Goal: Task Accomplishment & Management: Complete application form

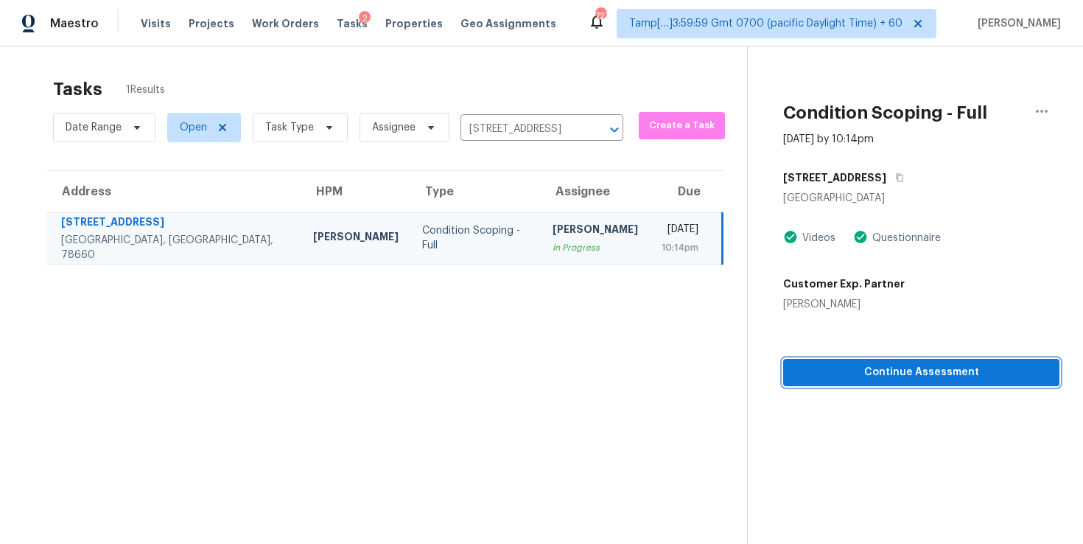
click at [807, 369] on span "Continue Assessment" at bounding box center [921, 372] width 253 height 18
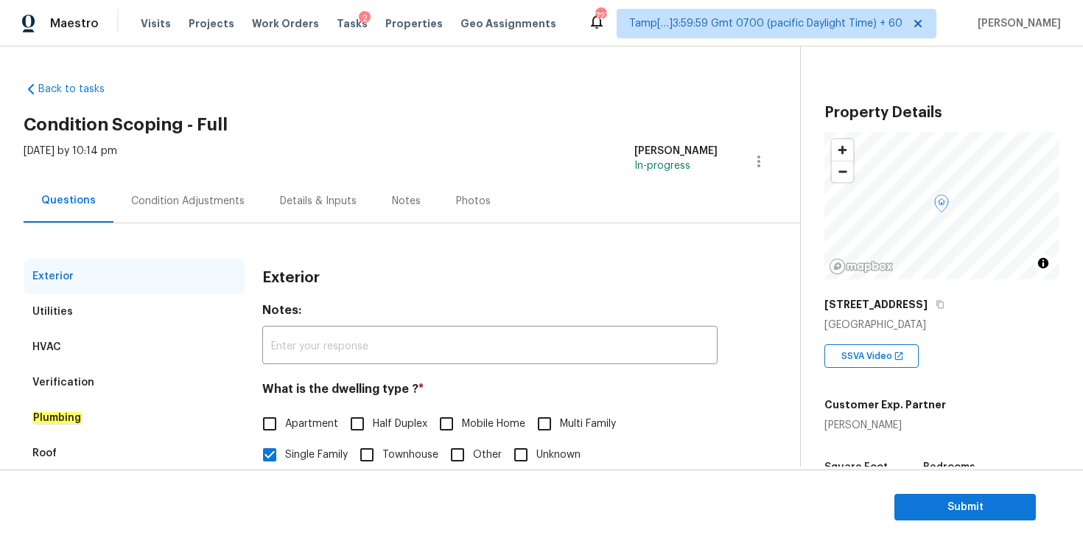
click at [208, 211] on div "Condition Adjustments" at bounding box center [187, 200] width 149 height 43
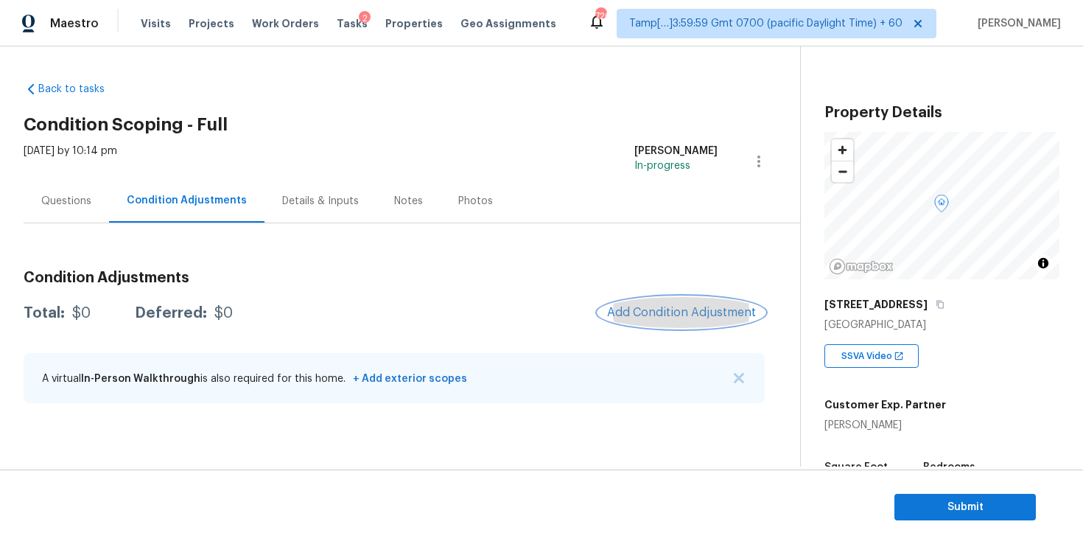
click at [675, 309] on span "Add Condition Adjustment" at bounding box center [681, 312] width 149 height 13
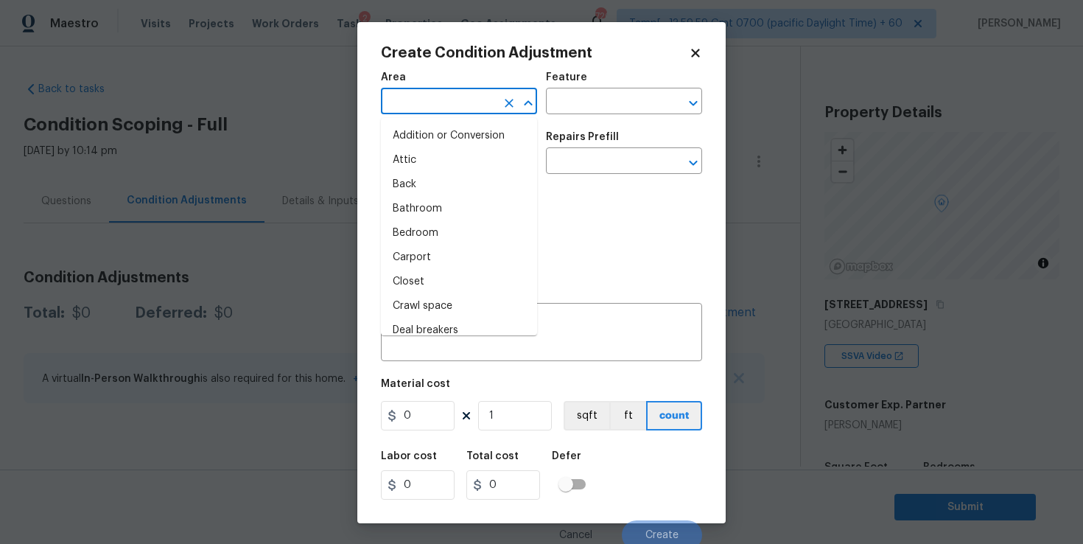
click at [419, 108] on input "text" at bounding box center [438, 102] width 115 height 23
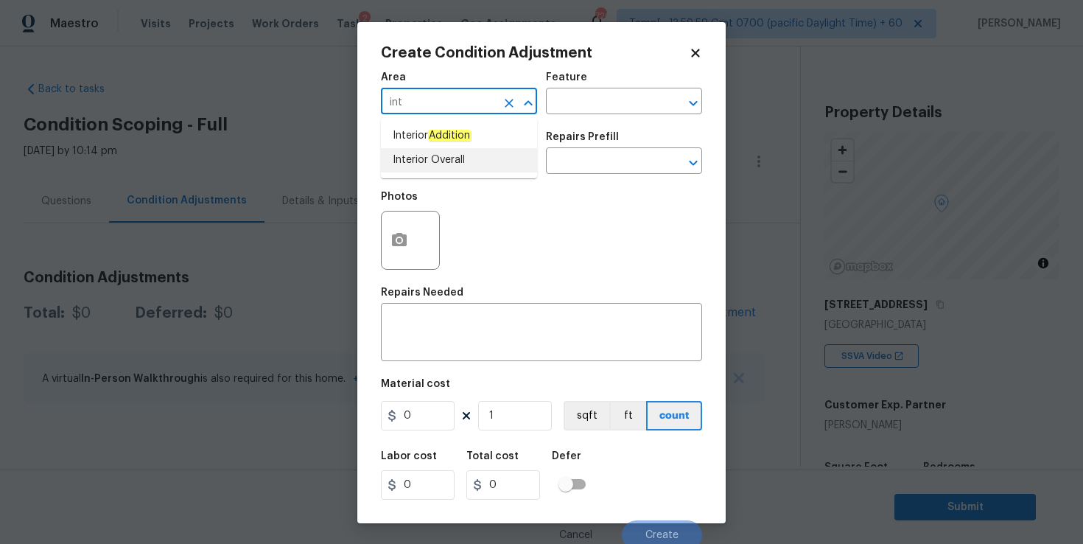
click at [422, 153] on li "Interior Overall" at bounding box center [459, 160] width 156 height 24
type input "Interior Overall"
click at [421, 163] on input "text" at bounding box center [438, 162] width 115 height 23
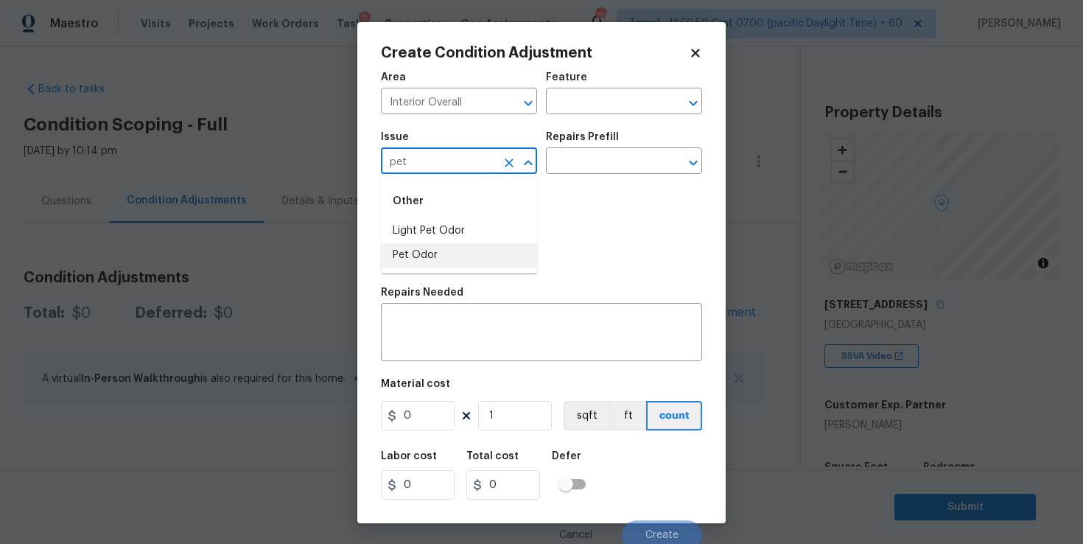
click at [431, 258] on li "Pet Odor" at bounding box center [459, 255] width 156 height 24
click at [619, 155] on input "text" at bounding box center [603, 162] width 115 height 23
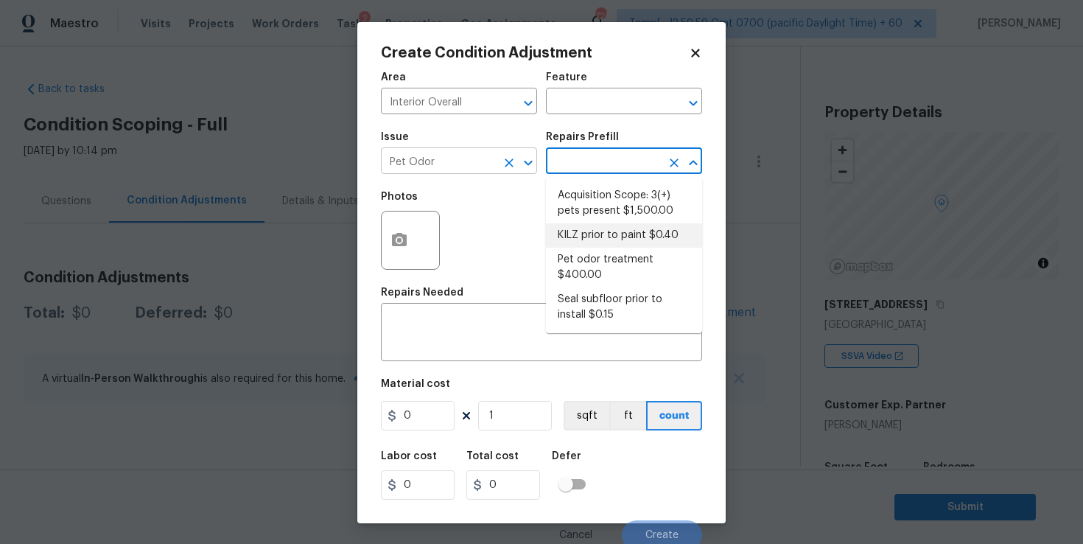
click at [463, 163] on input "Pet Odor" at bounding box center [438, 162] width 115 height 23
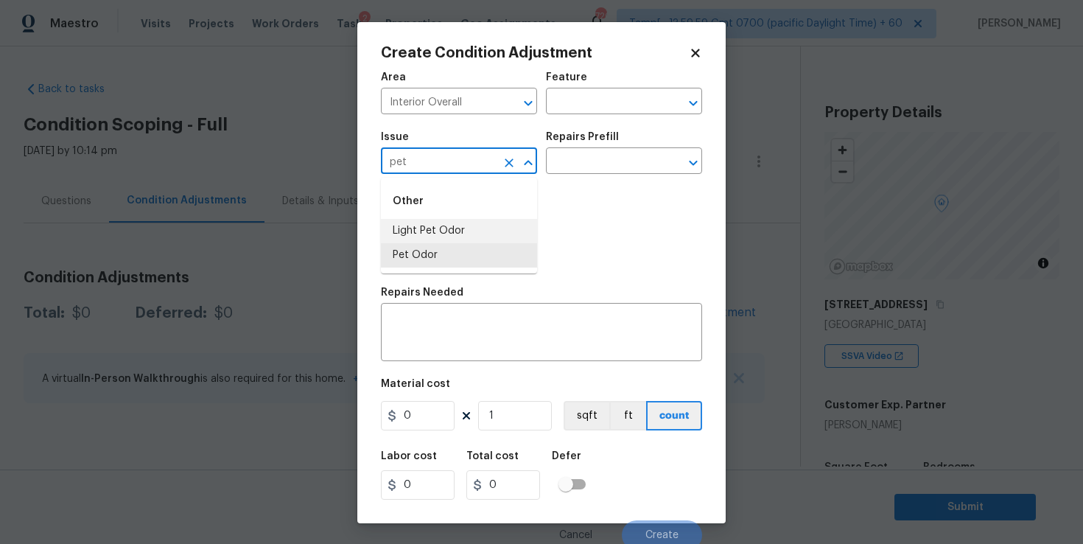
click at [443, 231] on li "Light Pet Odor" at bounding box center [459, 231] width 156 height 24
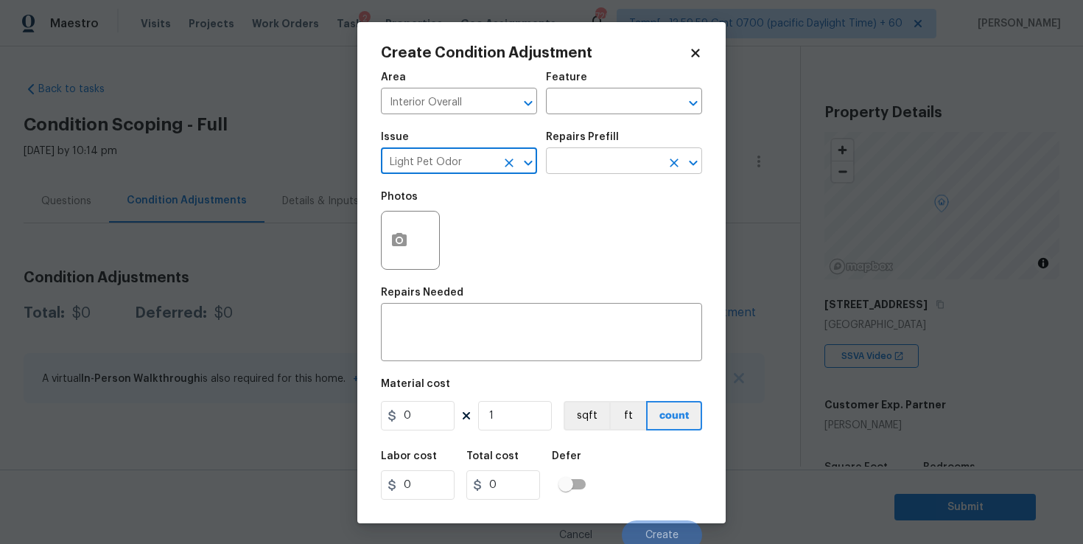
type input "Light Pet Odor"
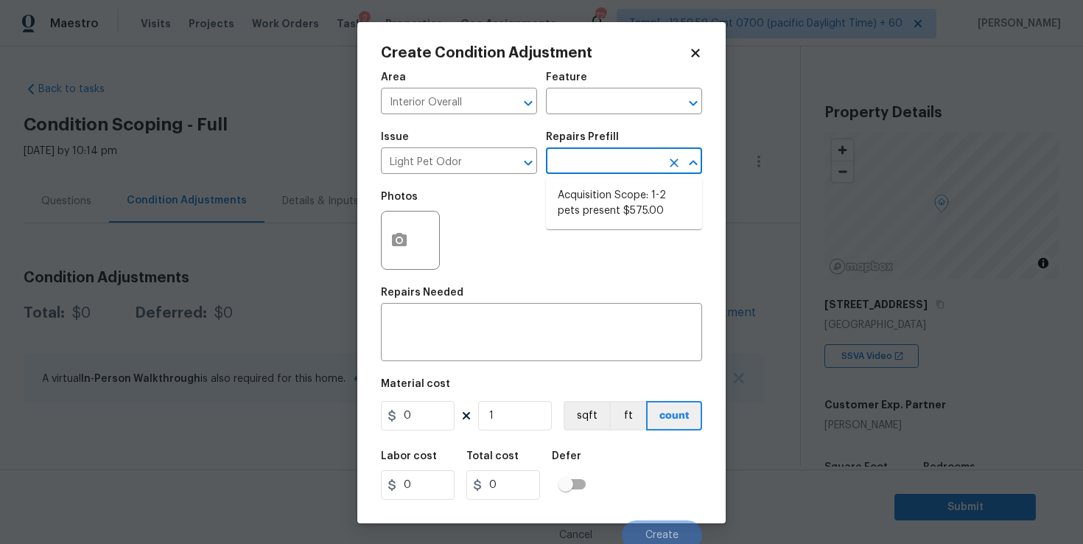
click at [588, 170] on input "text" at bounding box center [603, 162] width 115 height 23
click at [600, 197] on li "Acquisition Scope: 1-2 pets present $575.00" at bounding box center [624, 203] width 156 height 40
type textarea "Acquisition Scope: 1-2 pets present"
type input "575"
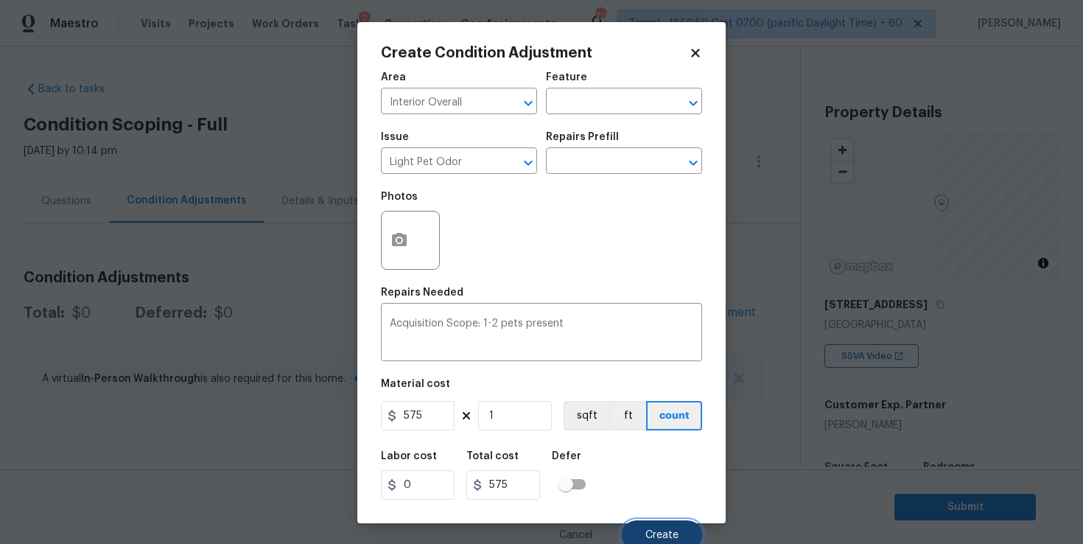
click at [653, 530] on span "Create" at bounding box center [661, 535] width 33 height 11
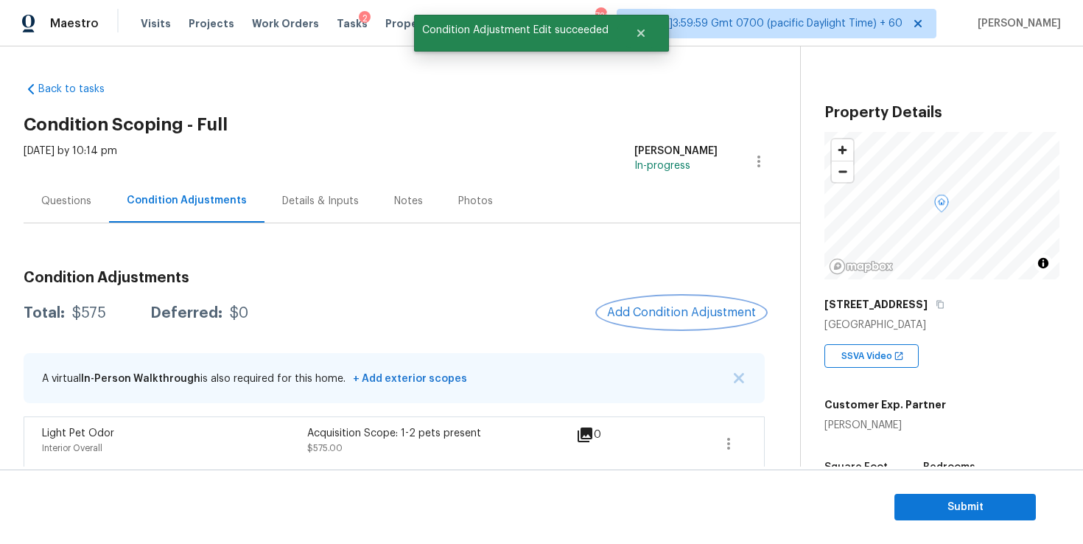
scroll to position [9, 0]
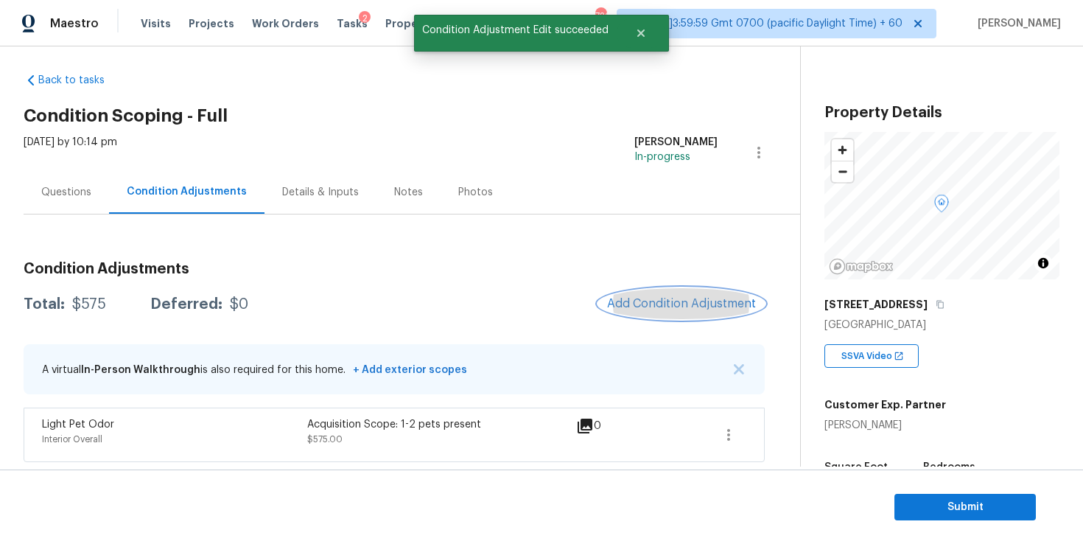
click at [663, 298] on span "Add Condition Adjustment" at bounding box center [681, 303] width 149 height 13
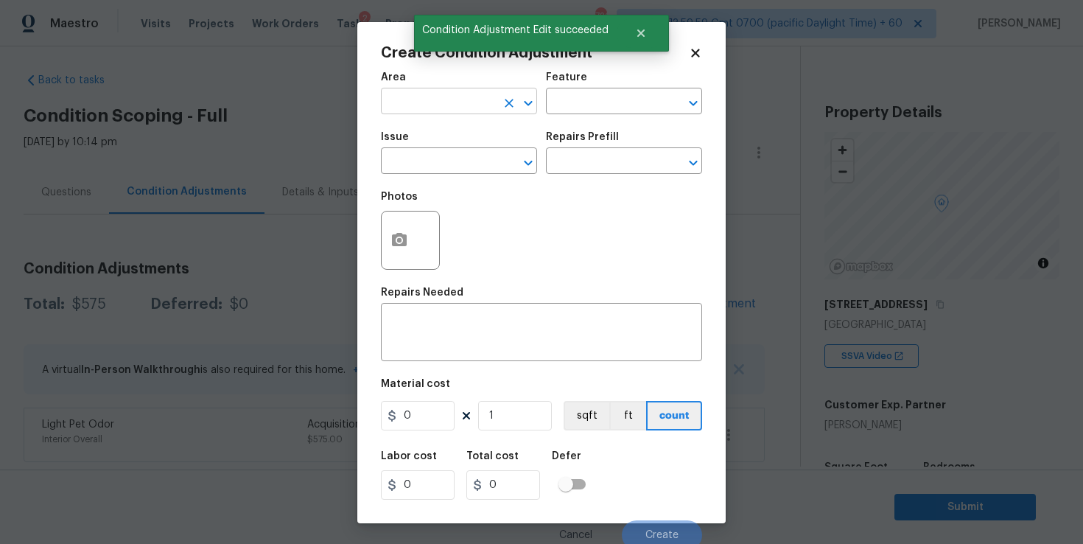
click at [432, 105] on input "text" at bounding box center [438, 102] width 115 height 23
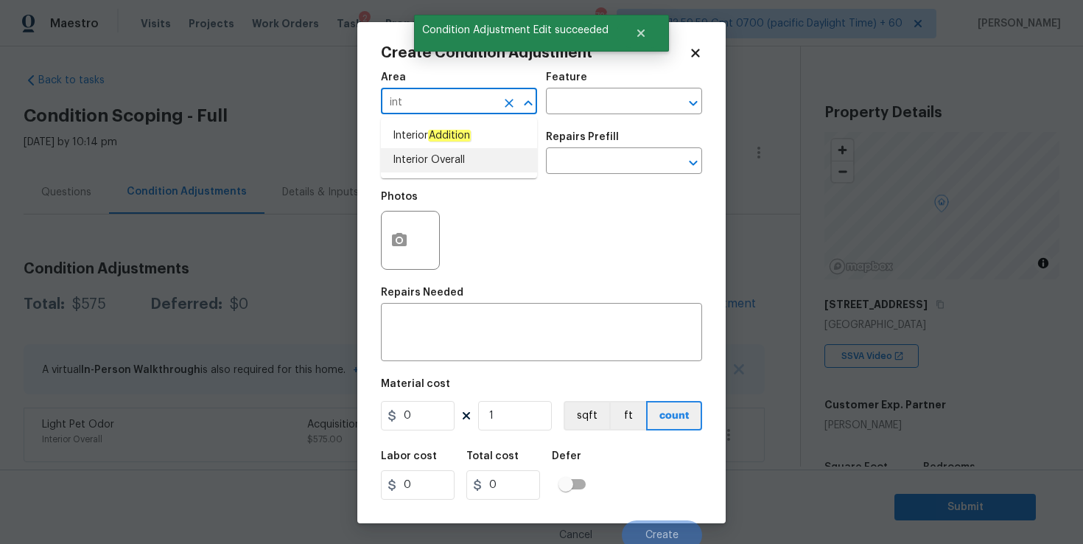
click at [429, 158] on li "Interior Overall" at bounding box center [459, 160] width 156 height 24
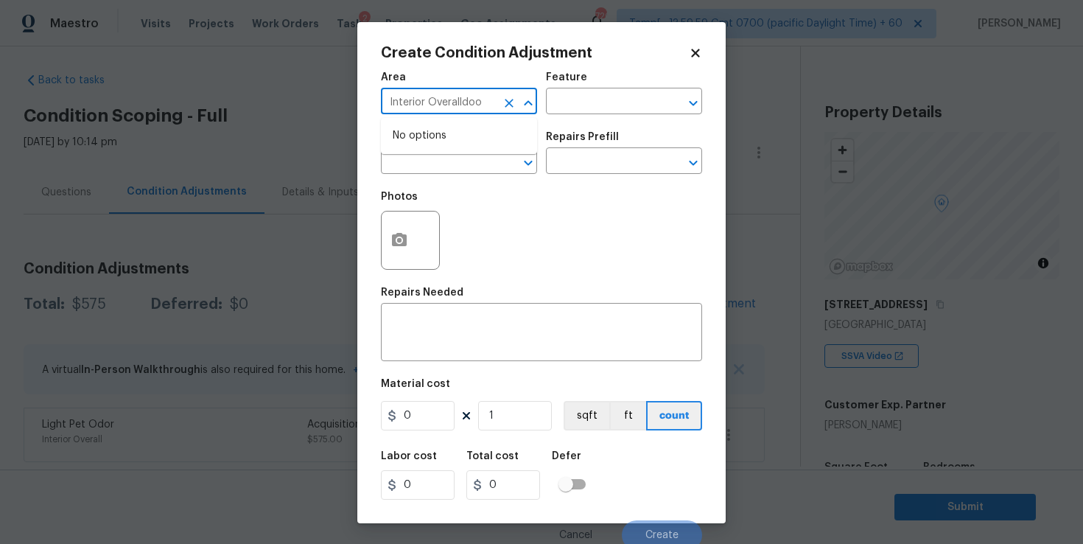
type input "Interior Overalldoor"
click at [508, 108] on icon "Clear" at bounding box center [509, 103] width 15 height 15
type input "p"
type input "d"
click at [447, 162] on li "Interior Overall" at bounding box center [459, 160] width 156 height 24
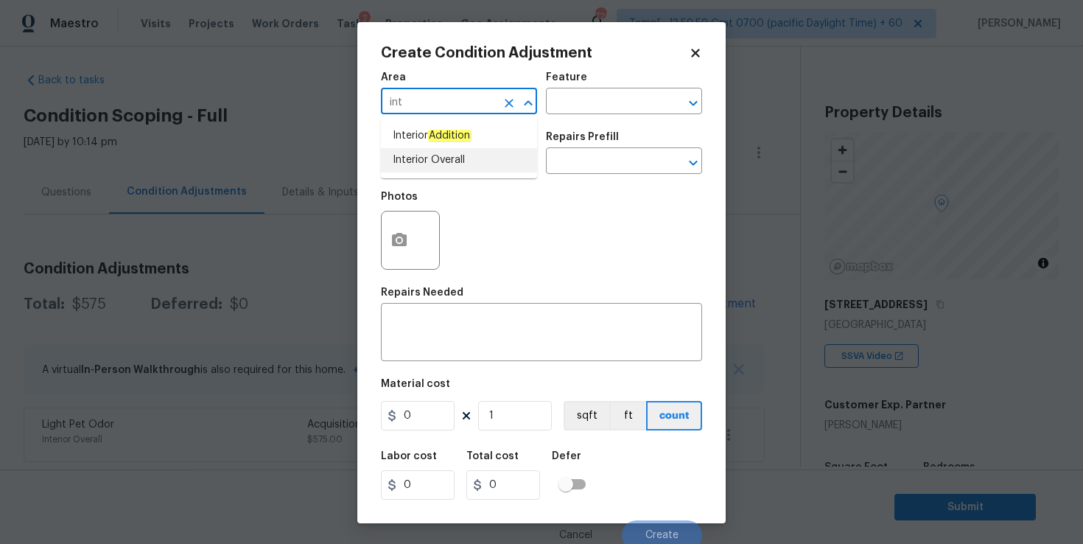
type input "Interior Overall"
click at [447, 153] on input "text" at bounding box center [438, 162] width 115 height 23
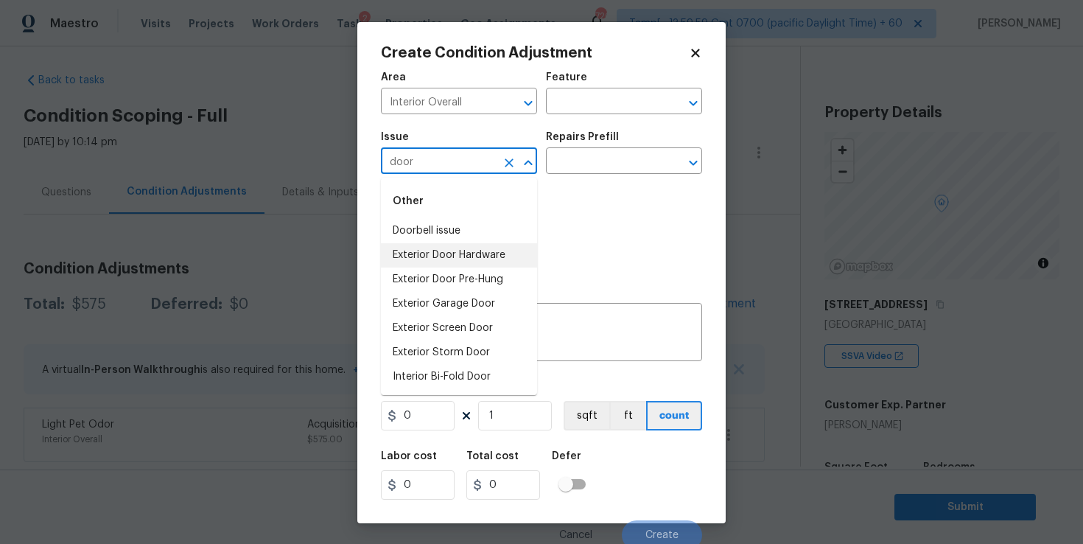
scroll to position [97, 0]
click at [422, 158] on input "door" at bounding box center [438, 162] width 115 height 23
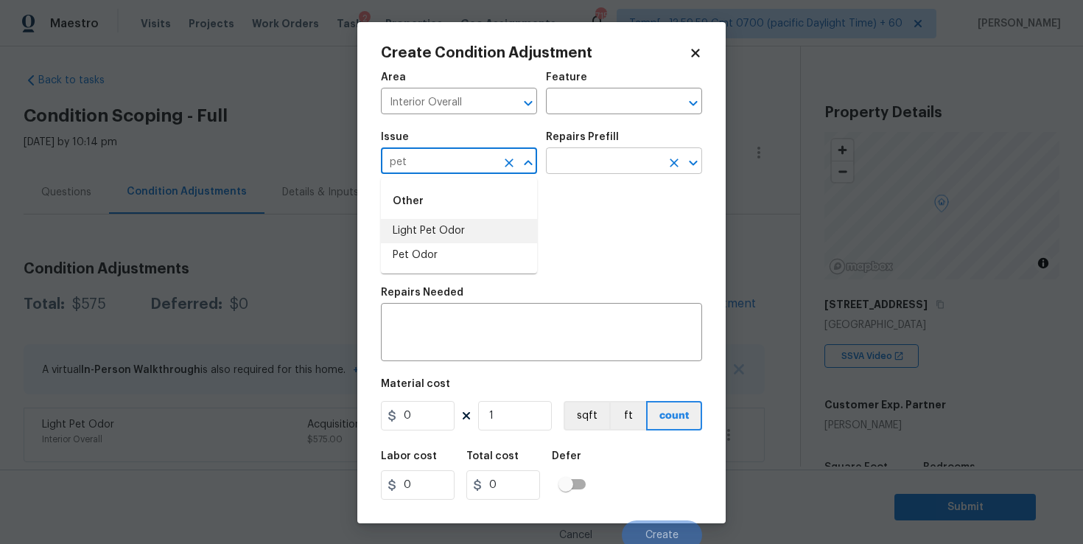
type input "pet"
click at [561, 161] on input "text" at bounding box center [603, 162] width 115 height 23
click at [424, 158] on input "text" at bounding box center [438, 162] width 115 height 23
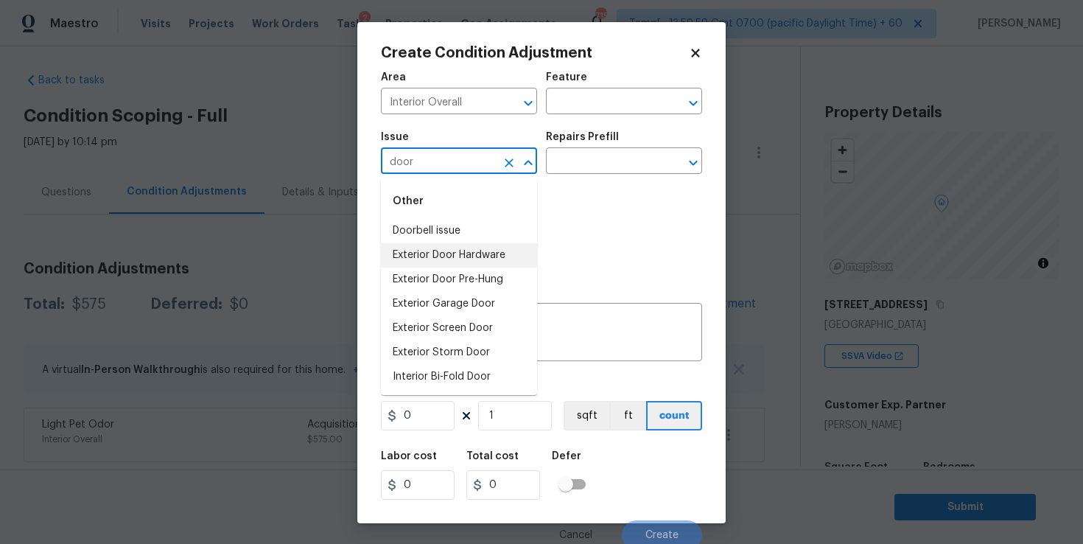
scroll to position [97, 0]
click at [437, 317] on li "Interior Door" at bounding box center [459, 328] width 156 height 24
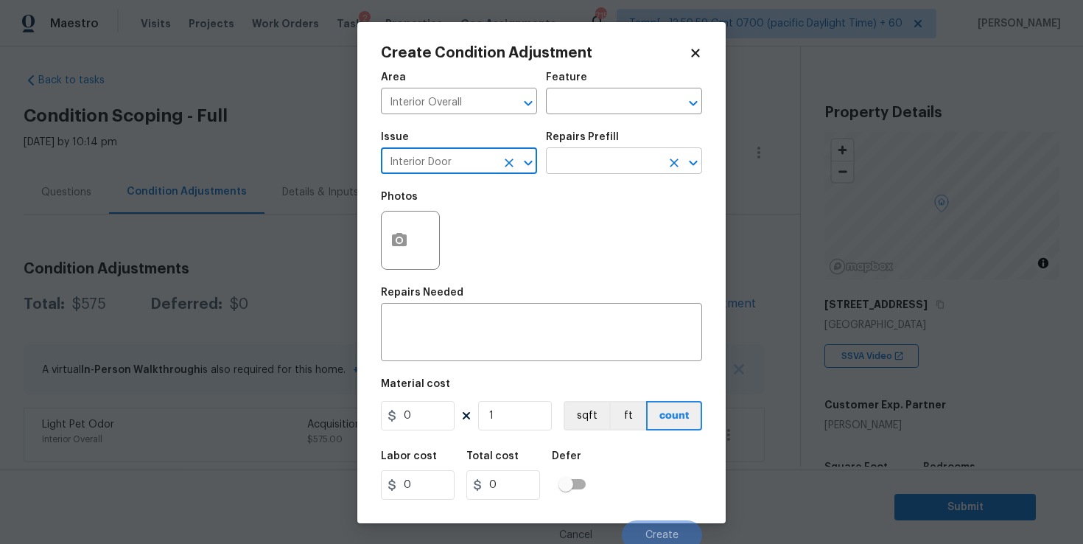
type input "Interior Door"
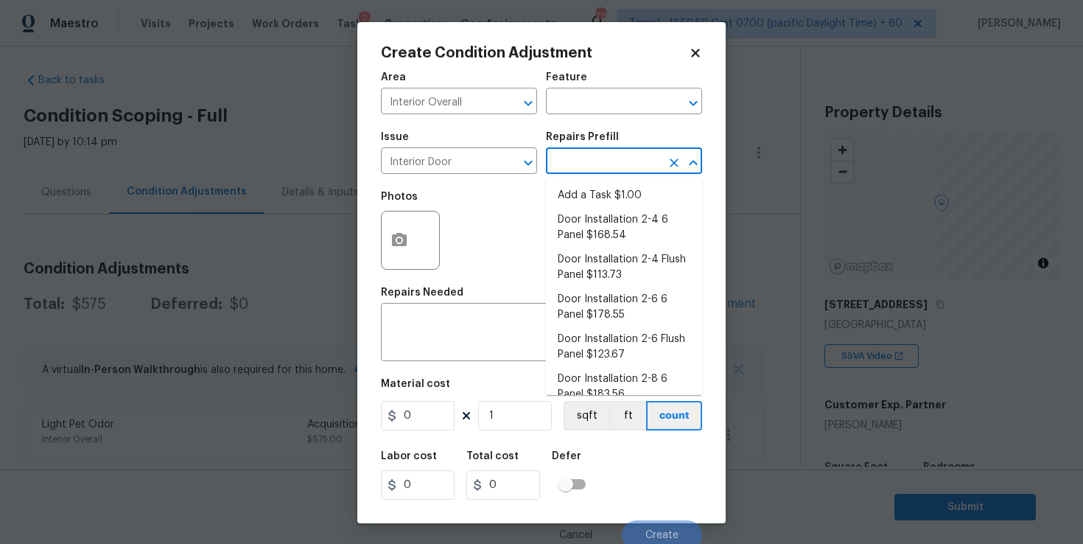
click at [581, 164] on input "text" at bounding box center [603, 162] width 115 height 23
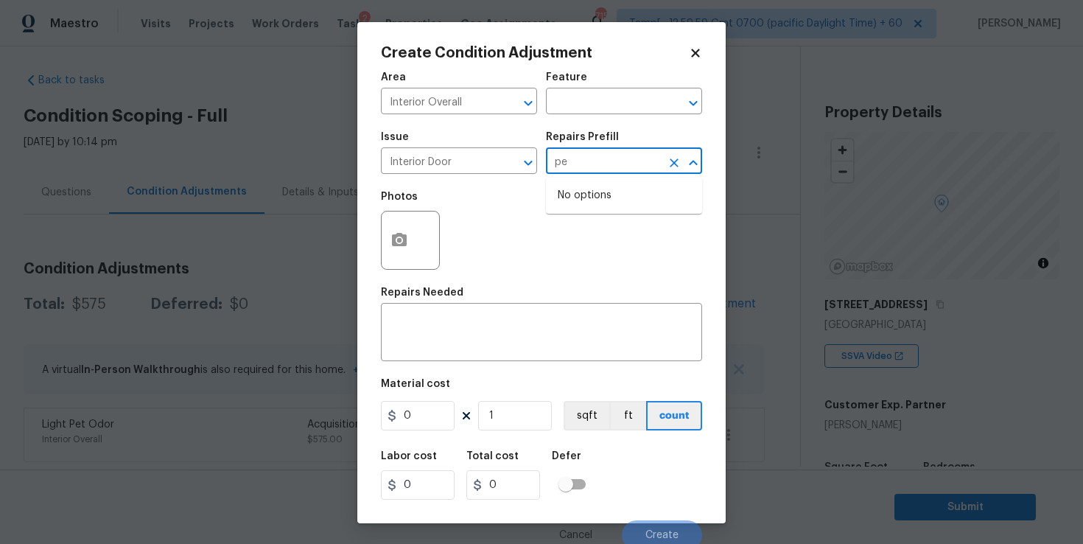
type input "p"
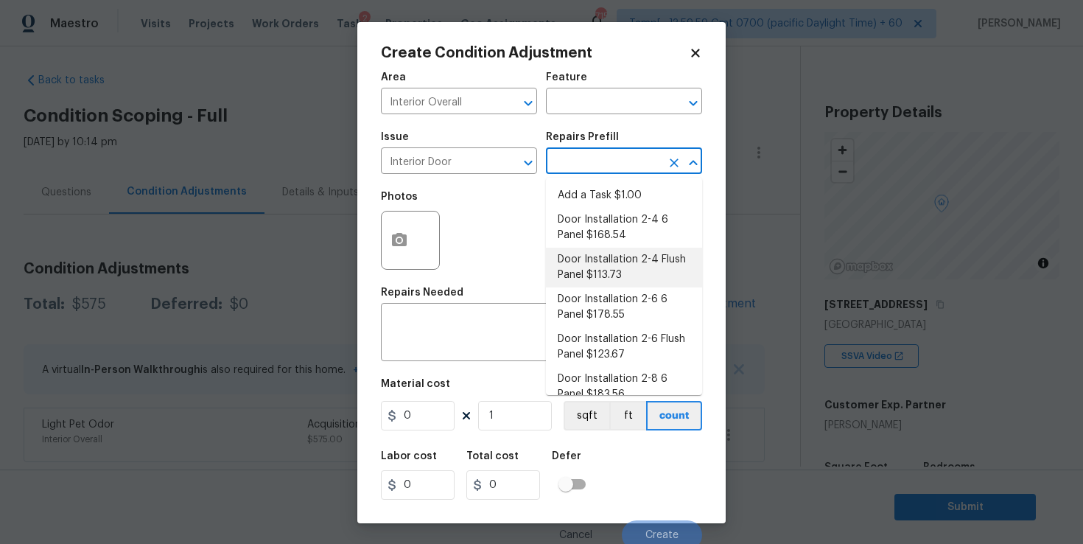
scroll to position [106, 0]
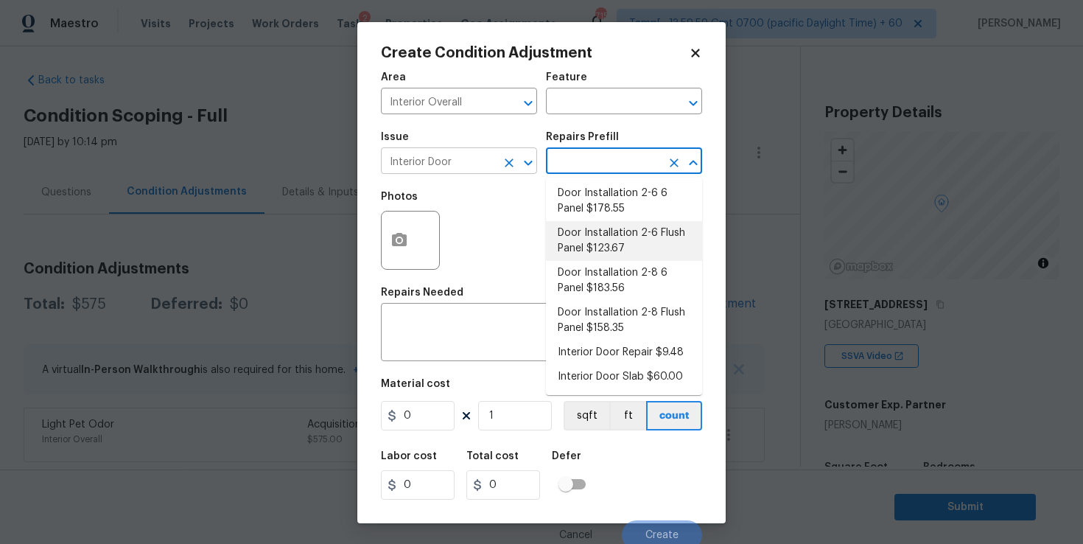
click at [443, 152] on input "Interior Door" at bounding box center [438, 162] width 115 height 23
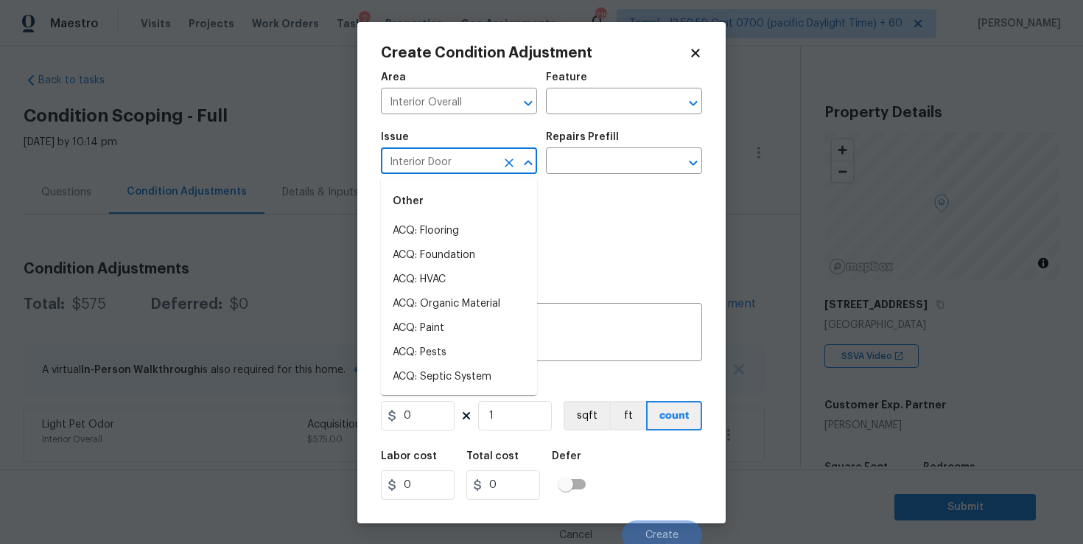
click at [443, 152] on input "Interior Door" at bounding box center [438, 162] width 115 height 23
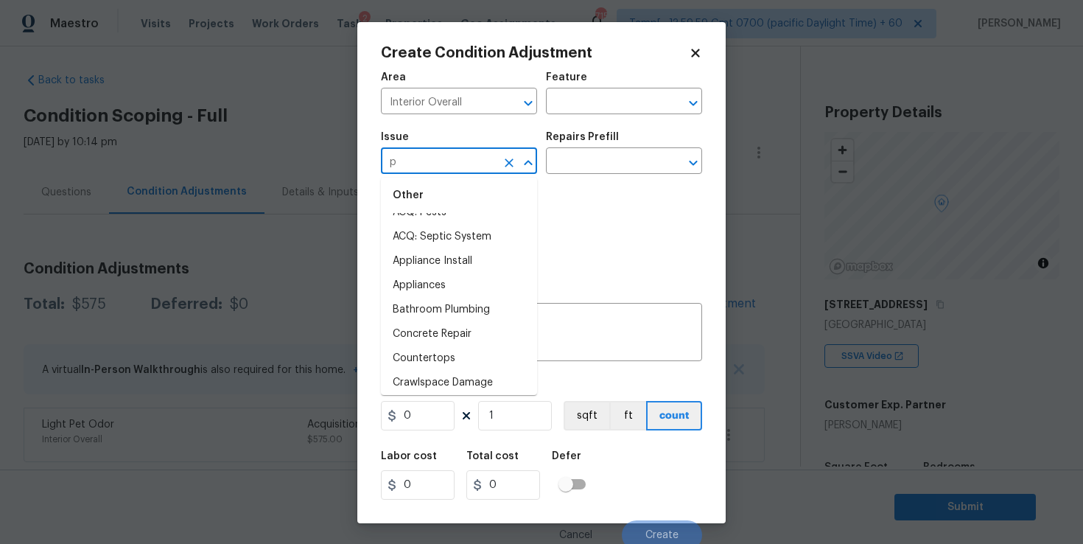
scroll to position [0, 0]
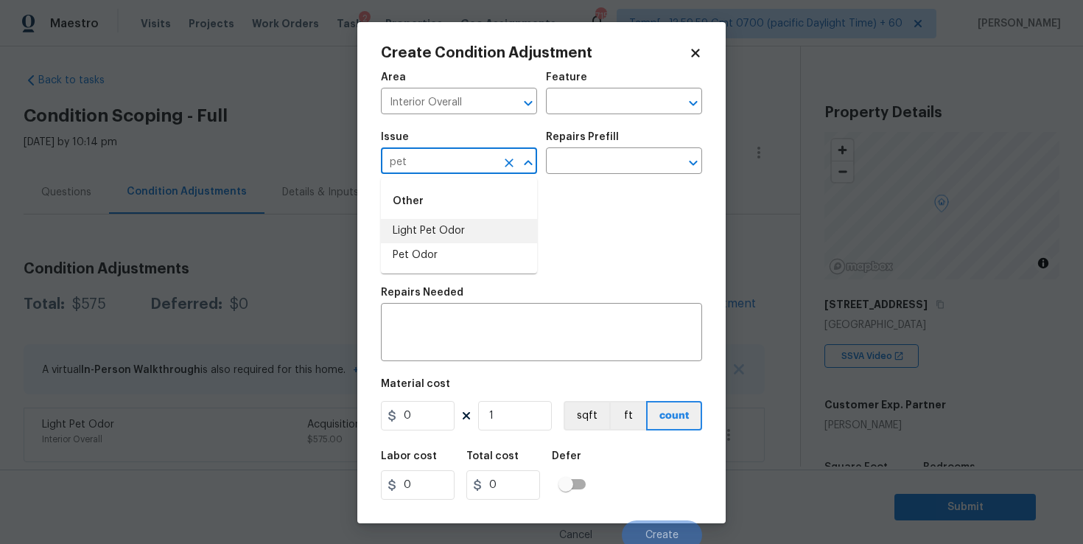
click at [439, 248] on li "Pet Odor" at bounding box center [459, 255] width 156 height 24
type input "Pet Odor"
click at [583, 161] on input "text" at bounding box center [603, 162] width 115 height 23
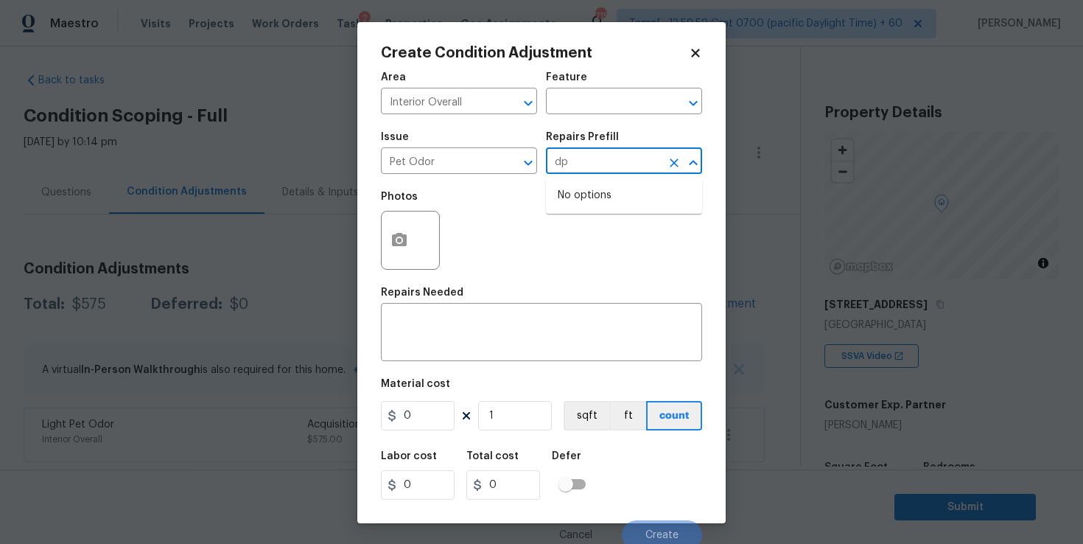
type input "d"
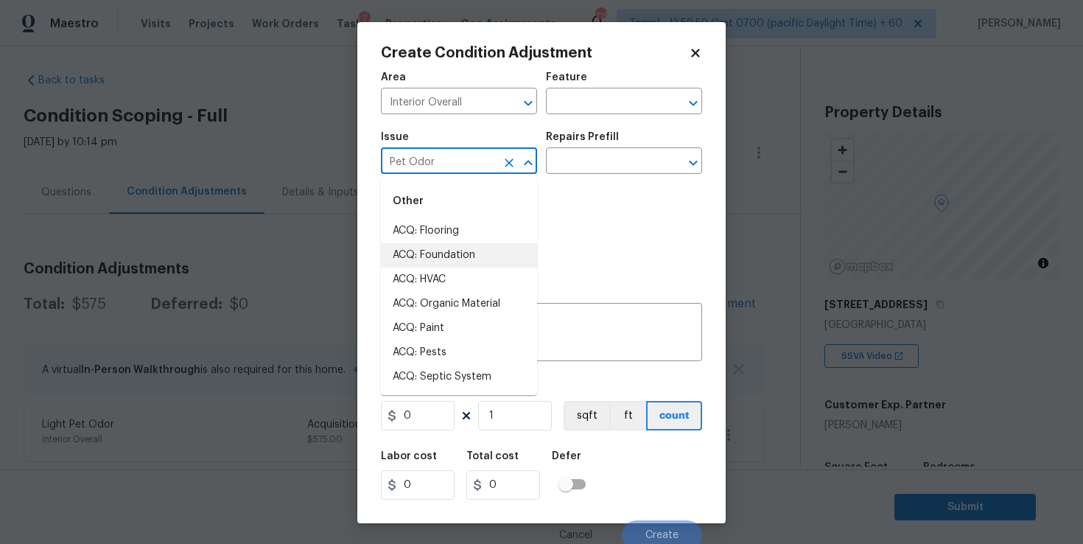
click at [477, 164] on input "Pet Odor" at bounding box center [438, 162] width 115 height 23
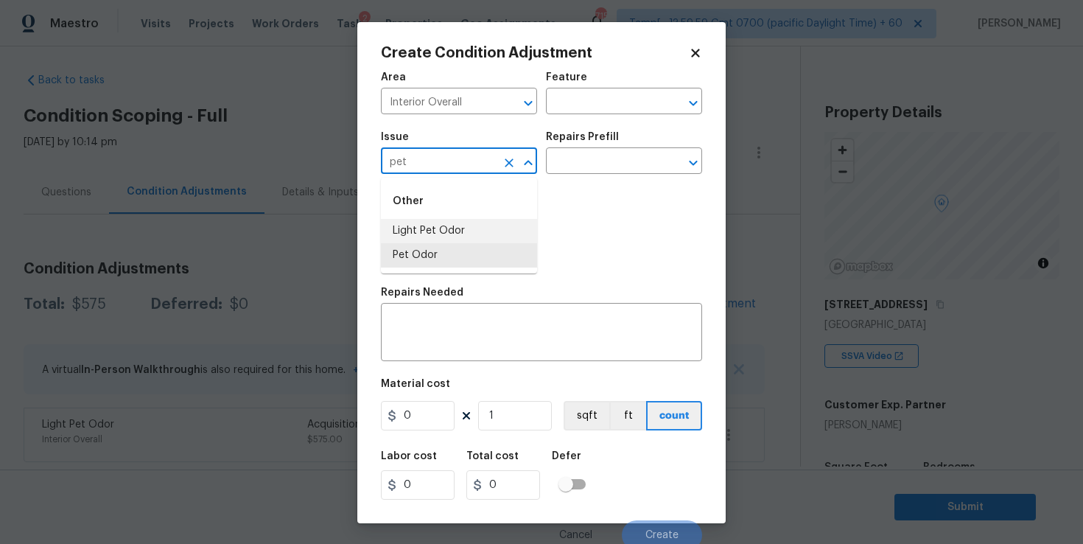
click at [464, 220] on li "Light Pet Odor" at bounding box center [459, 231] width 156 height 24
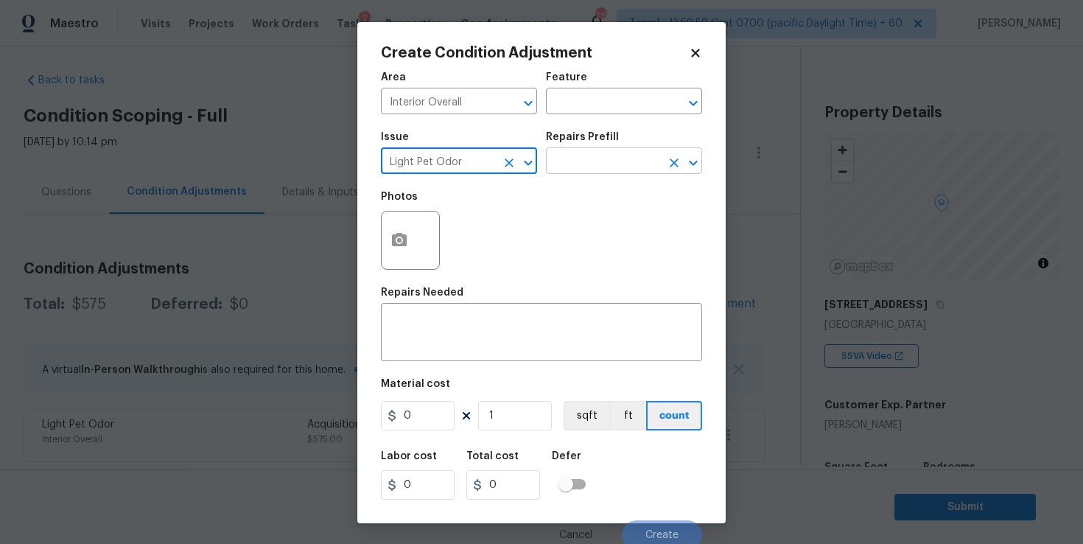
type input "Light Pet Odor"
click at [580, 153] on input "text" at bounding box center [603, 162] width 115 height 23
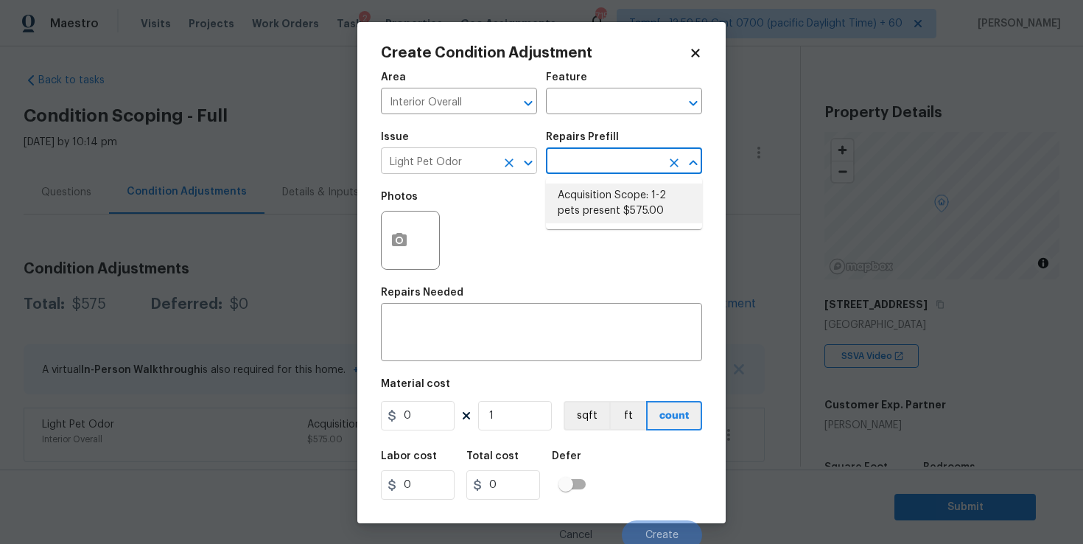
click at [477, 158] on input "Light Pet Odor" at bounding box center [438, 162] width 115 height 23
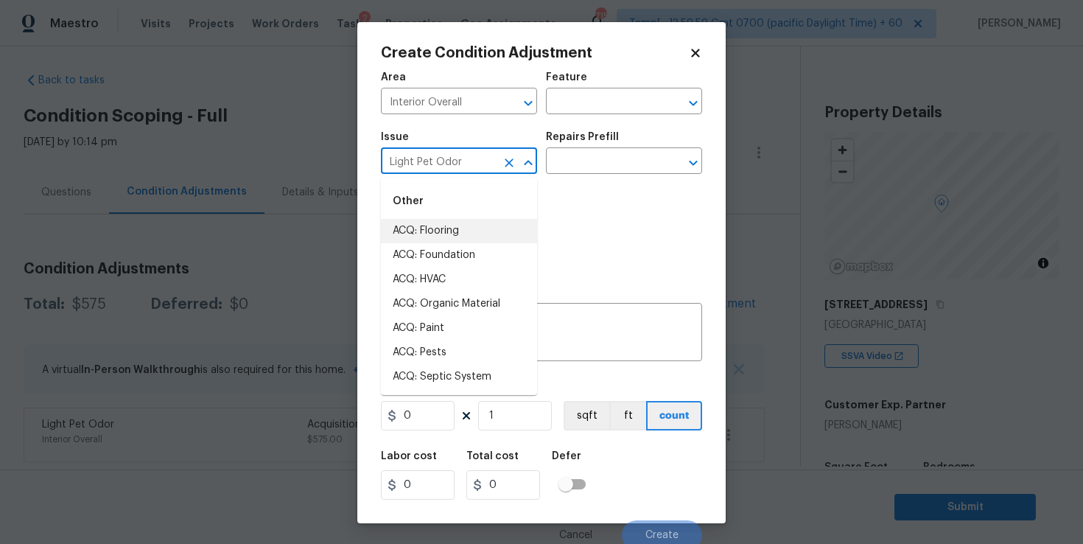
click at [505, 160] on icon "Clear" at bounding box center [509, 162] width 9 height 9
click at [461, 247] on li "Demo Interior" at bounding box center [459, 255] width 156 height 24
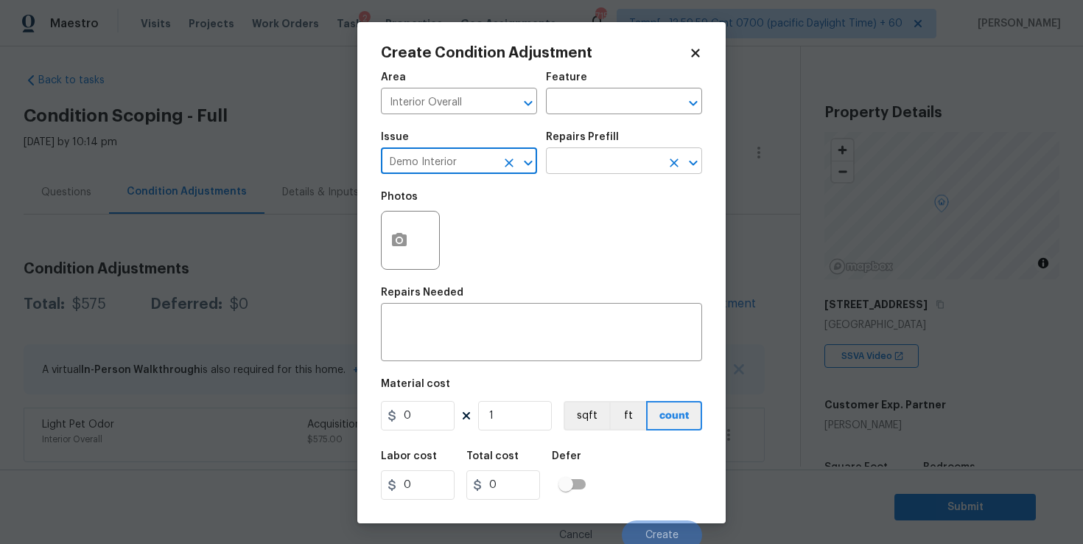
type input "Demo Interior"
click at [578, 164] on input "text" at bounding box center [603, 162] width 115 height 23
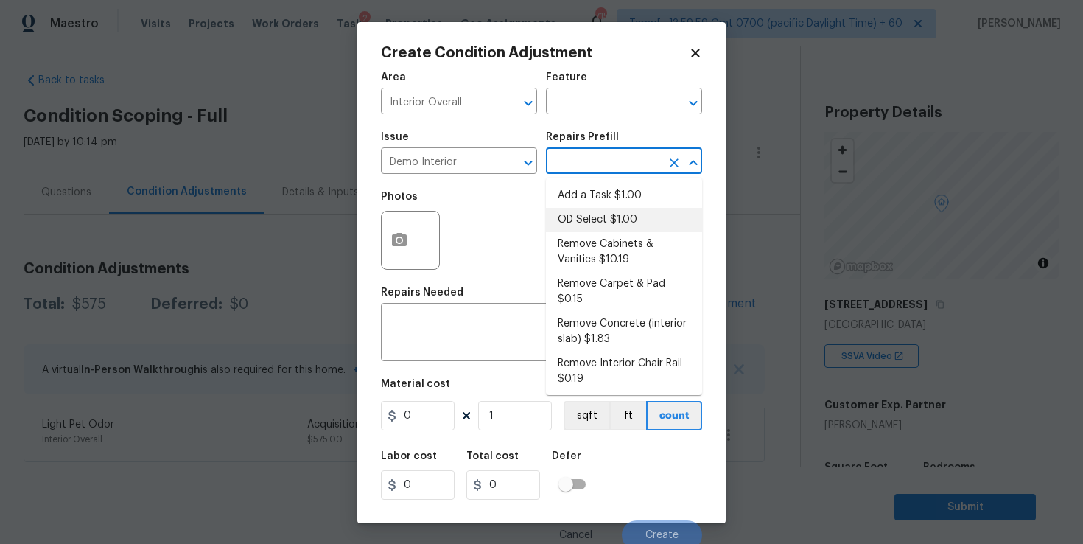
click at [596, 225] on li "OD Select $1.00" at bounding box center [624, 220] width 156 height 24
type input "Demolition"
type textarea "Refer to the agreed upon scope document for further details."
type input "1"
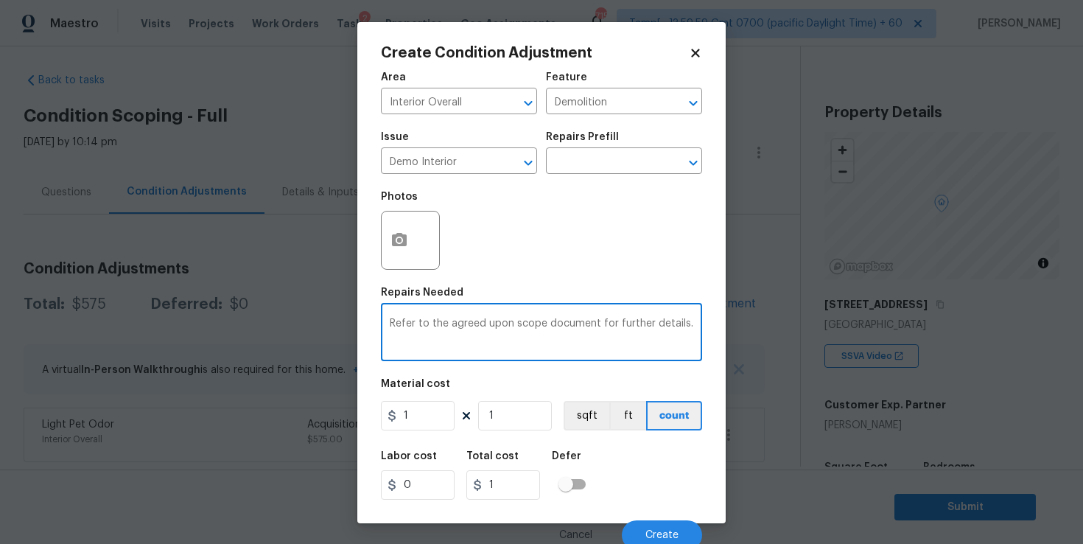
click at [500, 334] on textarea "Refer to the agreed upon scope document for further details." at bounding box center [541, 333] width 303 height 31
type textarea "Pet door removal"
click at [427, 415] on input "1" at bounding box center [418, 415] width 74 height 29
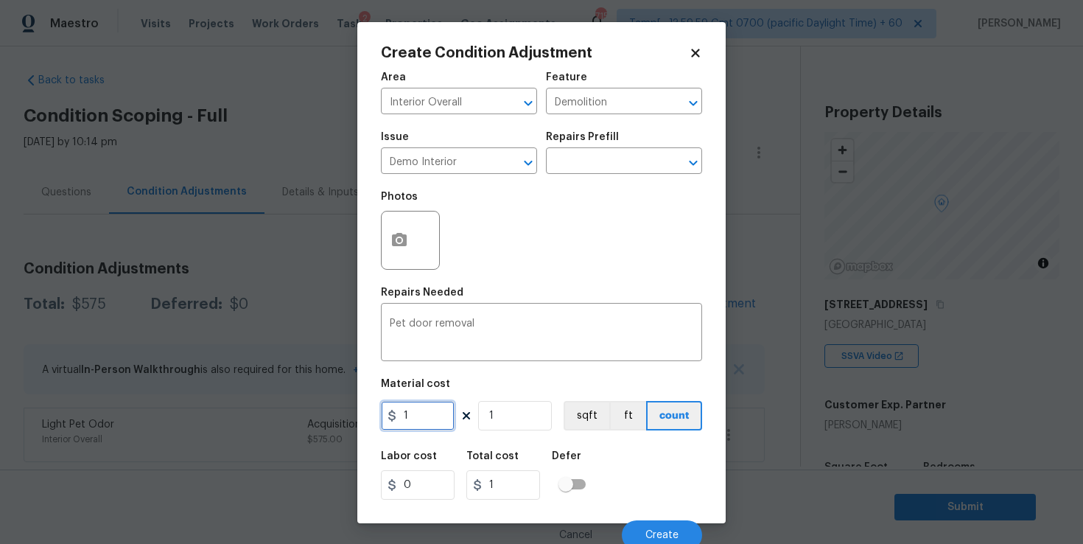
click at [427, 415] on input "1" at bounding box center [418, 415] width 74 height 29
type input "250"
click at [647, 483] on div "Labor cost 0 Total cost 250 Defer" at bounding box center [541, 475] width 321 height 66
click at [666, 527] on button "Create" at bounding box center [662, 534] width 80 height 29
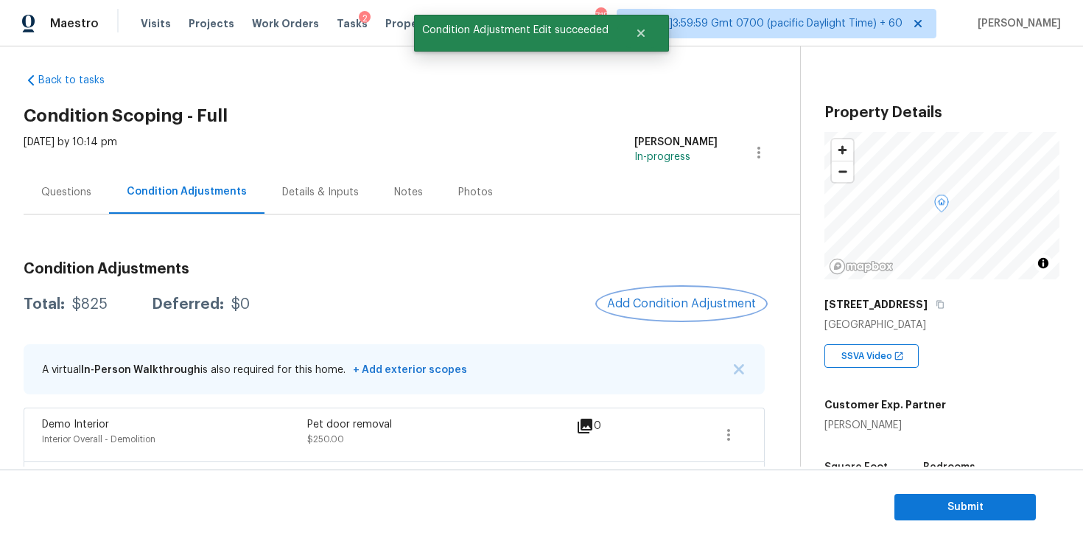
scroll to position [63, 0]
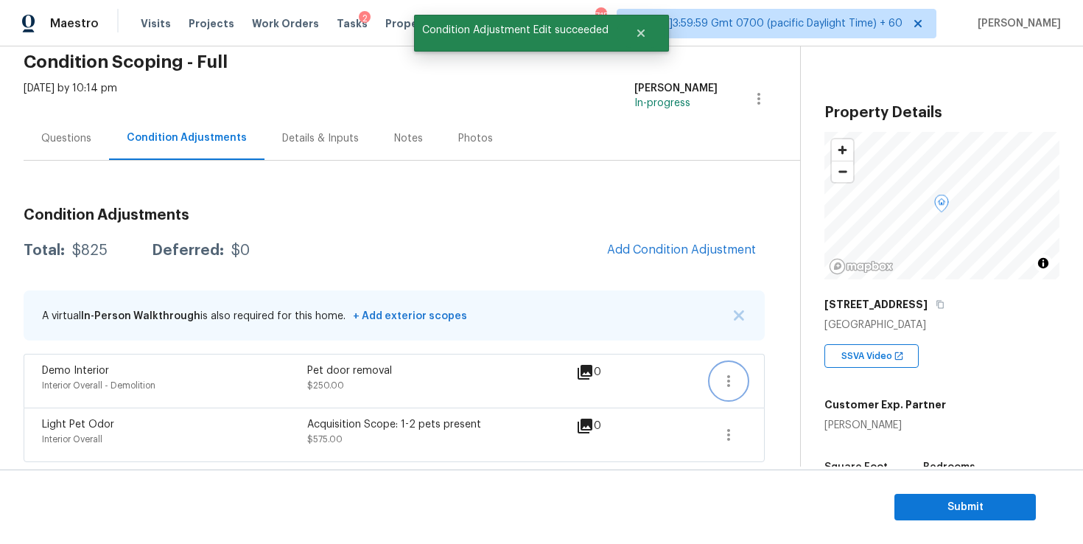
click at [731, 382] on icon "button" at bounding box center [729, 381] width 18 height 18
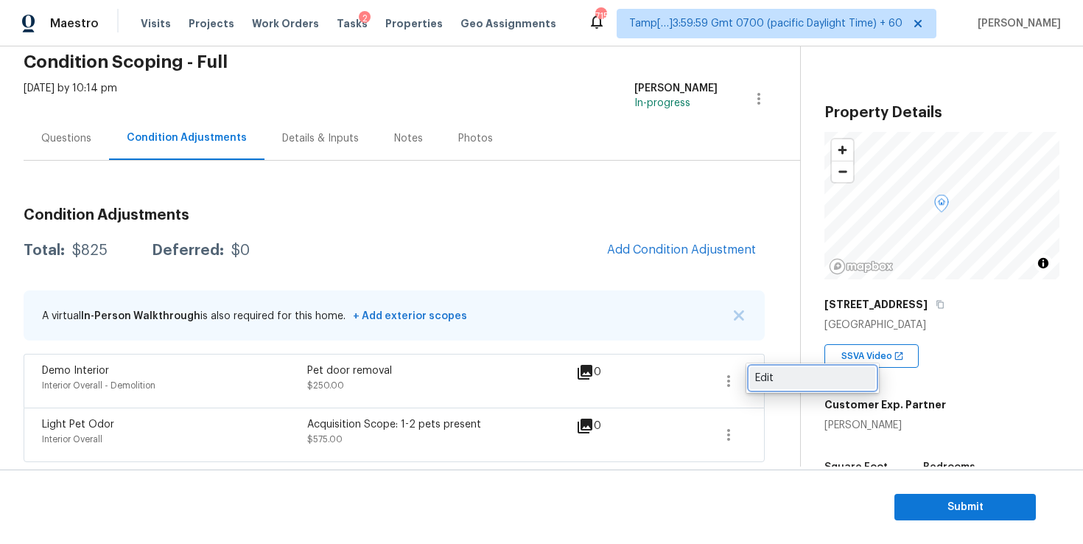
click at [763, 371] on div "Edit" at bounding box center [812, 378] width 115 height 15
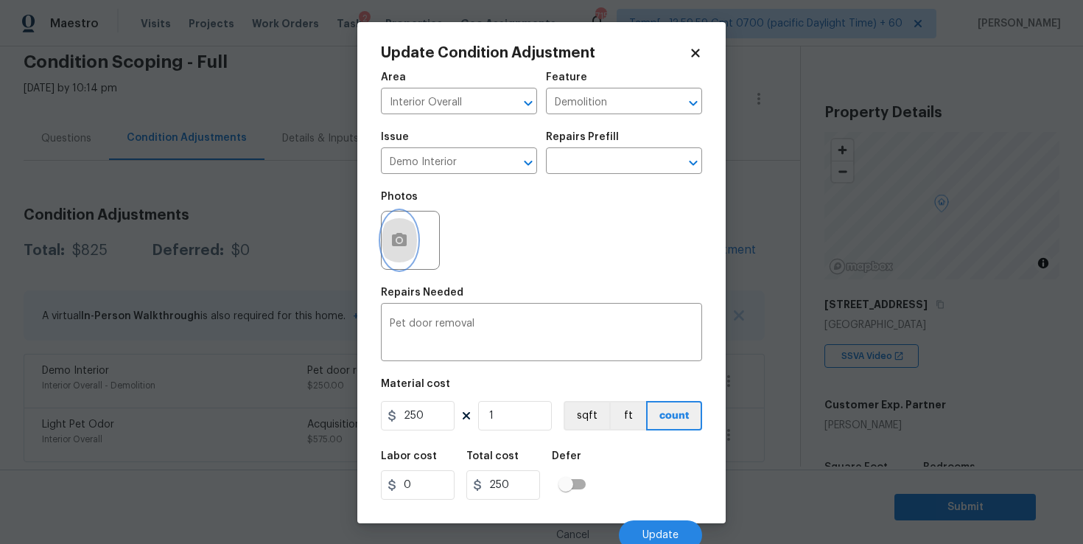
click at [398, 238] on icon "button" at bounding box center [399, 240] width 18 height 18
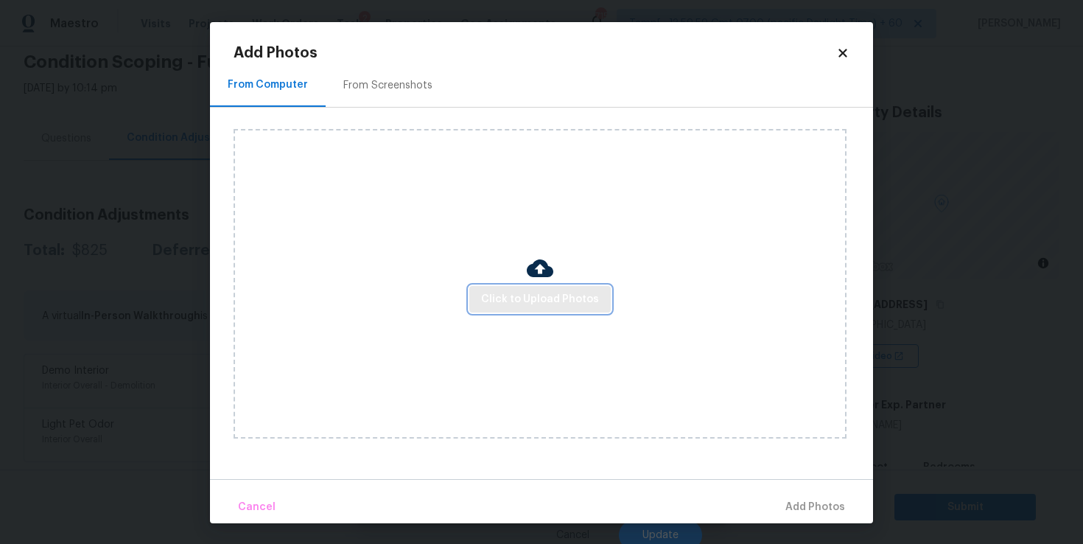
click at [514, 294] on span "Click to Upload Photos" at bounding box center [540, 299] width 118 height 18
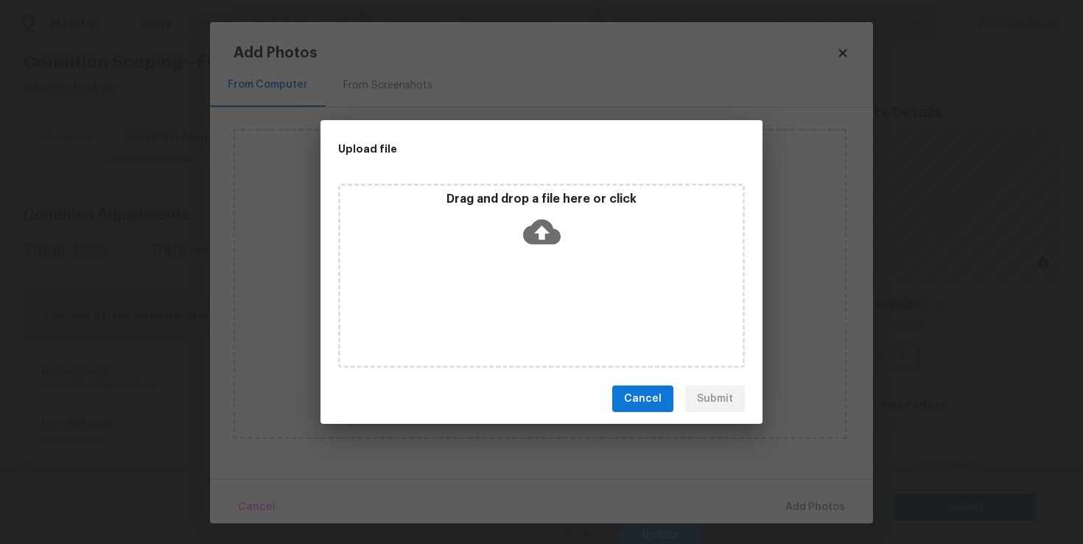
click at [539, 234] on icon at bounding box center [542, 232] width 38 height 38
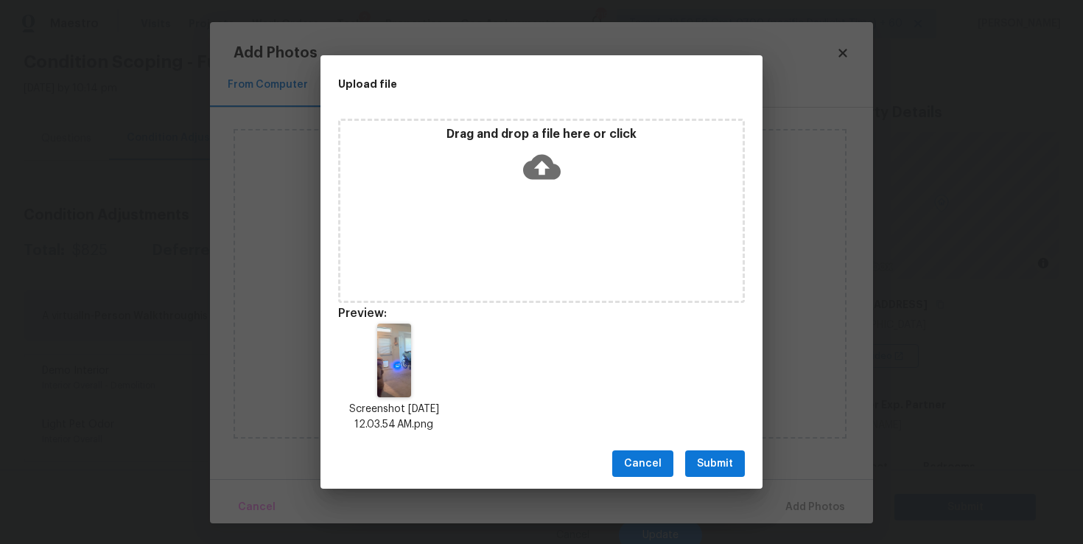
click at [717, 466] on span "Submit" at bounding box center [715, 463] width 36 height 18
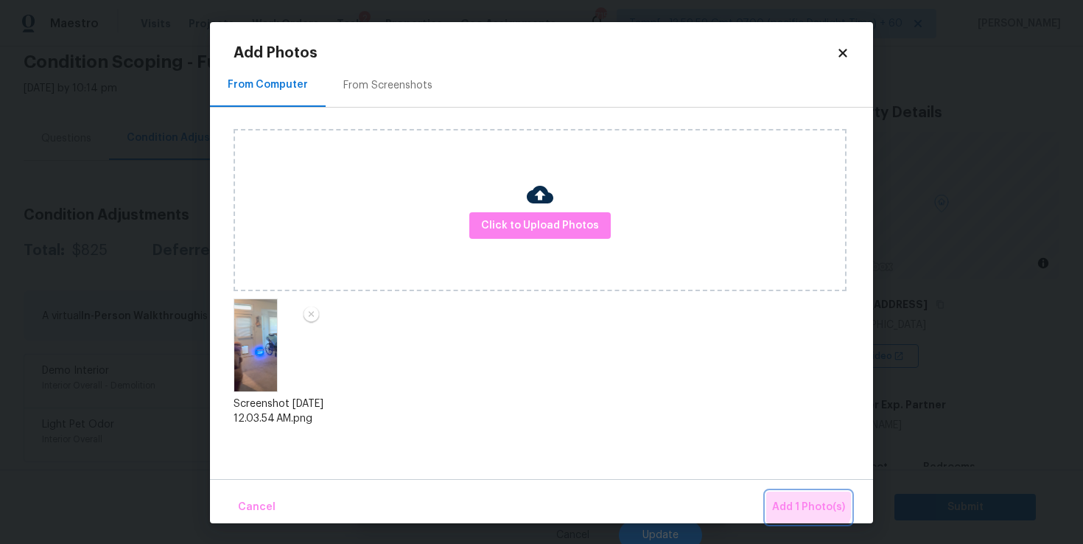
click at [793, 498] on span "Add 1 Photo(s)" at bounding box center [808, 507] width 73 height 18
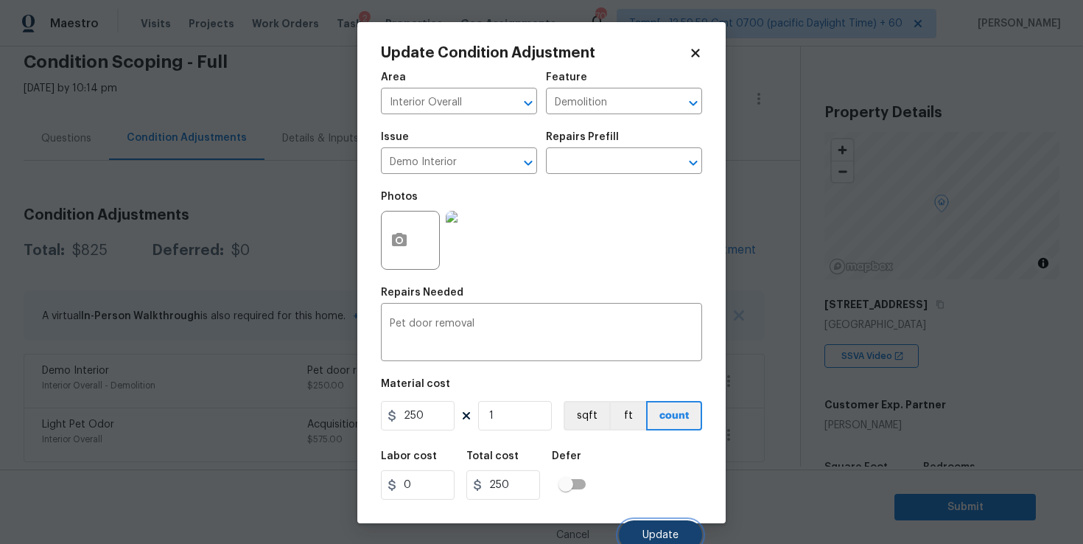
click at [660, 530] on span "Update" at bounding box center [660, 535] width 36 height 11
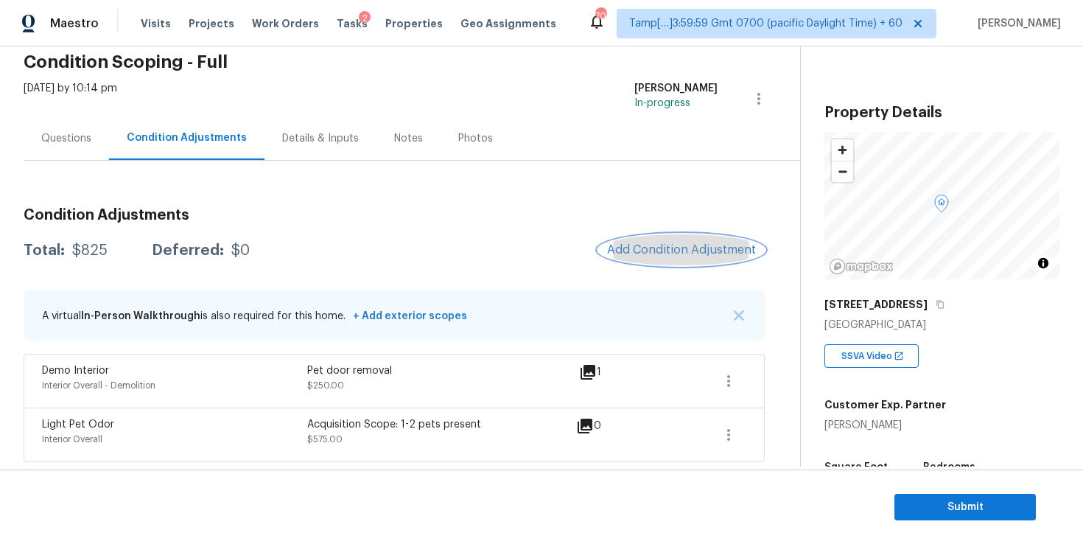
click at [644, 258] on button "Add Condition Adjustment" at bounding box center [681, 249] width 166 height 31
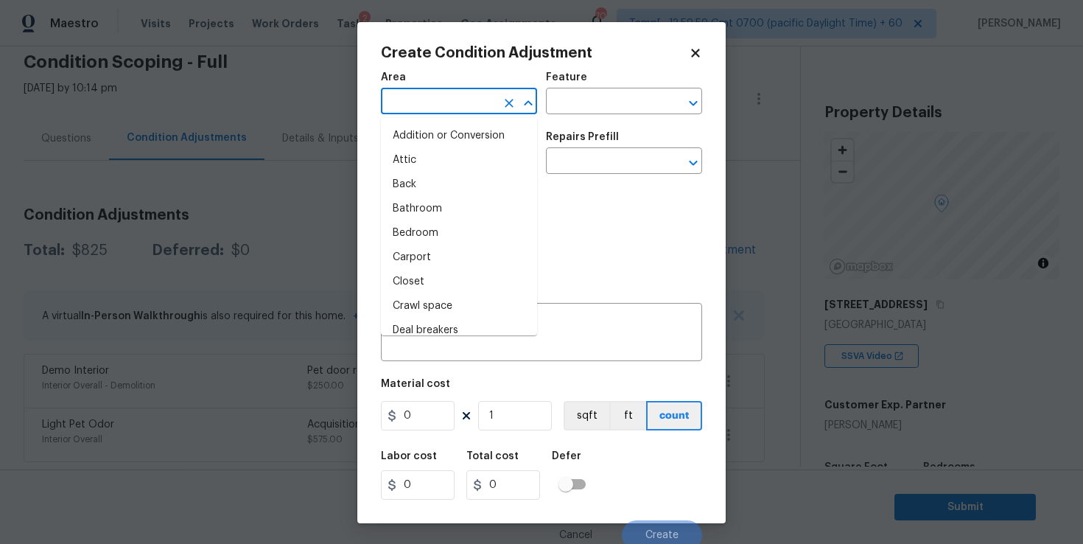
click at [478, 106] on input "text" at bounding box center [438, 102] width 115 height 23
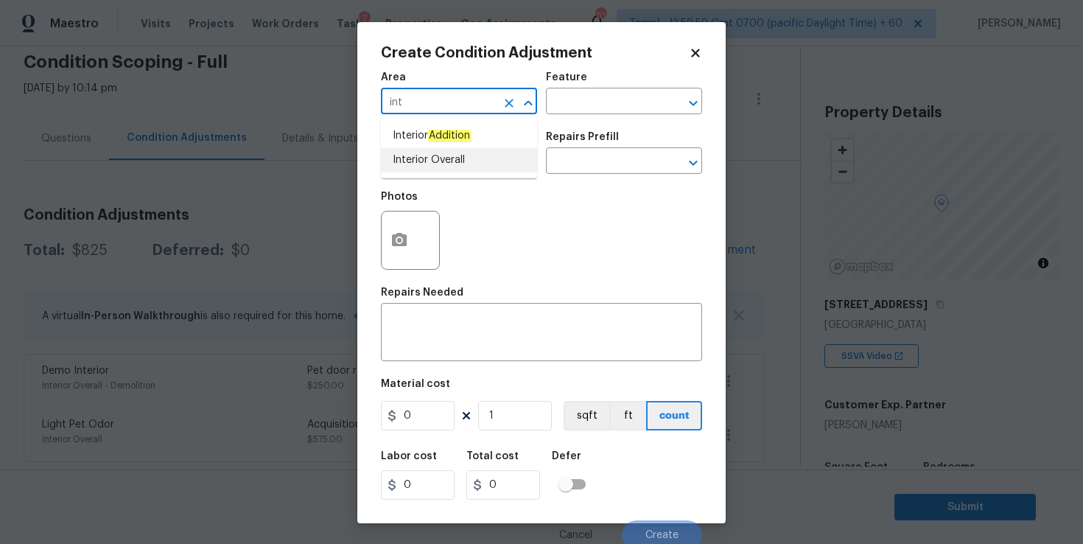
click at [448, 160] on li "Interior Overall" at bounding box center [459, 160] width 156 height 24
type input "Interior Overall"
click at [448, 160] on input "text" at bounding box center [438, 162] width 115 height 23
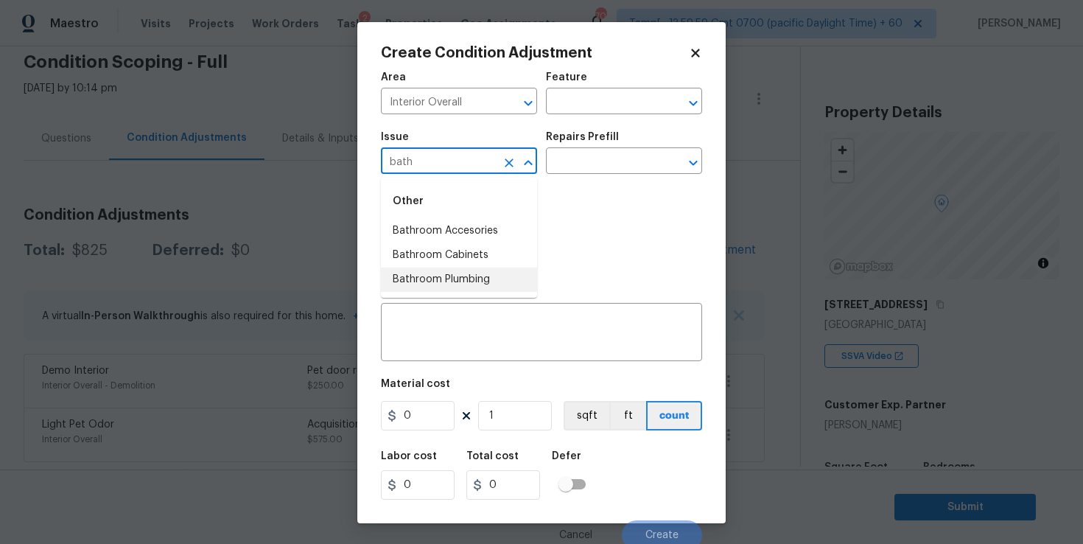
click at [467, 281] on li "Bathroom Plumbing" at bounding box center [459, 279] width 156 height 24
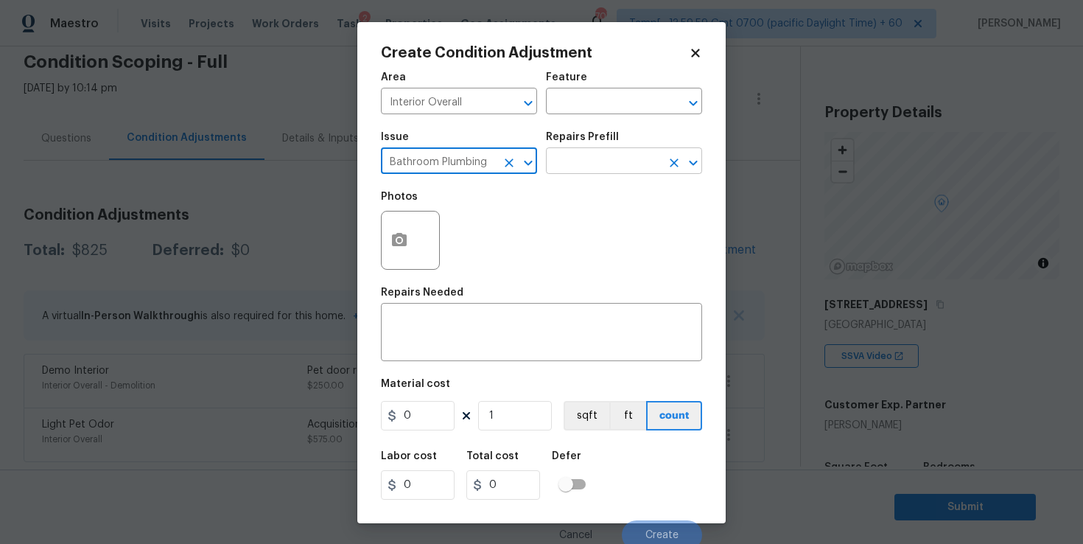
type input "Bathroom Plumbing"
click at [596, 165] on input "text" at bounding box center [603, 162] width 115 height 23
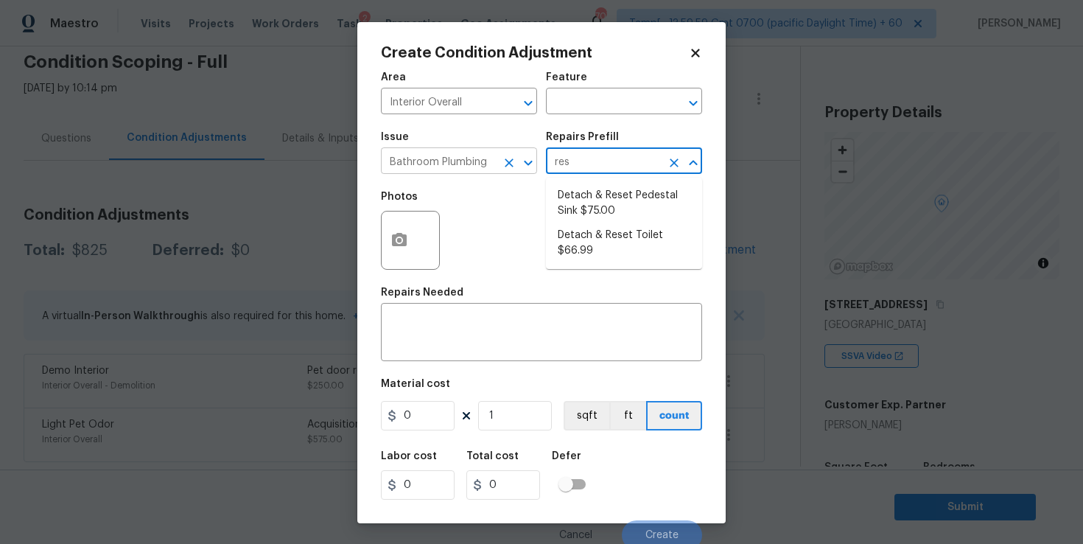
type input "res"
click at [482, 165] on input "Bathroom Plumbing" at bounding box center [438, 162] width 115 height 23
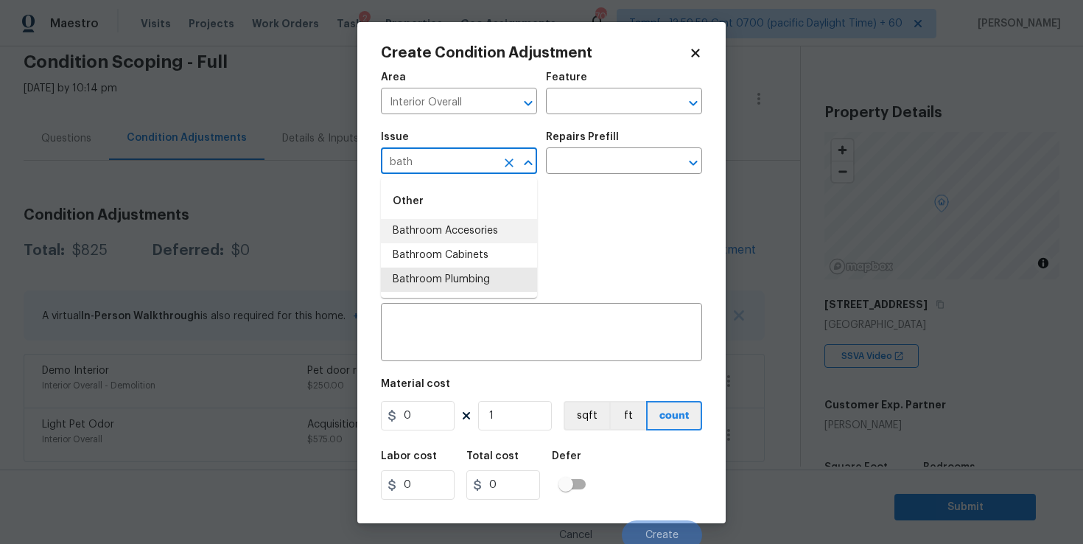
click at [489, 222] on li "Bathroom Accesories" at bounding box center [459, 231] width 156 height 24
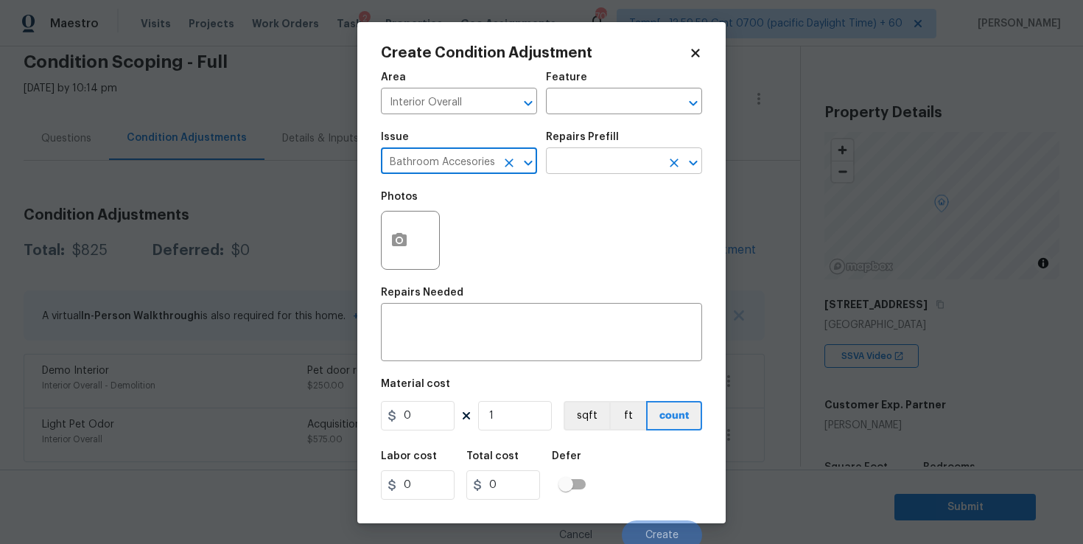
type input "Bathroom Accesories"
click at [589, 167] on input "text" at bounding box center [603, 162] width 115 height 23
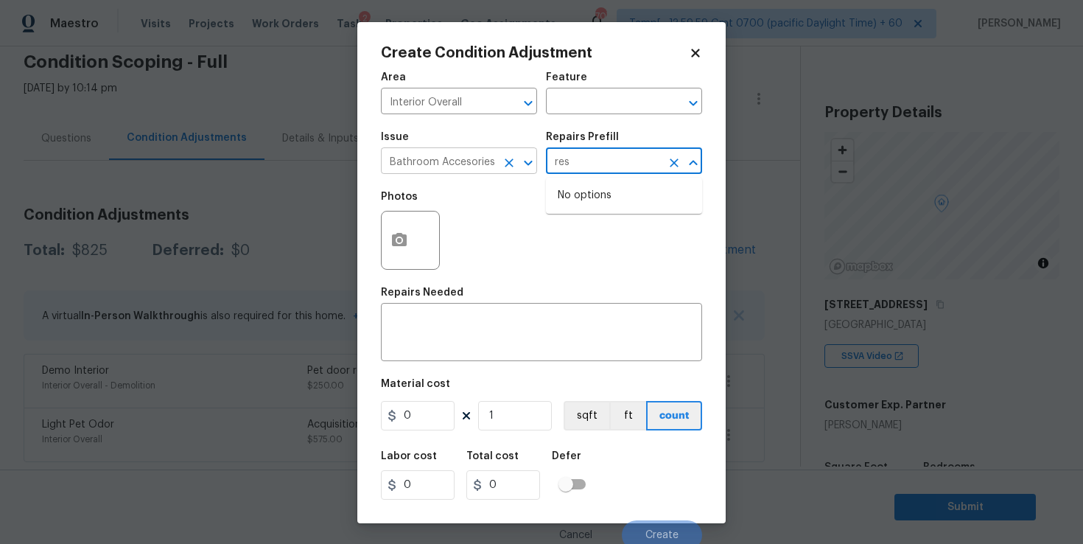
type input "res"
click at [471, 164] on input "Bathroom Accesories" at bounding box center [438, 162] width 115 height 23
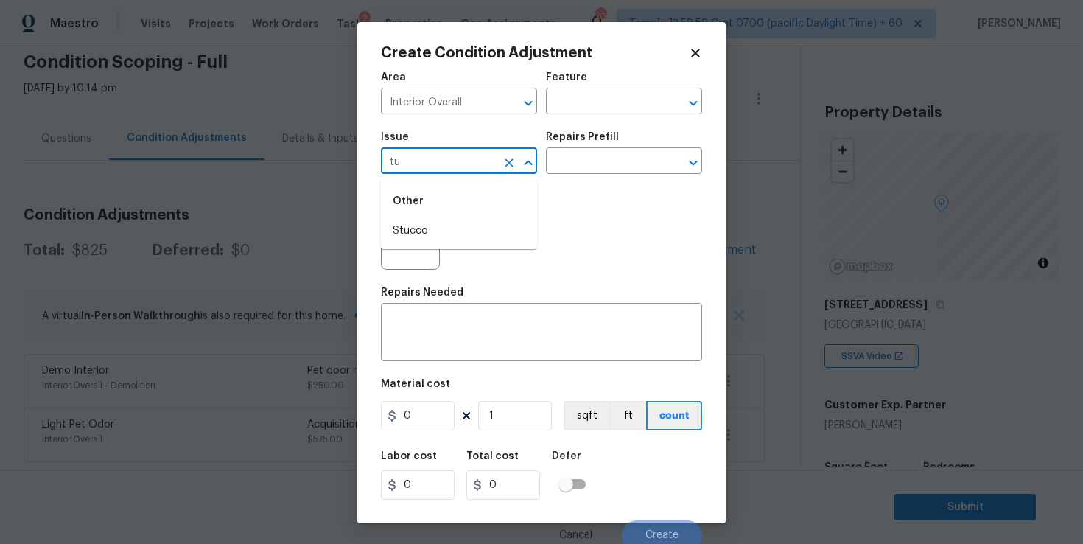
type input "t"
click at [471, 253] on li "Bathroom Cabinets" at bounding box center [459, 255] width 156 height 24
click at [594, 164] on input "text" at bounding box center [603, 162] width 115 height 23
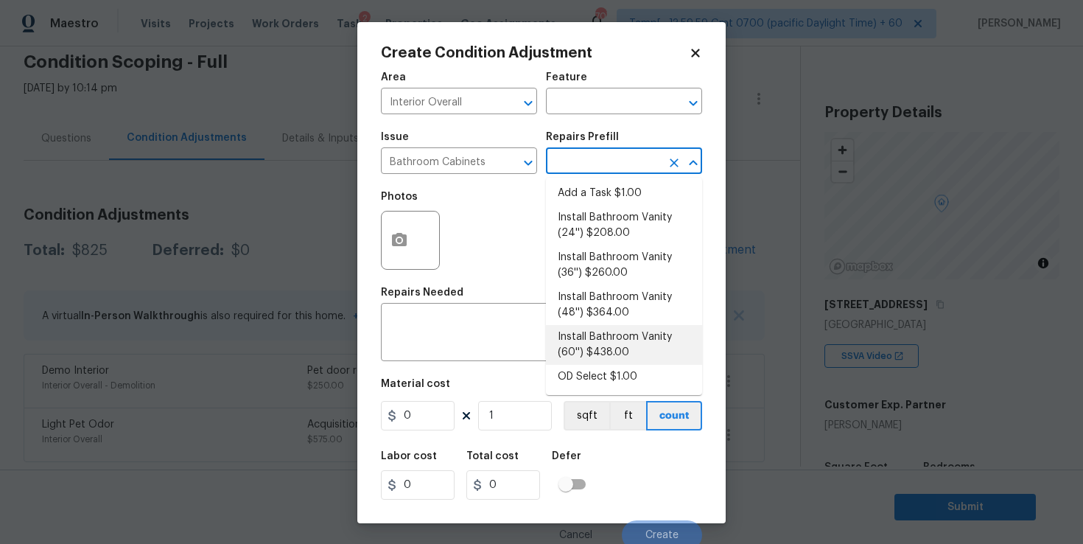
scroll to position [0, 0]
click at [448, 168] on input "Bathroom Cabinets" at bounding box center [438, 162] width 115 height 23
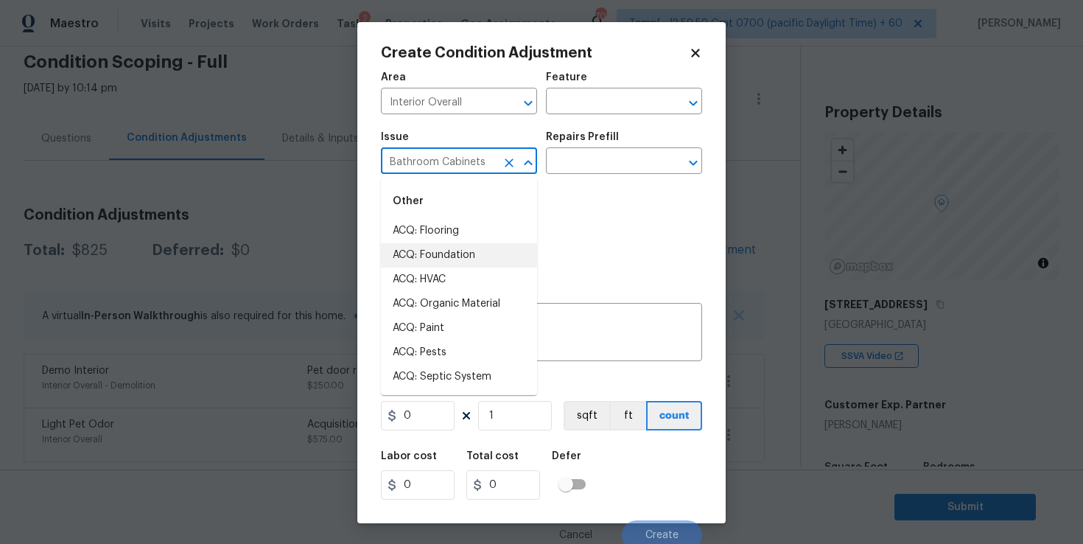
click at [448, 168] on input "Bathroom Cabinets" at bounding box center [438, 162] width 115 height 23
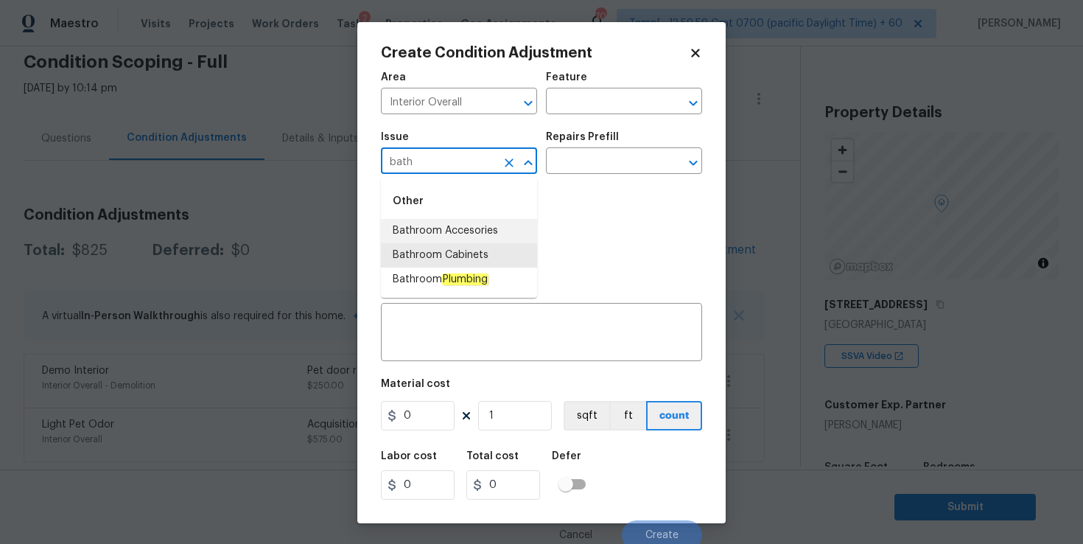
click at [458, 228] on li "Bathroom Accesories" at bounding box center [459, 231] width 156 height 24
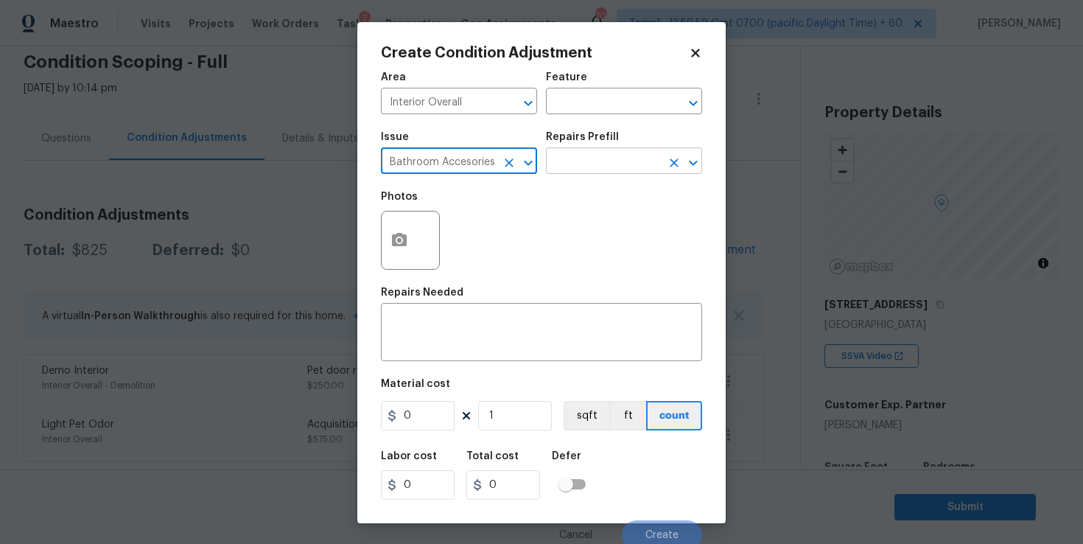
click at [578, 156] on input "text" at bounding box center [603, 162] width 115 height 23
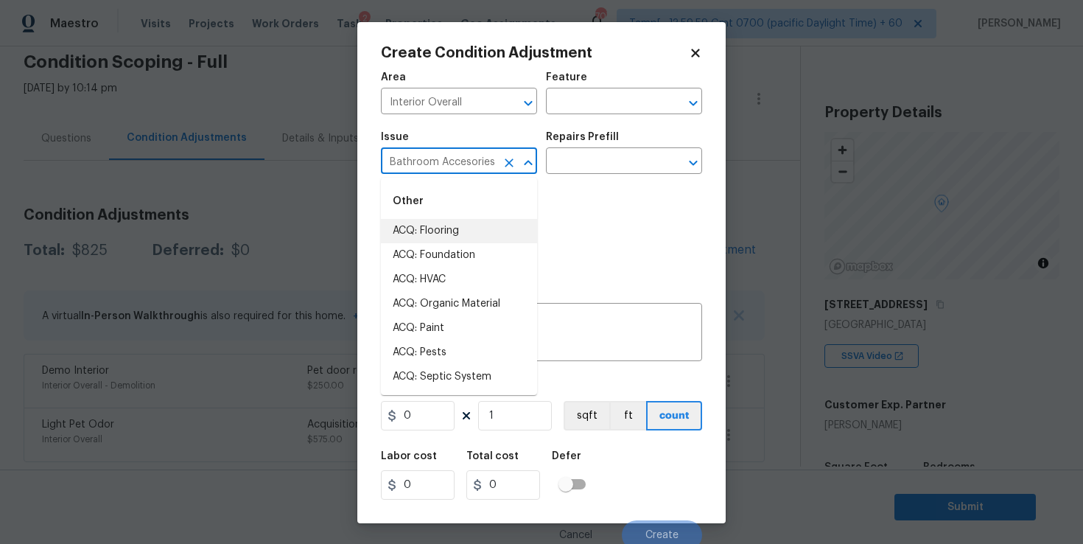
click at [435, 156] on input "Bathroom Accesories" at bounding box center [438, 162] width 115 height 23
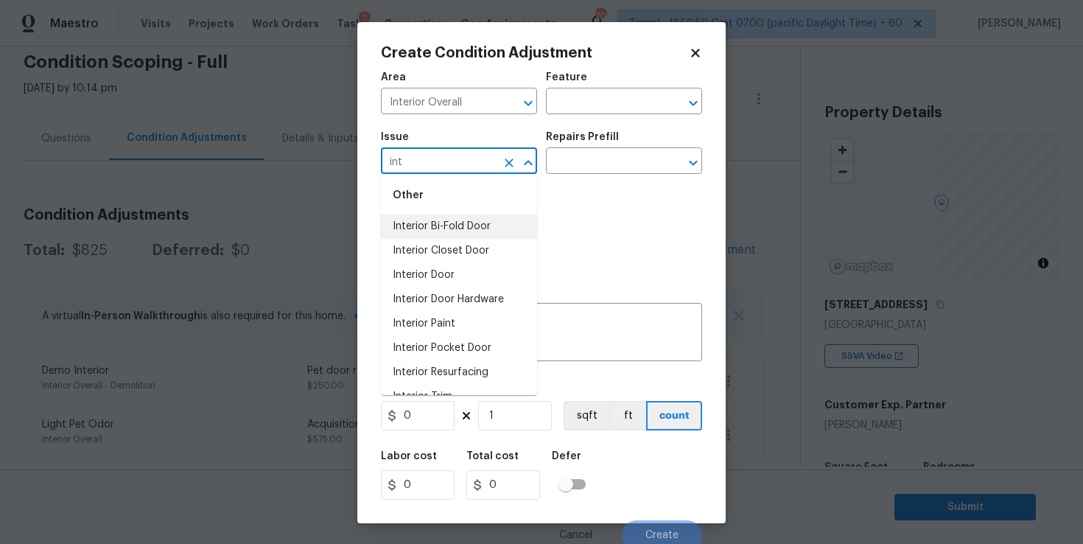
scroll to position [97, 0]
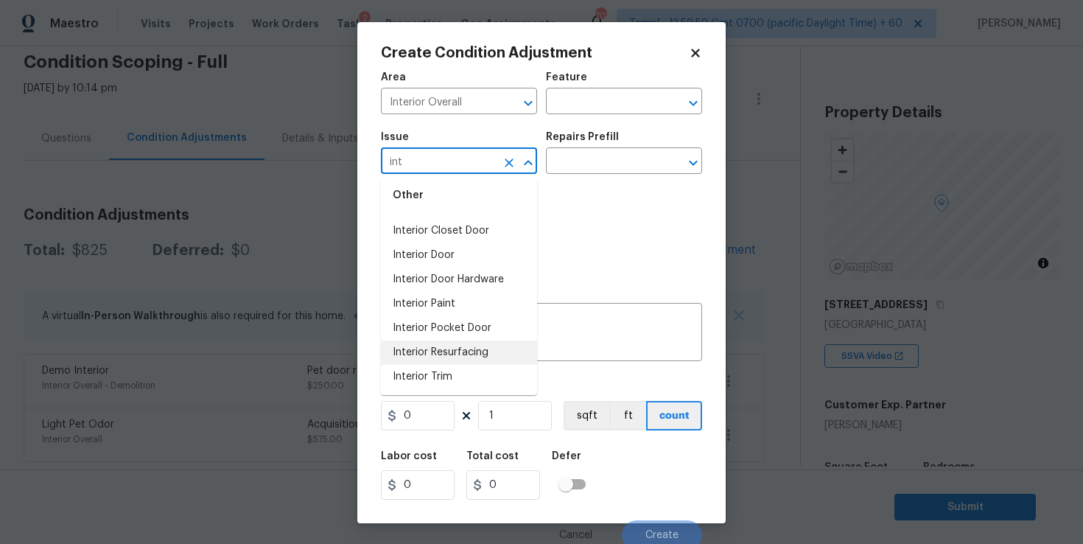
click at [468, 350] on li "Interior Resurfacing" at bounding box center [459, 352] width 156 height 24
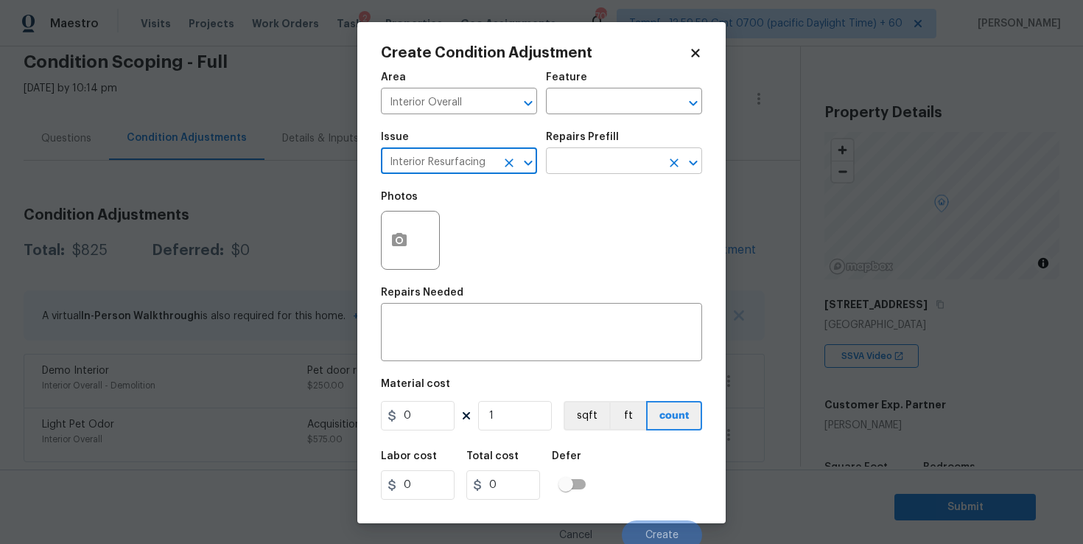
type input "Interior Resurfacing"
click at [595, 165] on input "text" at bounding box center [603, 162] width 115 height 23
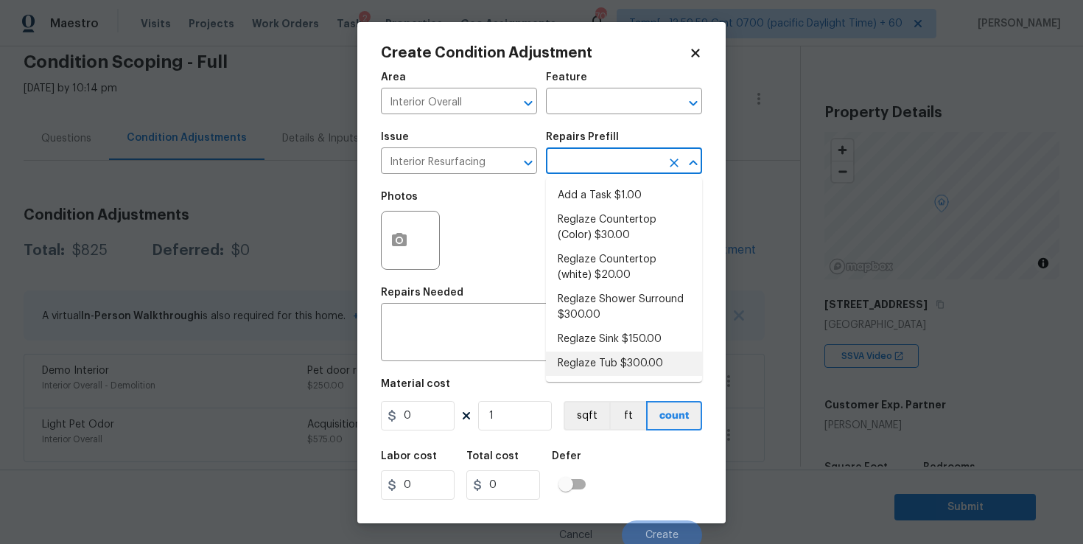
click at [603, 362] on li "Reglaze Tub $300.00" at bounding box center [624, 363] width 156 height 24
type textarea "Prep, mask, clean and reglaze the tub (white) both on the in and outer sides. H…"
type input "300"
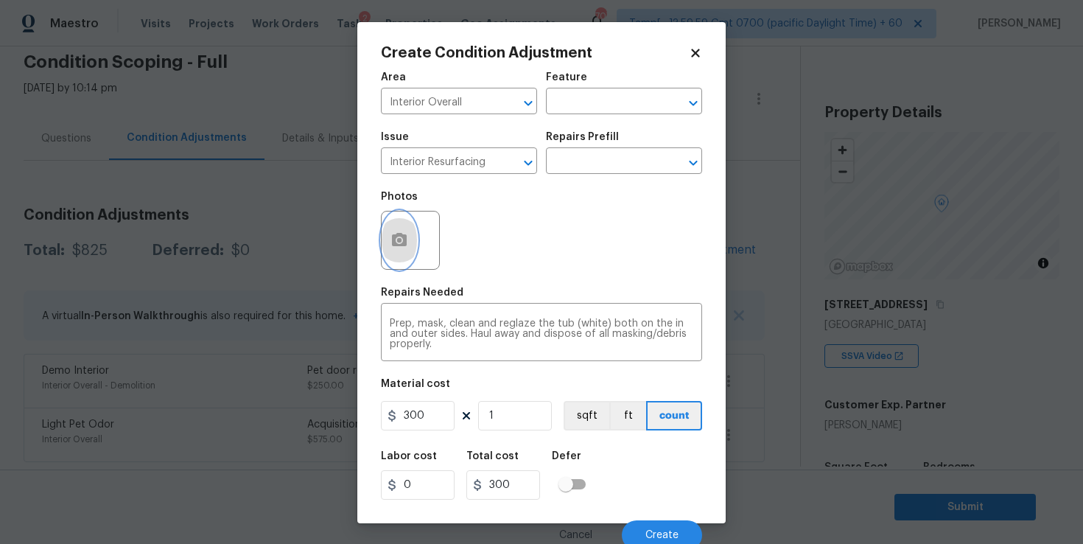
click at [404, 248] on icon "button" at bounding box center [399, 240] width 18 height 18
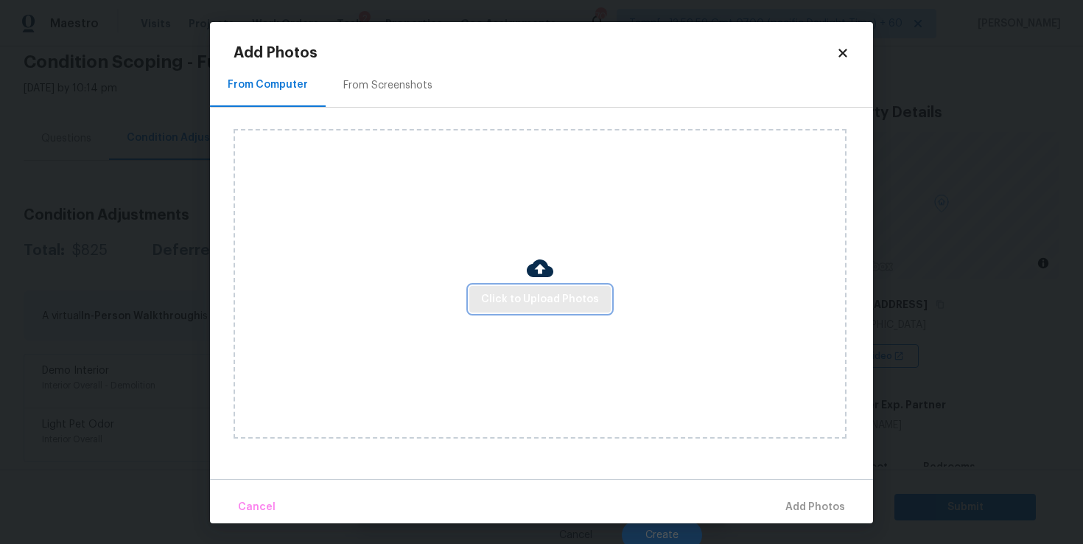
click at [518, 287] on button "Click to Upload Photos" at bounding box center [539, 299] width 141 height 27
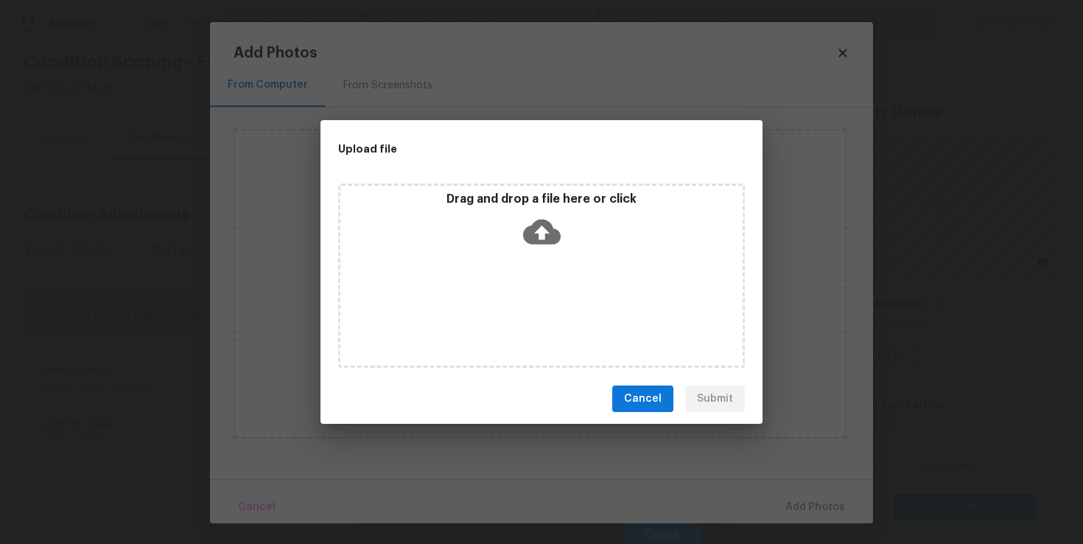
click at [533, 232] on icon at bounding box center [542, 232] width 38 height 25
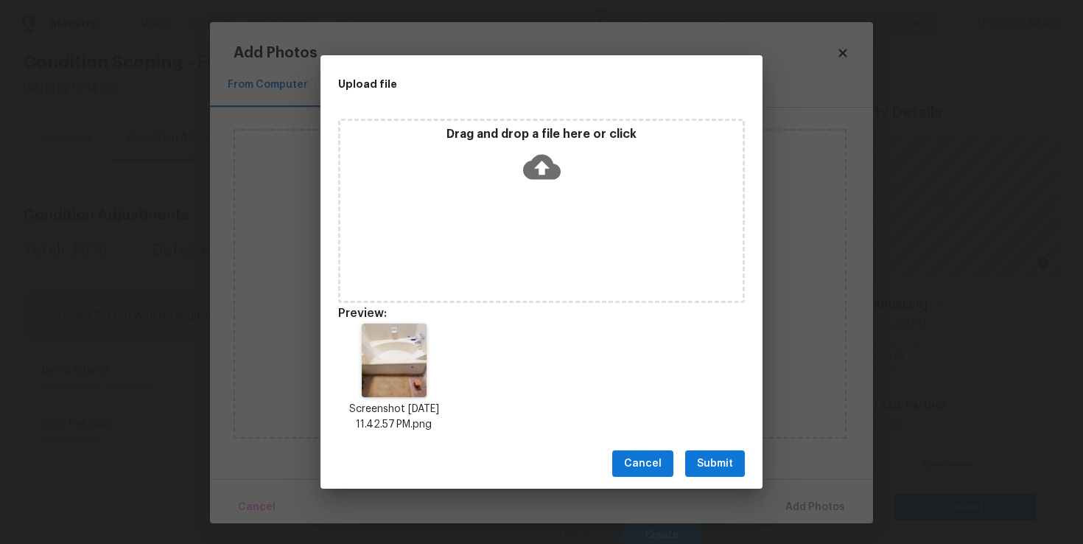
click at [537, 169] on icon at bounding box center [542, 167] width 38 height 25
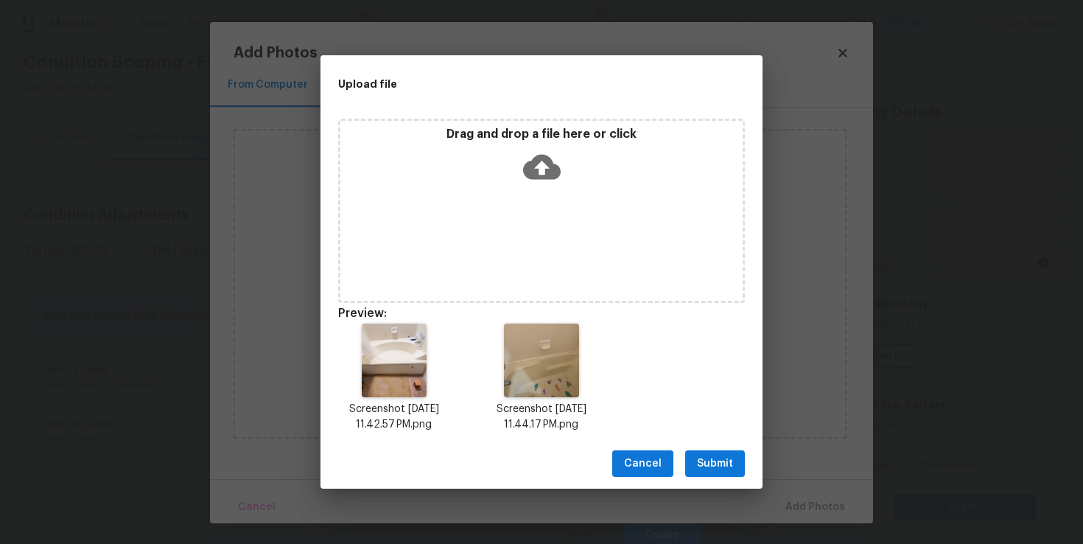
click at [729, 466] on span "Submit" at bounding box center [715, 463] width 36 height 18
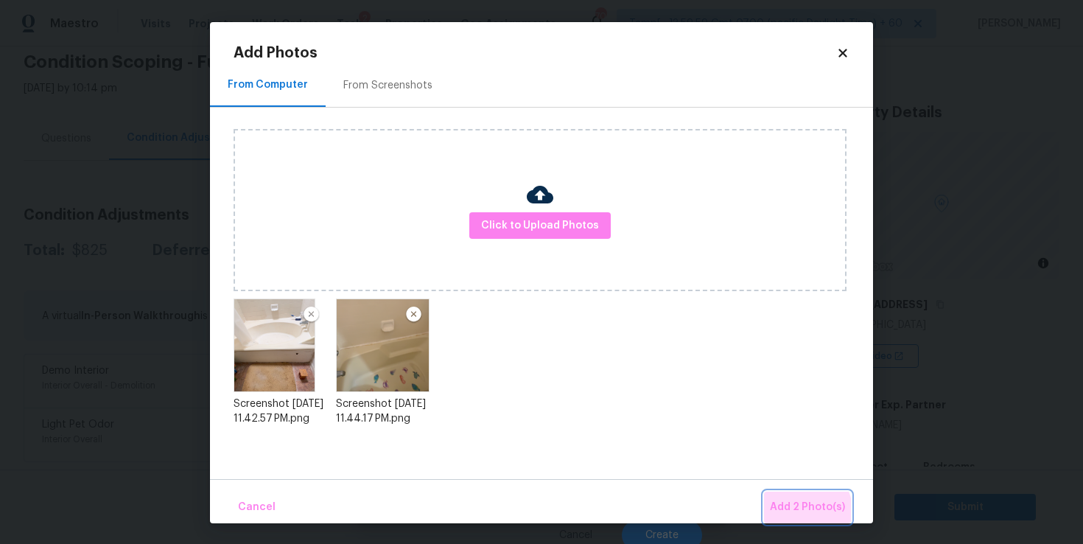
click at [806, 510] on span "Add 2 Photo(s)" at bounding box center [807, 507] width 75 height 18
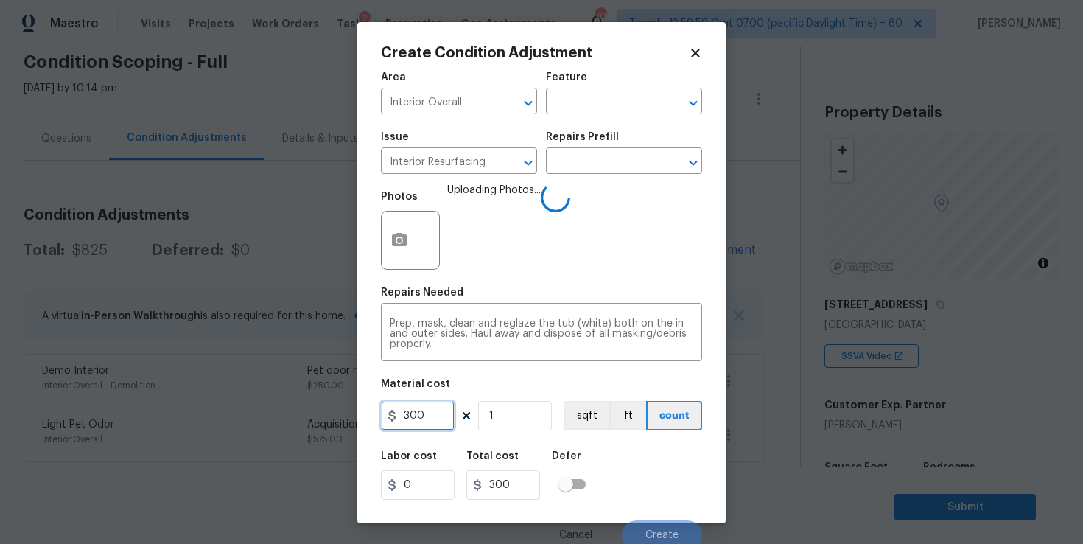
click at [427, 418] on input "300" at bounding box center [418, 415] width 74 height 29
type input "400"
click at [653, 476] on div "Labor cost 0 Total cost 400 Defer" at bounding box center [541, 475] width 321 height 66
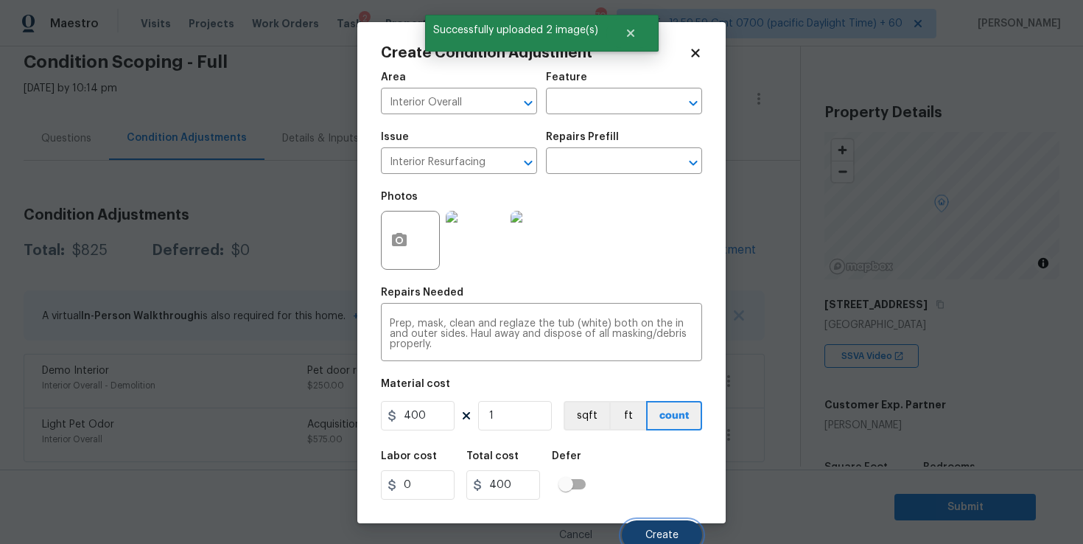
click at [657, 527] on button "Create" at bounding box center [662, 534] width 80 height 29
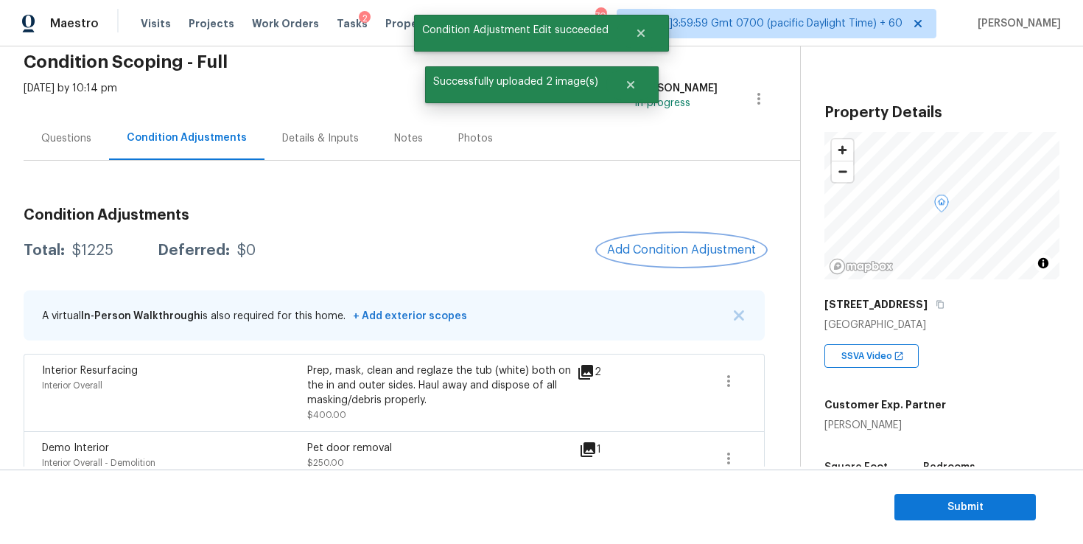
scroll to position [140, 0]
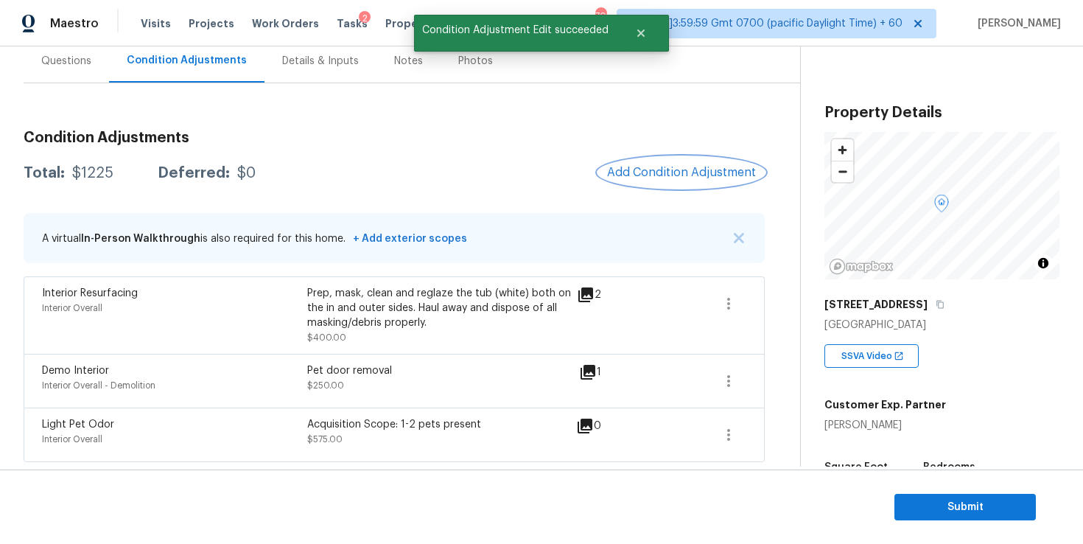
click at [681, 172] on span "Add Condition Adjustment" at bounding box center [681, 172] width 149 height 13
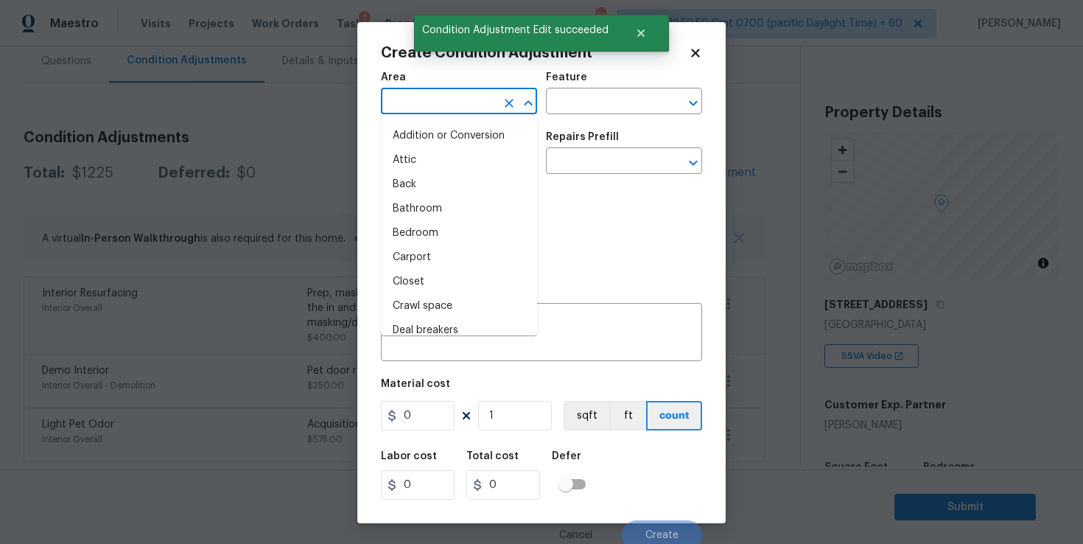
click at [426, 93] on input "text" at bounding box center [438, 102] width 115 height 23
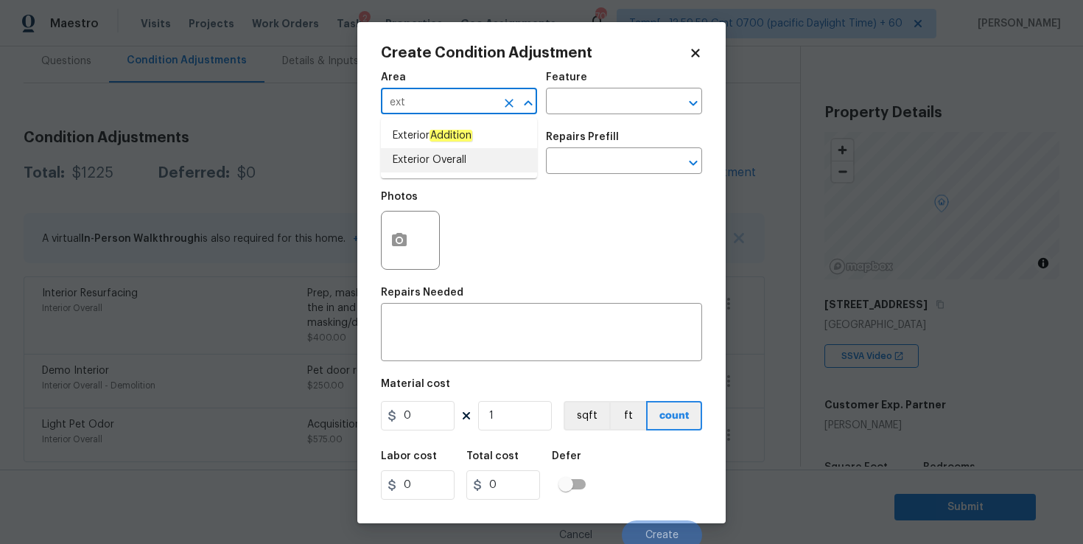
click at [417, 170] on li "Exterior Overall" at bounding box center [459, 160] width 156 height 24
type input "Exterior Overall"
click at [417, 160] on input "text" at bounding box center [438, 162] width 115 height 23
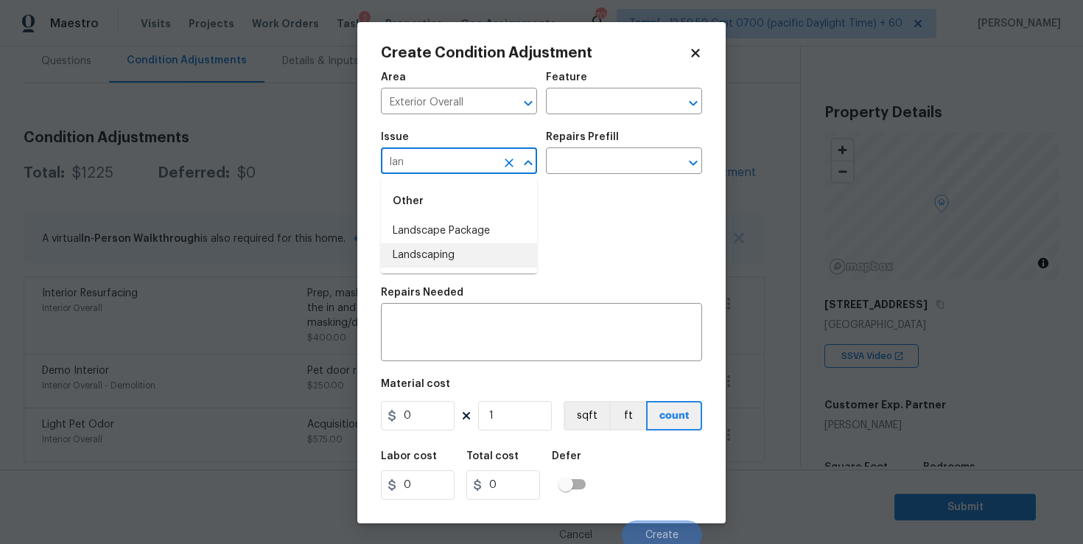
click at [436, 246] on li "Landscaping" at bounding box center [459, 255] width 156 height 24
click at [566, 172] on input "text" at bounding box center [603, 162] width 115 height 23
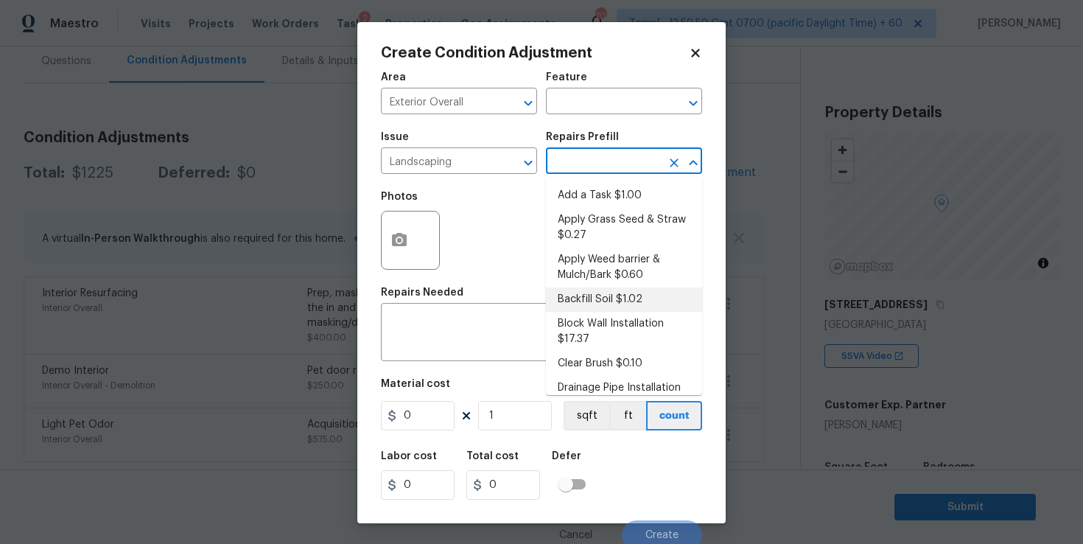
scroll to position [243, 0]
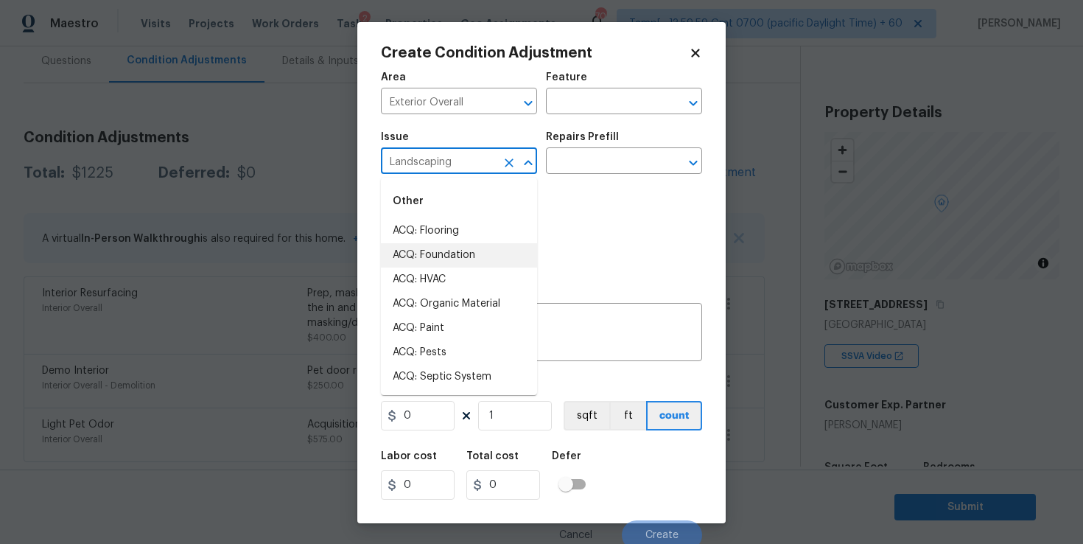
click at [471, 162] on input "Landscaping" at bounding box center [438, 162] width 115 height 23
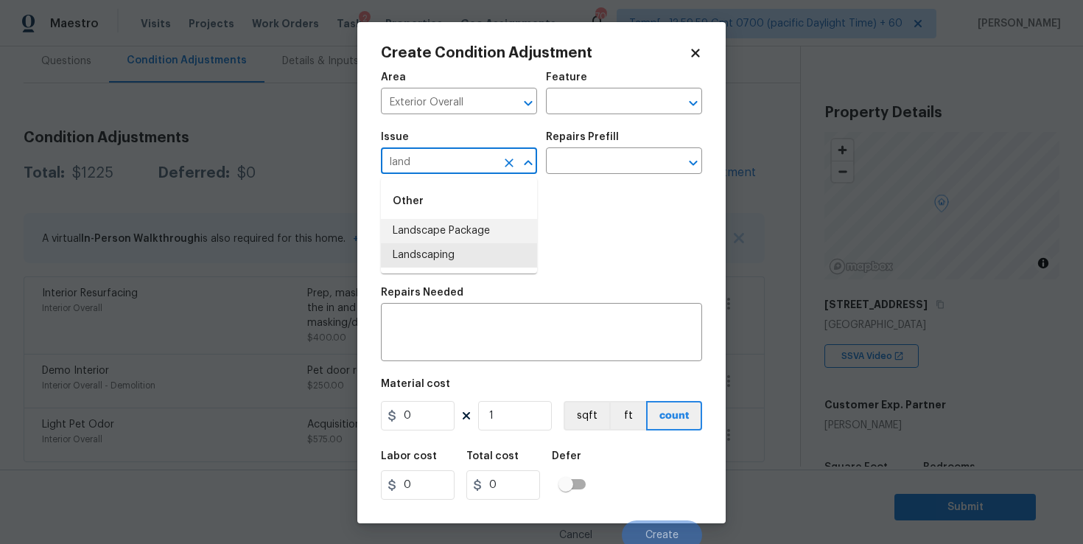
click at [481, 233] on li "Landscape Package" at bounding box center [459, 231] width 156 height 24
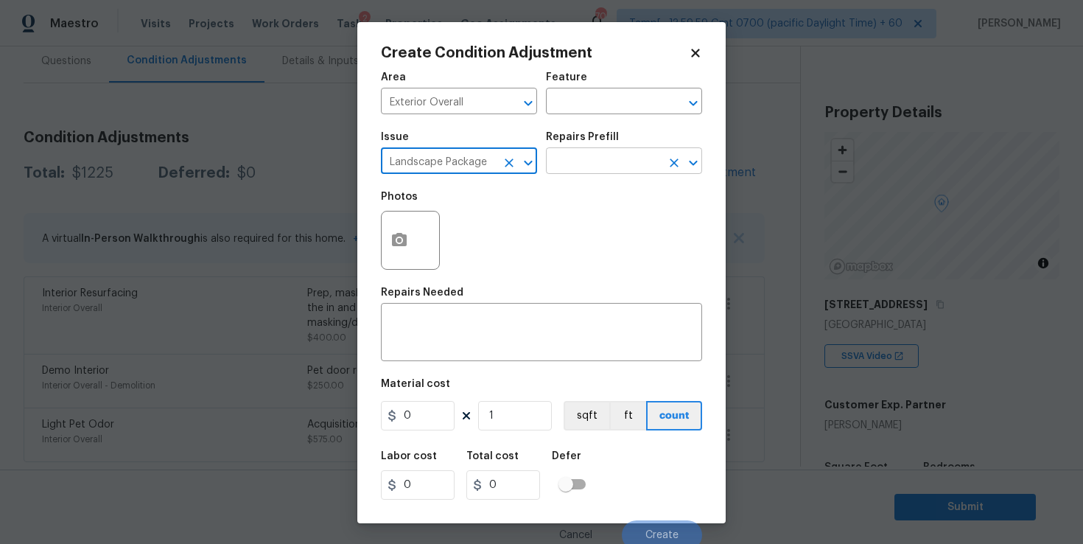
type input "Landscape Package"
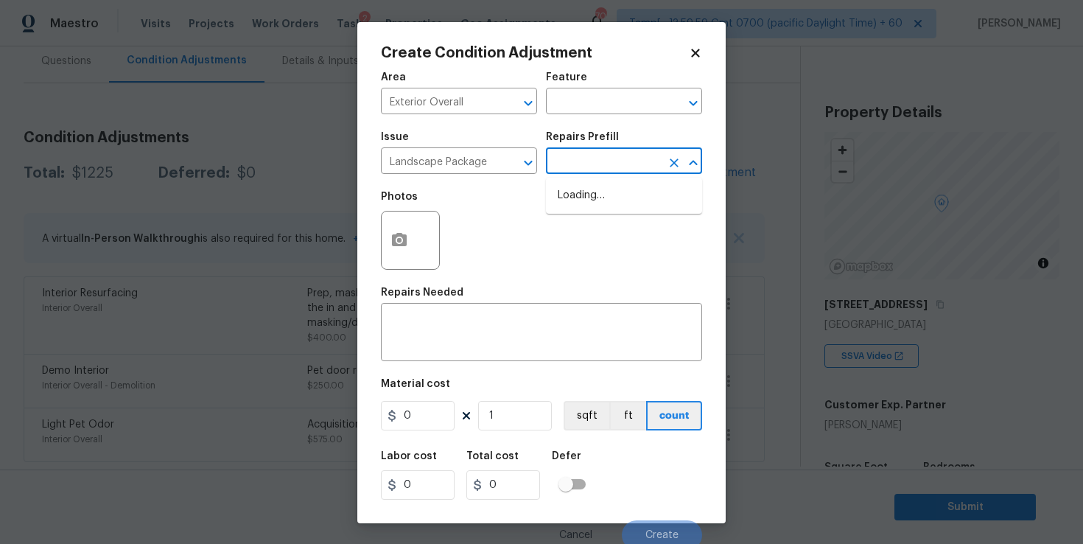
click at [588, 165] on input "text" at bounding box center [603, 162] width 115 height 23
click at [597, 206] on li "Initial landscaping package $60.00" at bounding box center [624, 203] width 156 height 40
type input "Home Readiness Packages"
type textarea "Mowing of grass up to 6" in height. Mow, edge along driveways & sidewalks, trim…"
type input "60"
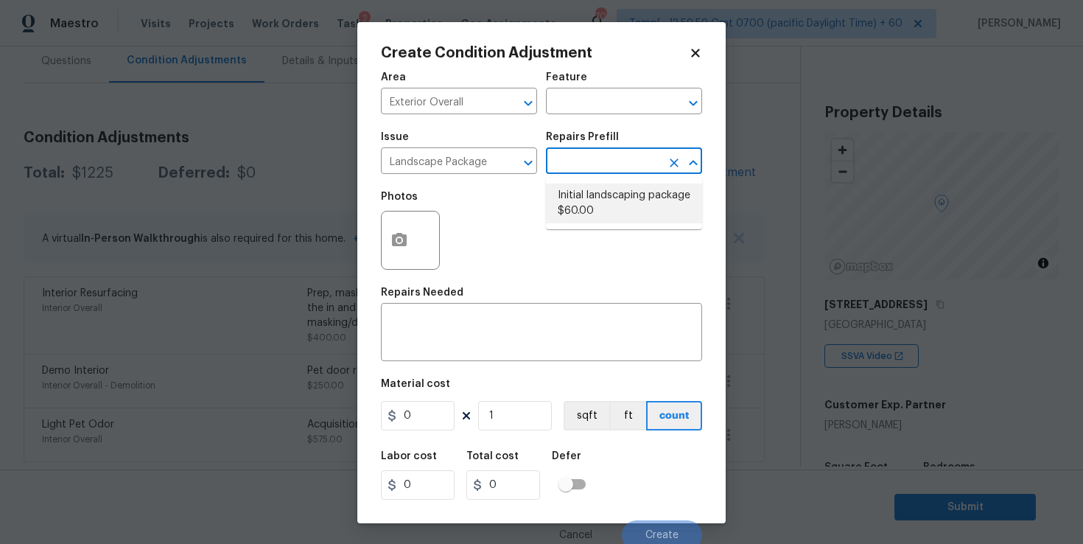
type input "60"
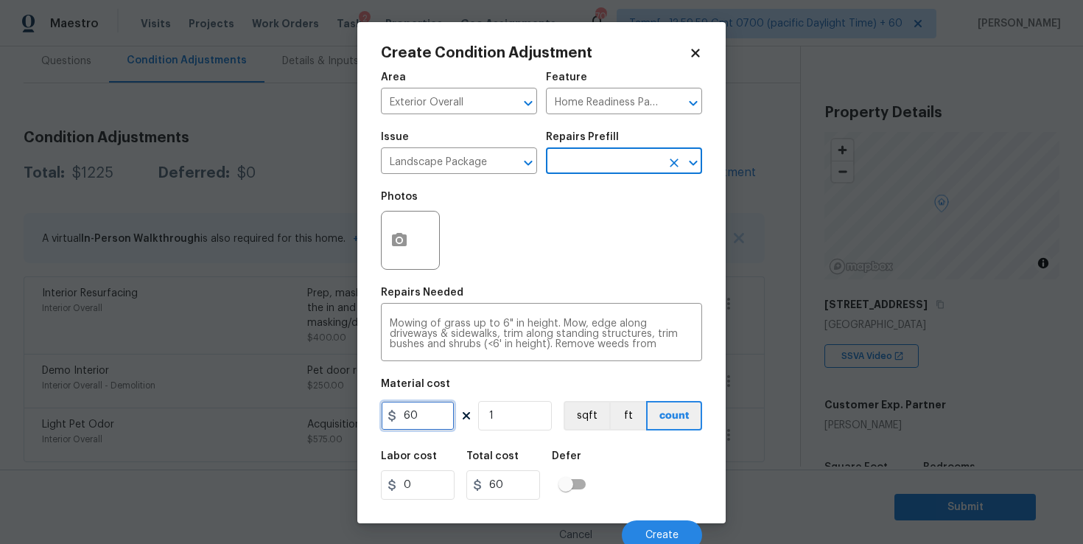
click at [421, 416] on input "60" at bounding box center [418, 415] width 74 height 29
type input "700"
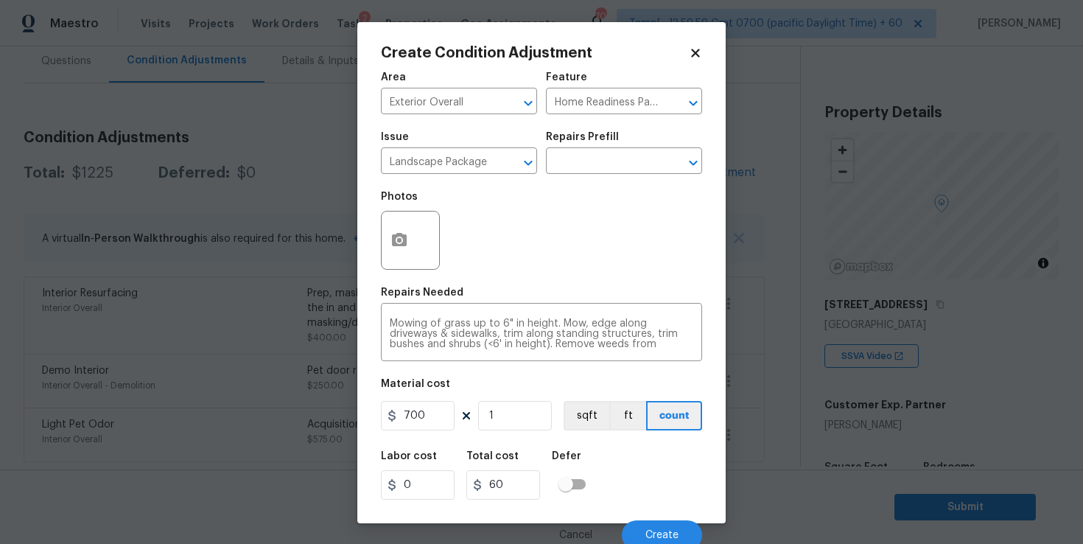
type input "700"
click at [627, 480] on div "Labor cost 0 Total cost 700 Defer" at bounding box center [541, 475] width 321 height 66
click at [403, 235] on icon "button" at bounding box center [399, 239] width 15 height 13
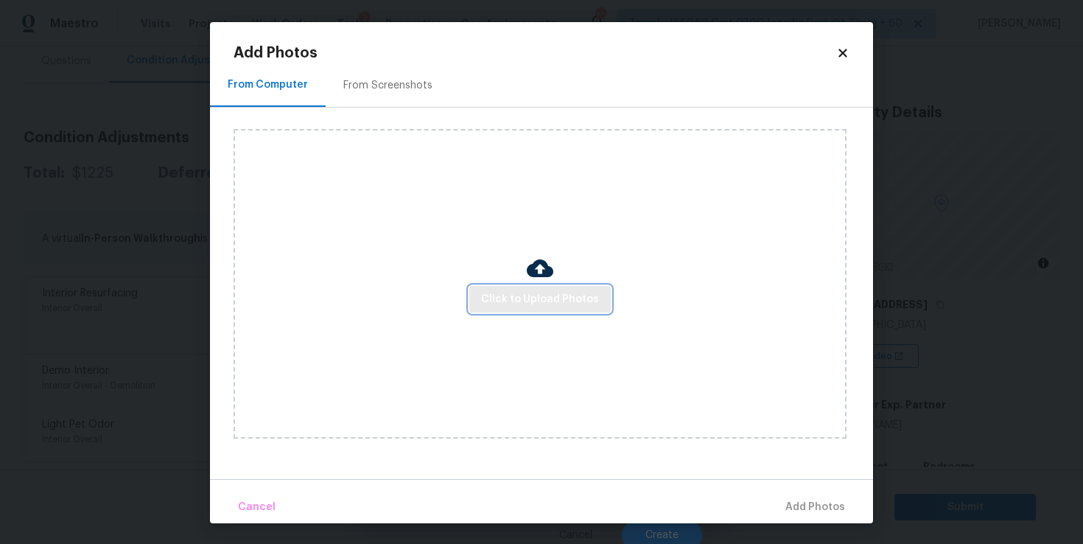
click at [514, 305] on span "Click to Upload Photos" at bounding box center [540, 299] width 118 height 18
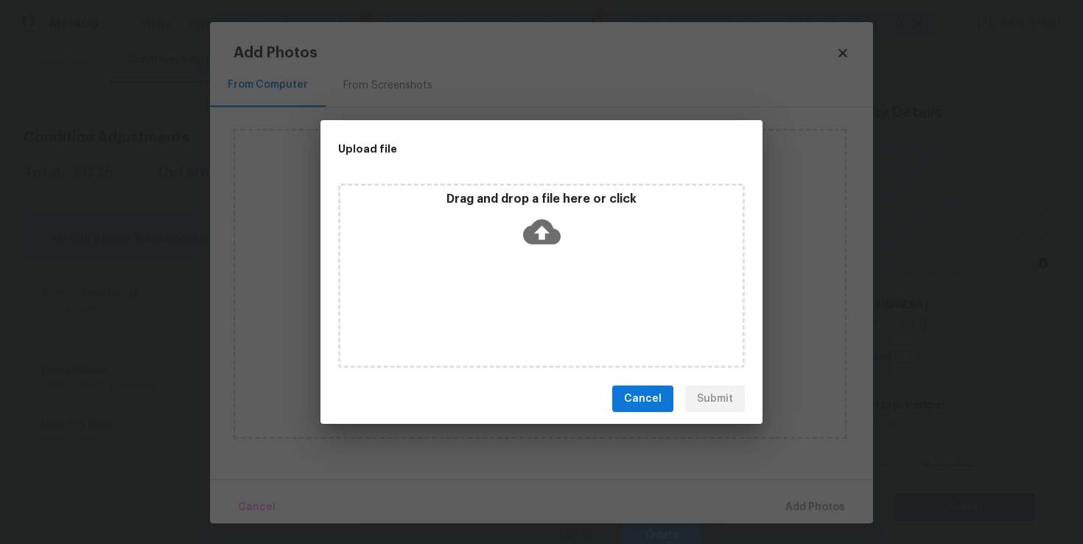
click at [553, 233] on icon at bounding box center [542, 232] width 38 height 25
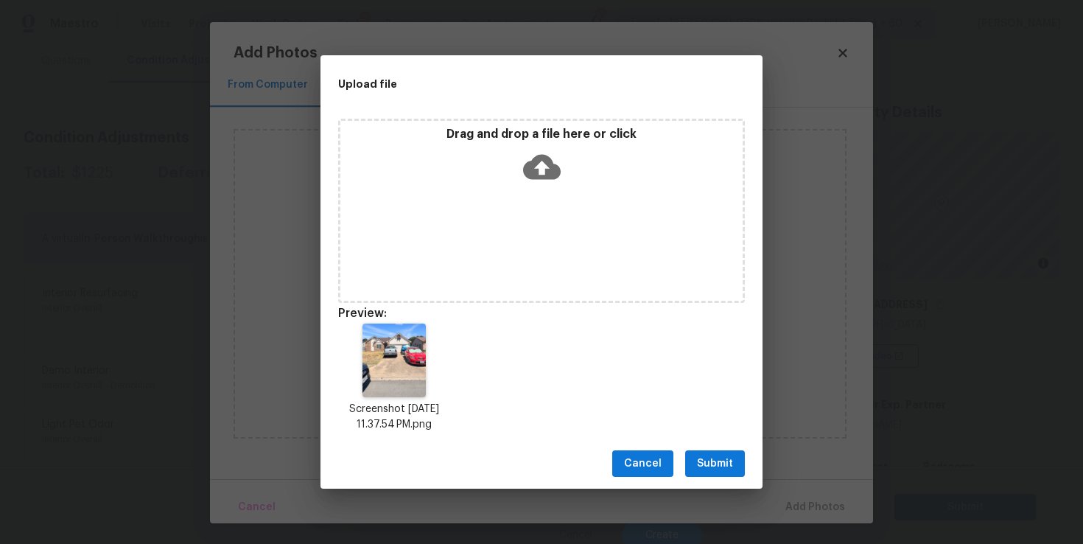
click at [723, 450] on button "Submit" at bounding box center [715, 463] width 60 height 27
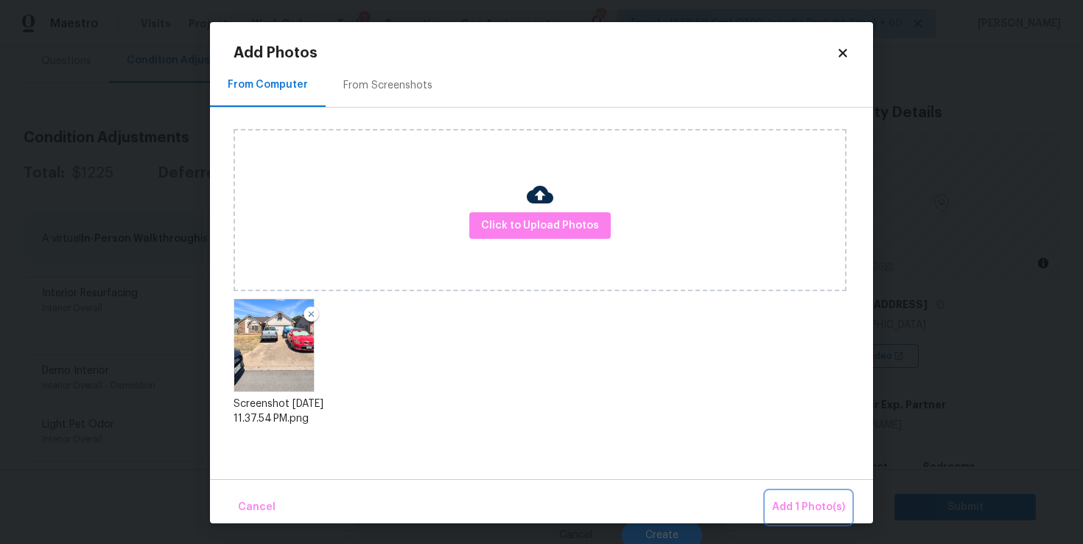
click at [790, 498] on span "Add 1 Photo(s)" at bounding box center [808, 507] width 73 height 18
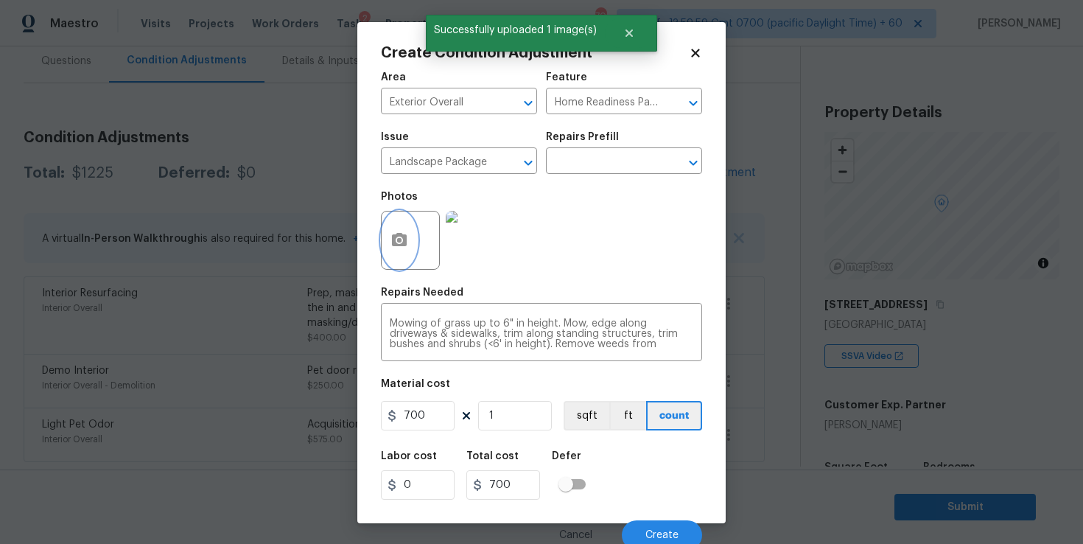
click at [404, 239] on icon "button" at bounding box center [399, 239] width 15 height 13
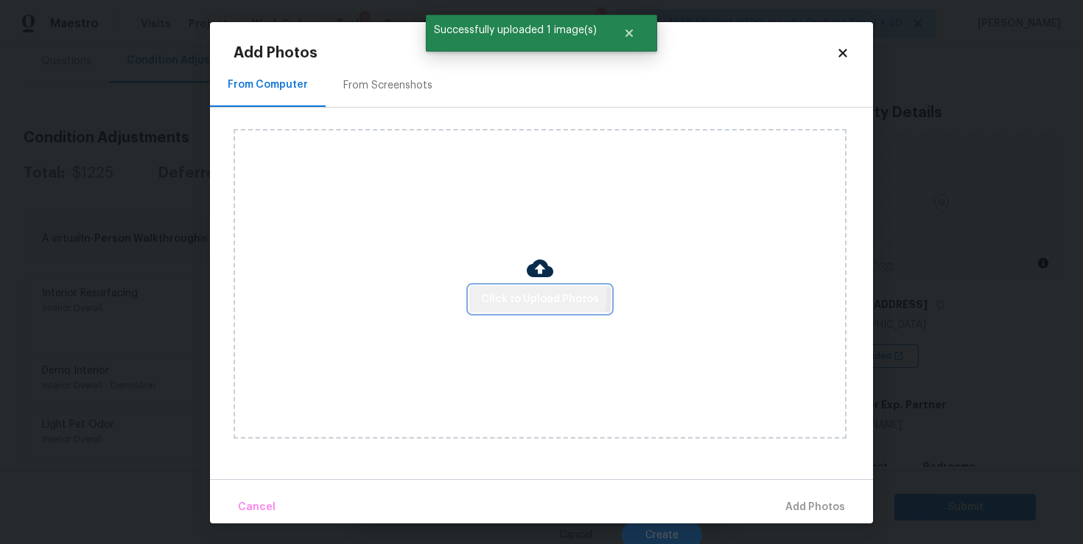
click at [510, 293] on span "Click to Upload Photos" at bounding box center [540, 299] width 118 height 18
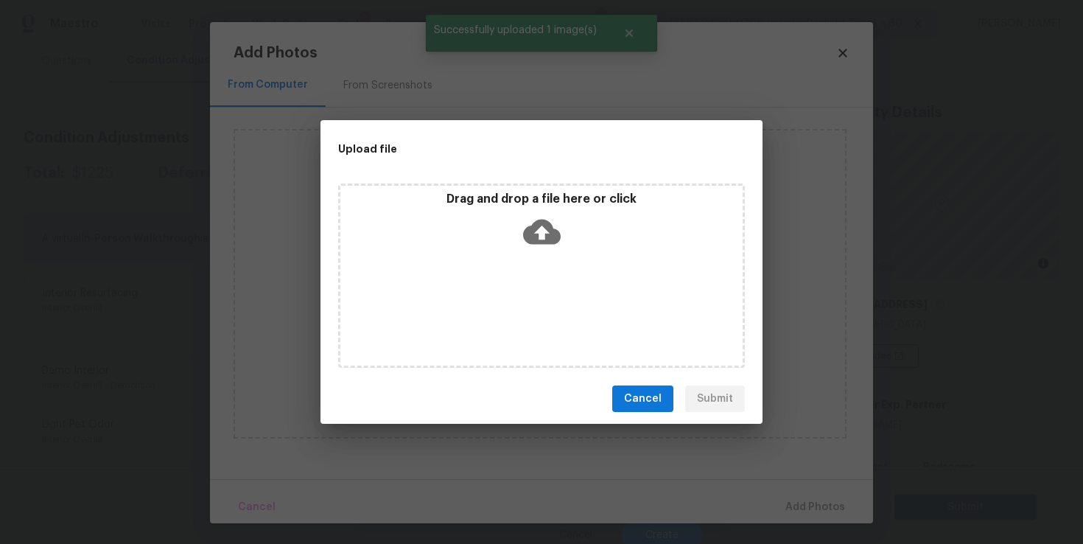
click at [525, 239] on icon at bounding box center [542, 232] width 38 height 25
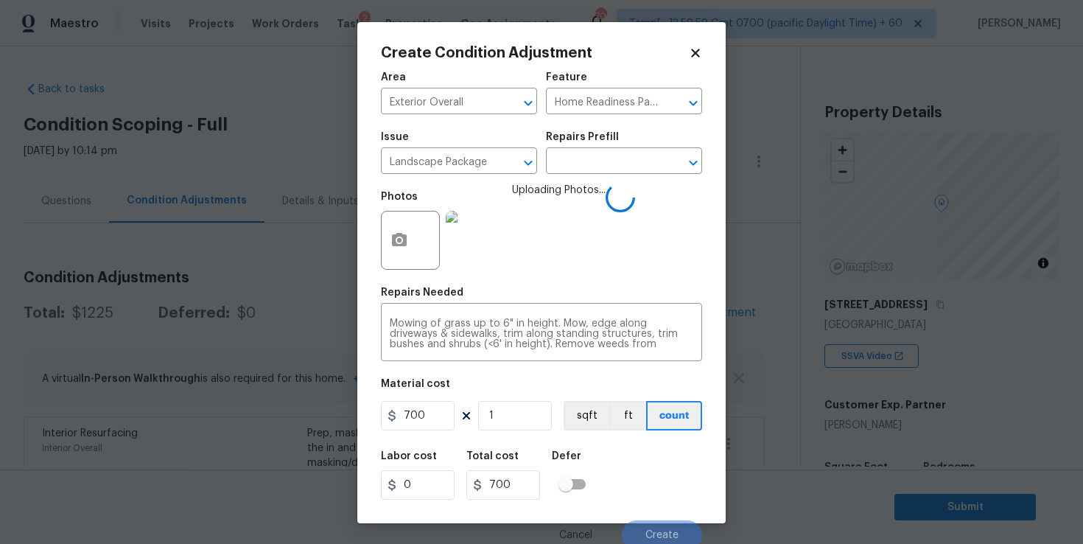
scroll to position [140, 0]
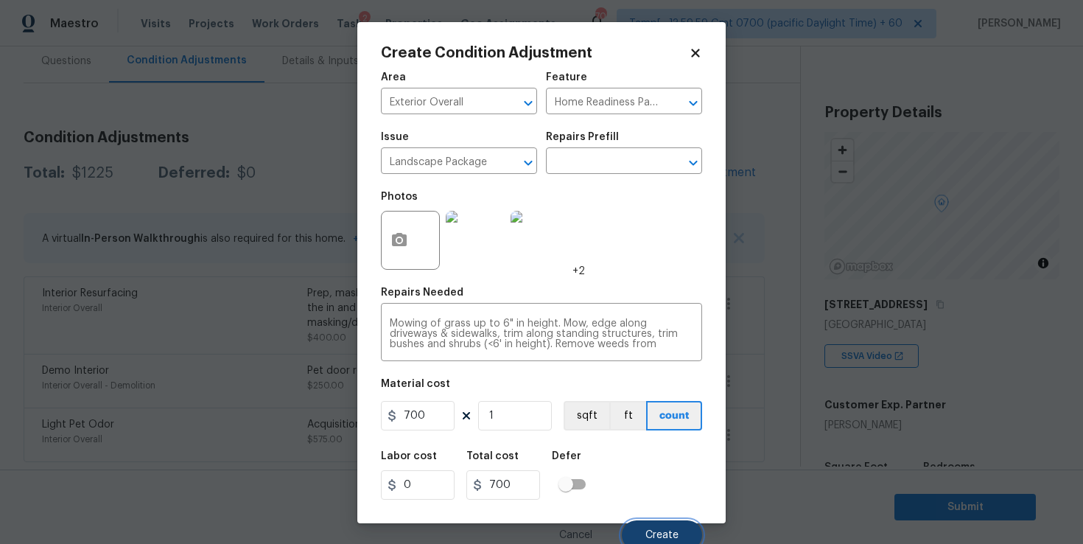
click at [662, 536] on span "Create" at bounding box center [661, 535] width 33 height 11
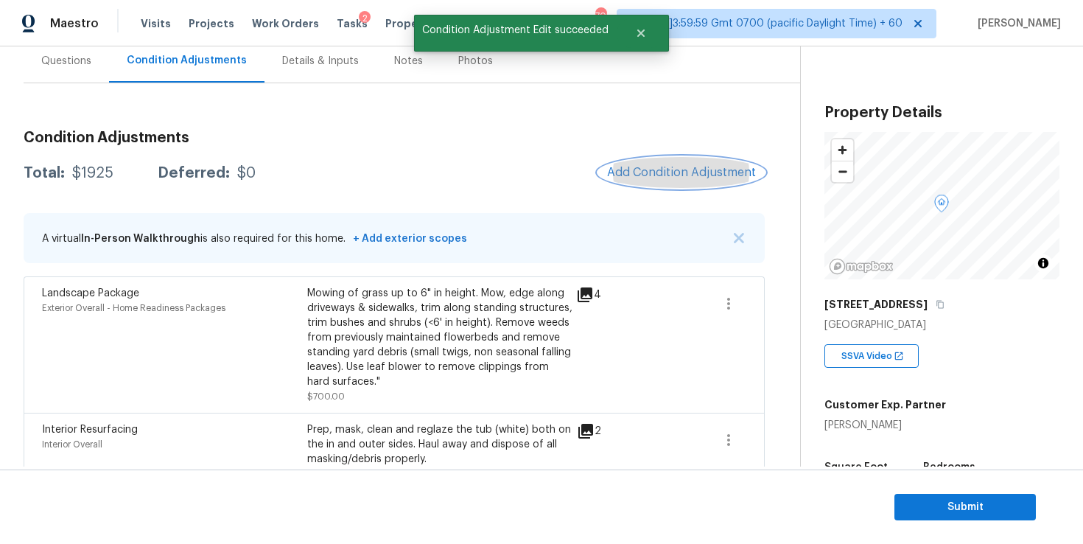
click at [671, 169] on span "Add Condition Adjustment" at bounding box center [681, 172] width 149 height 13
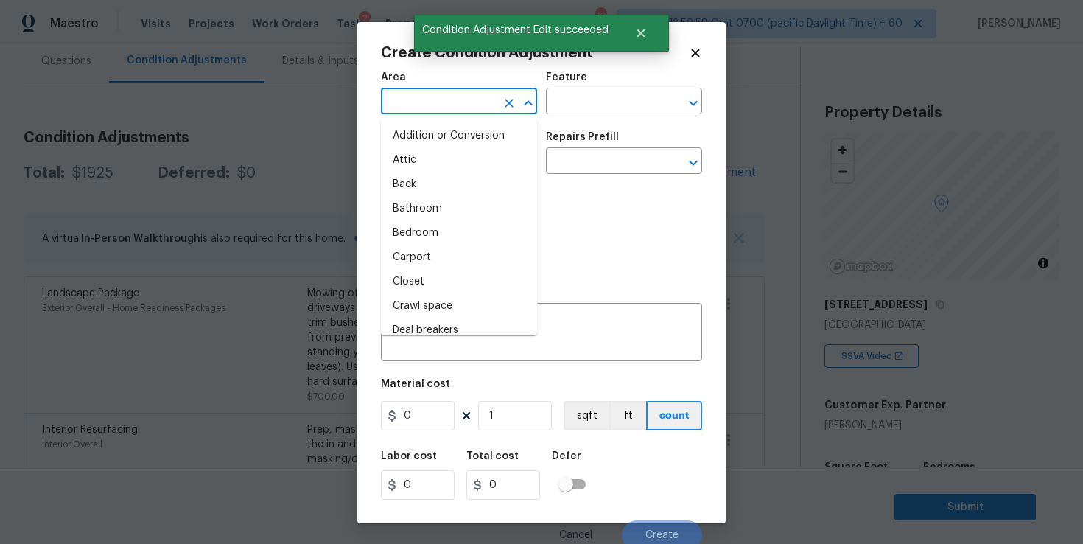
click at [435, 114] on input "text" at bounding box center [438, 102] width 115 height 23
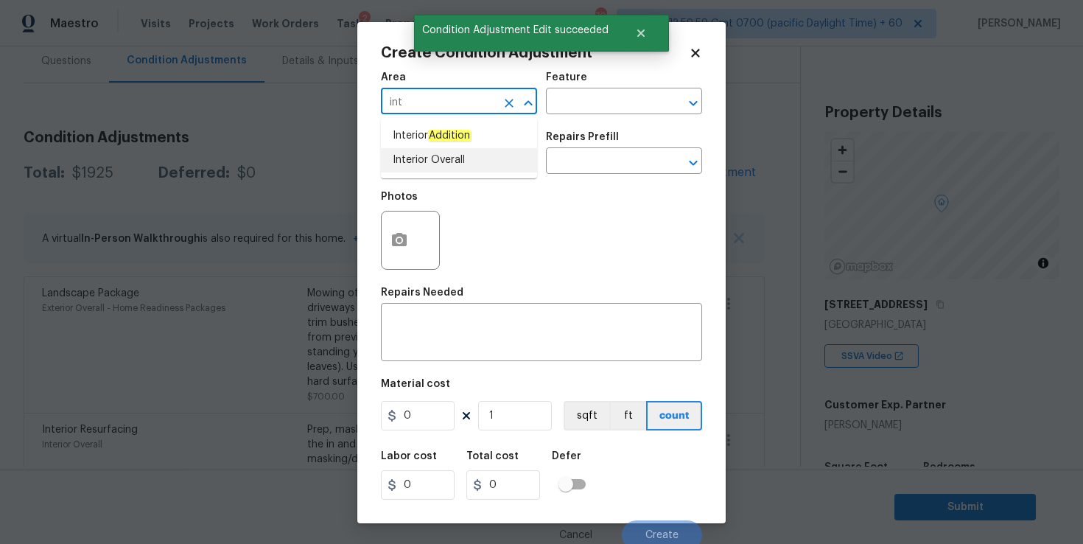
click at [440, 160] on li "Interior Overall" at bounding box center [459, 160] width 156 height 24
type input "Interior Overall"
click at [440, 160] on input "text" at bounding box center [438, 162] width 115 height 23
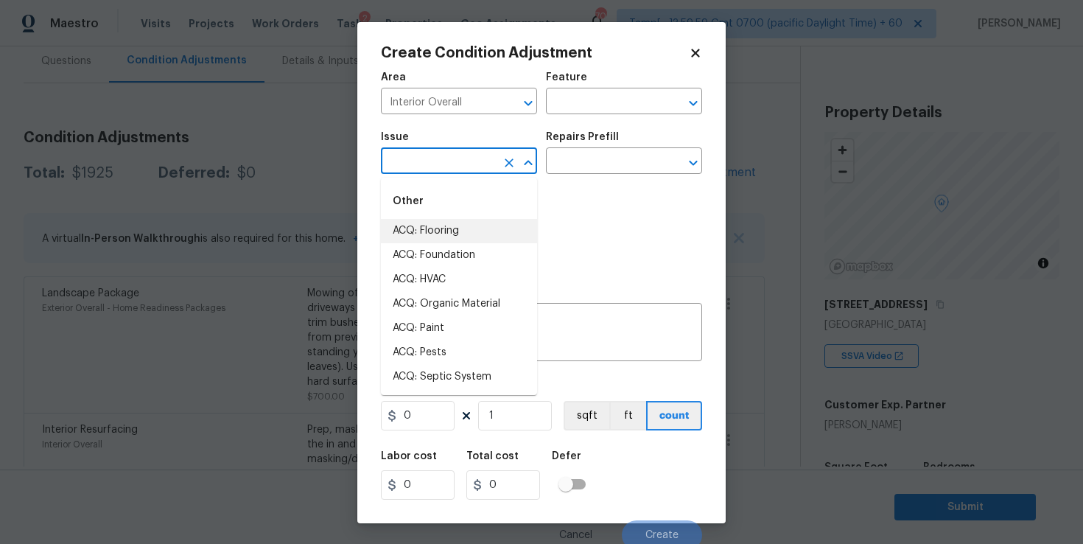
click at [445, 225] on li "ACQ: Flooring" at bounding box center [459, 231] width 156 height 24
type input "ACQ: Flooring"
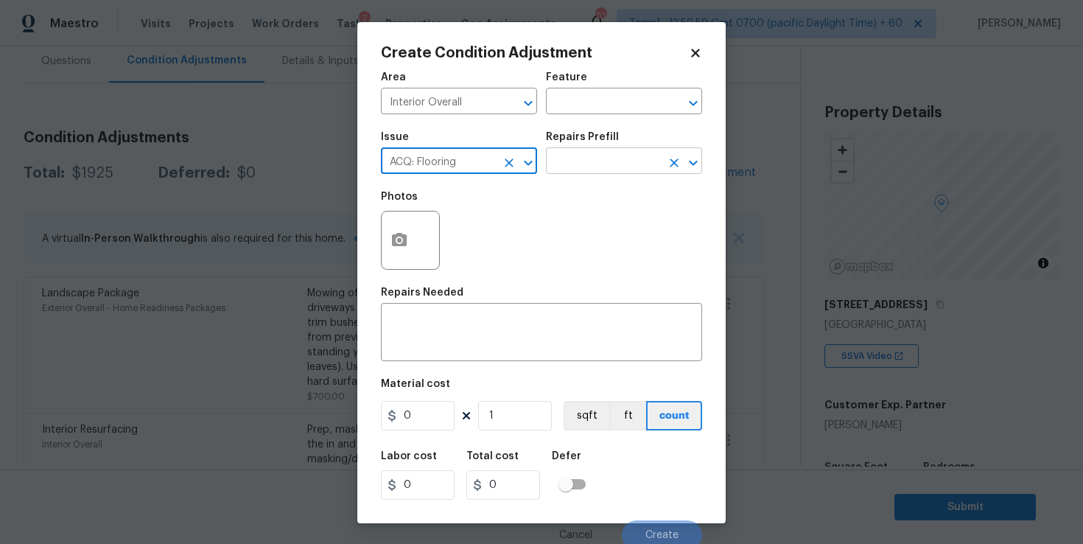
click at [601, 161] on input "text" at bounding box center [603, 162] width 115 height 23
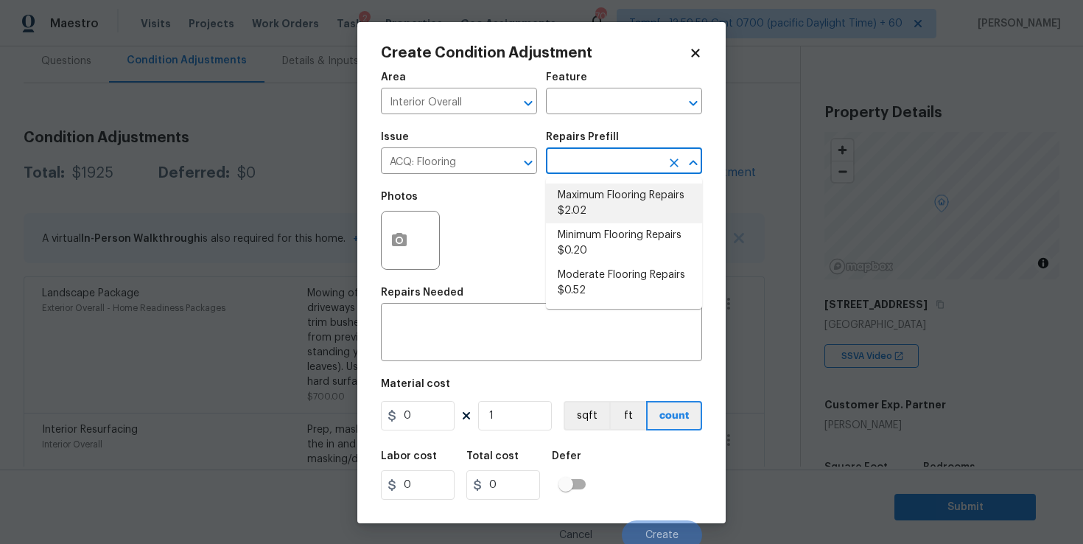
click at [608, 201] on li "Maximum Flooring Repairs $2.02" at bounding box center [624, 203] width 156 height 40
type input "Acquisition"
type textarea "Acquisition Scope: Maximum flooring repairs"
type input "2.02"
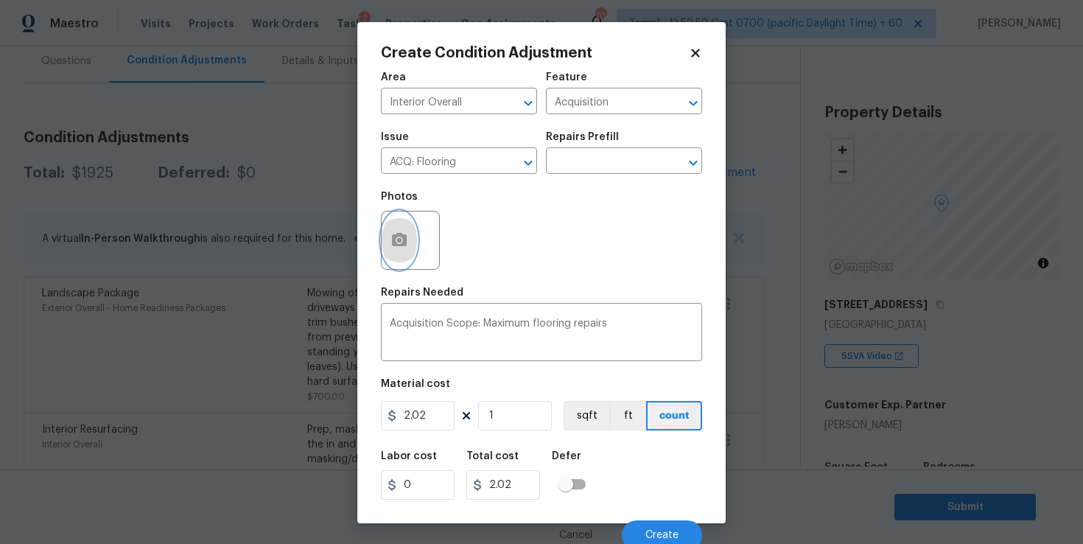
click at [401, 239] on icon "button" at bounding box center [399, 240] width 18 height 18
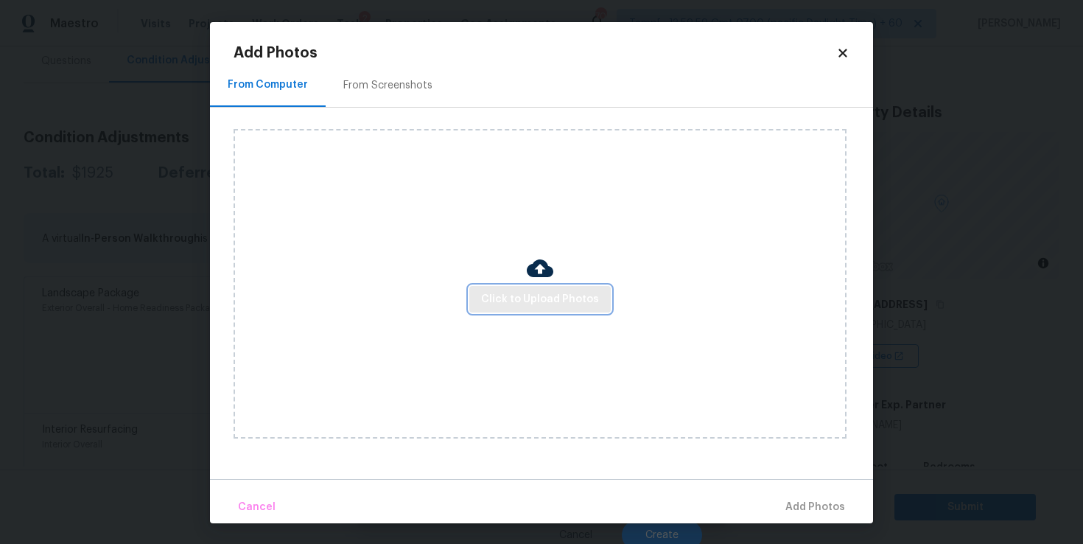
click at [536, 305] on span "Click to Upload Photos" at bounding box center [540, 299] width 118 height 18
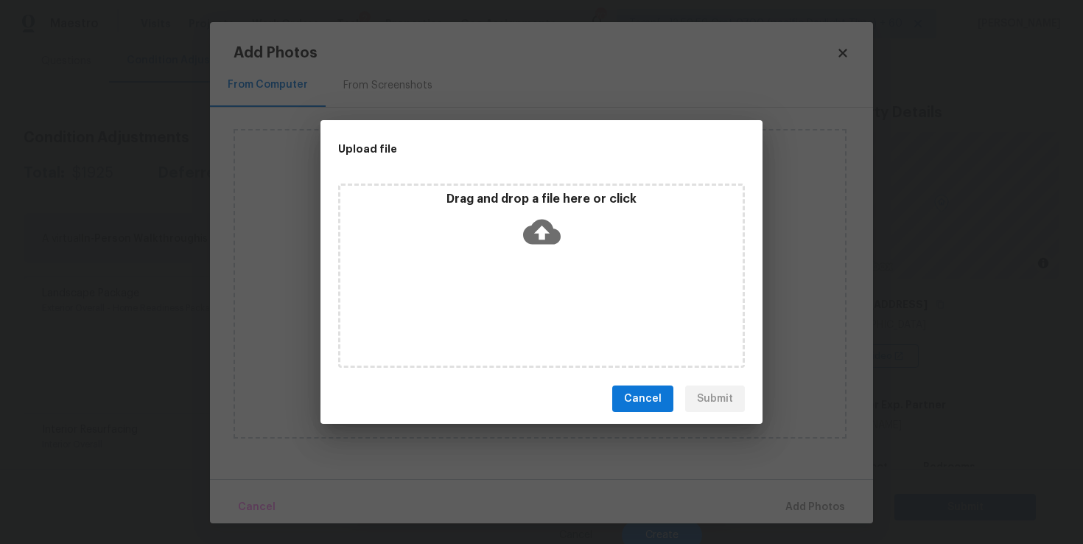
click at [541, 228] on icon at bounding box center [542, 232] width 38 height 38
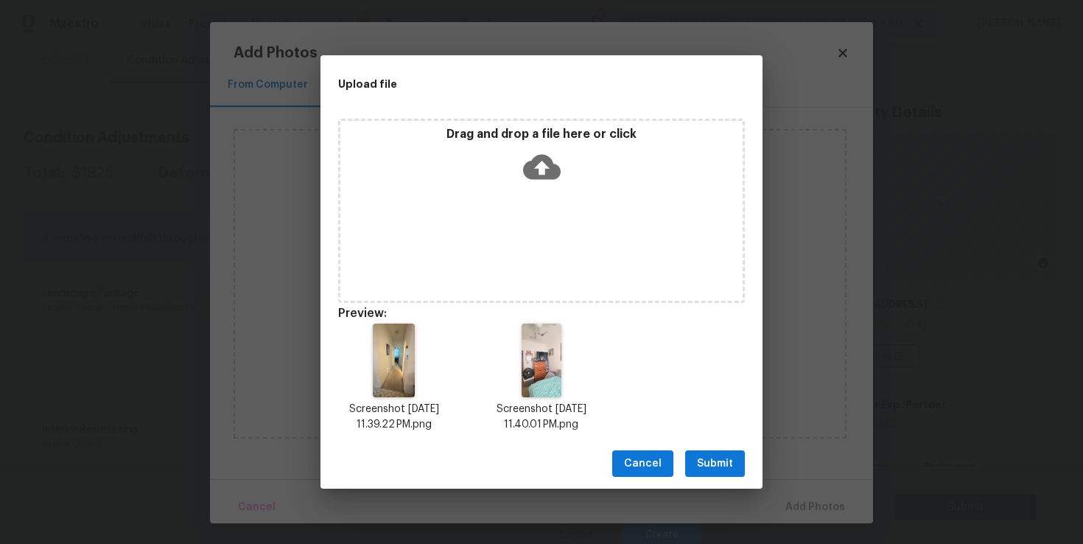
click at [540, 168] on icon at bounding box center [542, 167] width 38 height 38
click at [538, 157] on icon at bounding box center [542, 167] width 38 height 25
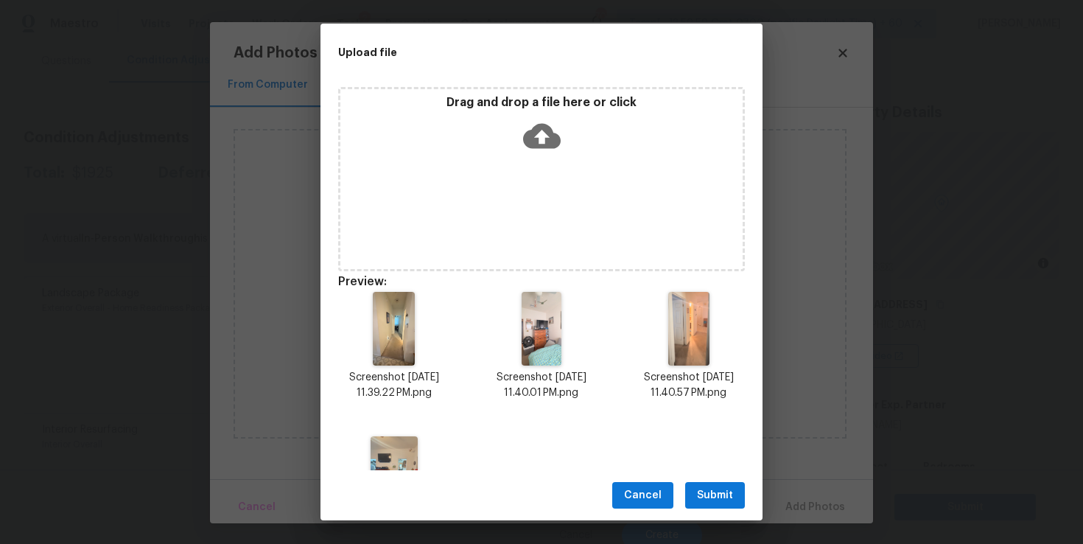
click at [536, 136] on icon at bounding box center [542, 135] width 38 height 25
click at [729, 498] on span "Submit" at bounding box center [715, 495] width 36 height 18
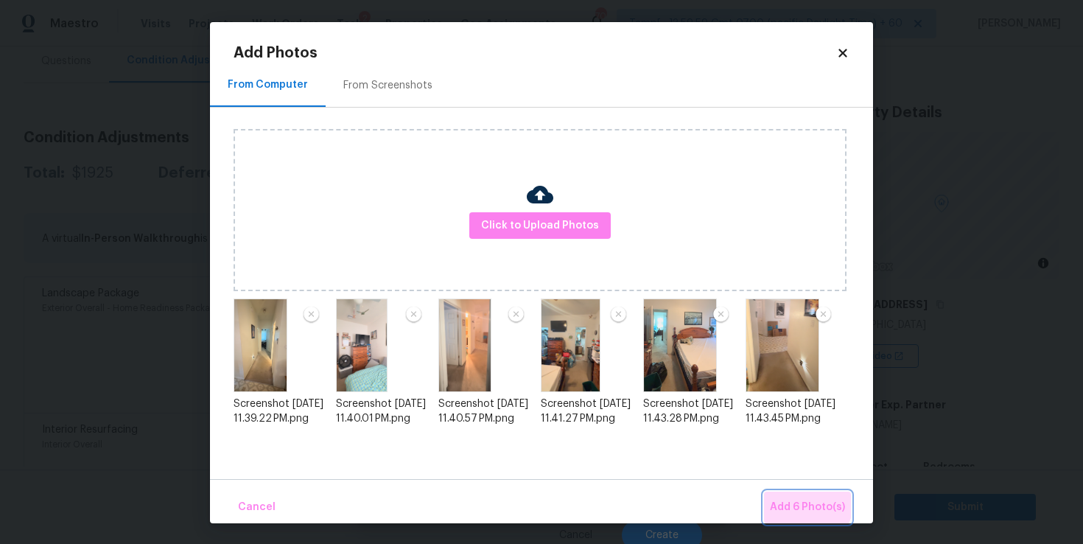
click at [807, 503] on span "Add 6 Photo(s)" at bounding box center [807, 507] width 75 height 18
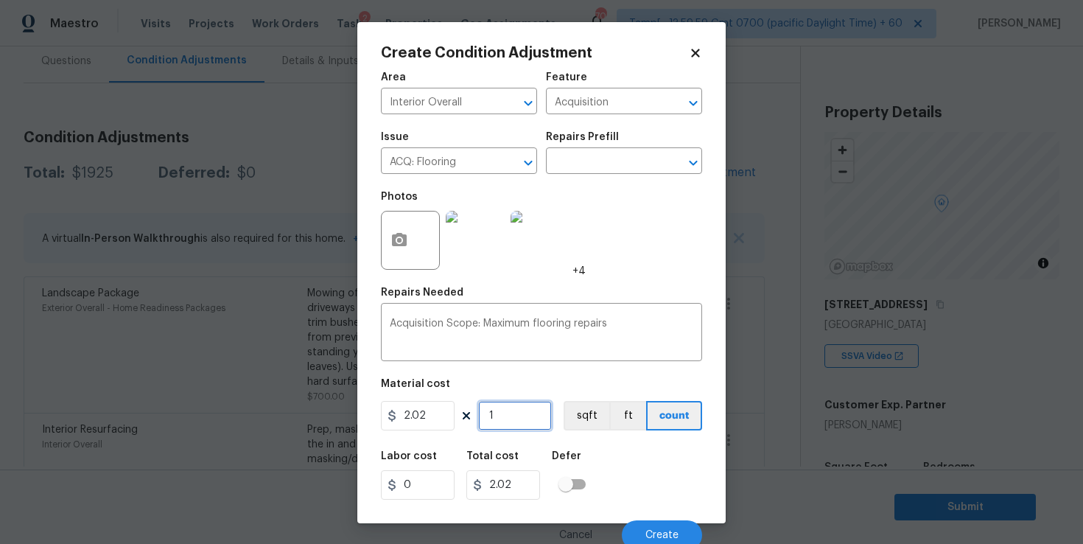
click at [512, 413] on input "1" at bounding box center [515, 415] width 74 height 29
type input "11"
type input "22.22"
type input "117"
type input "236.34"
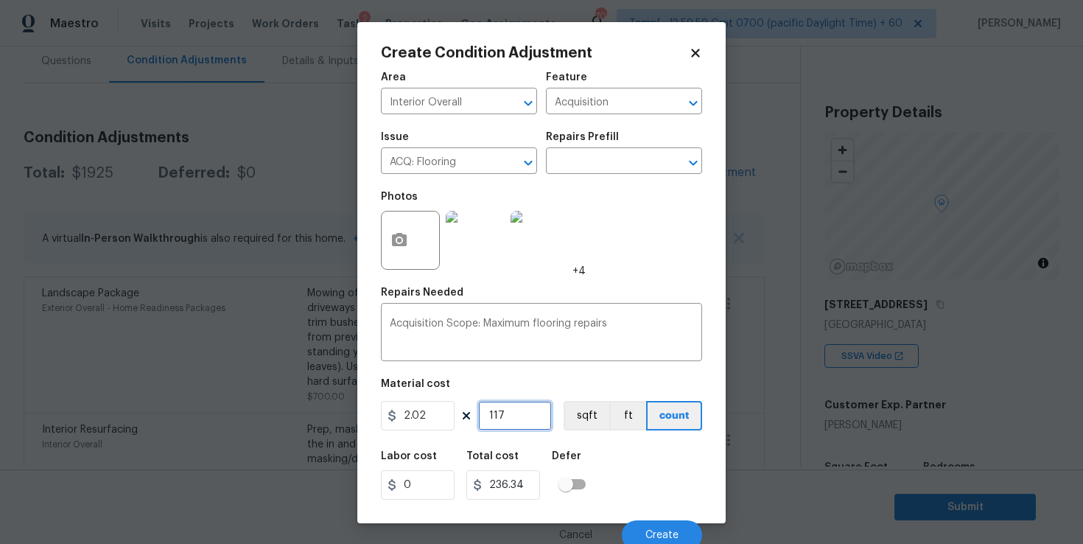
type input "1178"
type input "2379.56"
type input "1178"
click at [645, 526] on button "Create" at bounding box center [662, 534] width 80 height 29
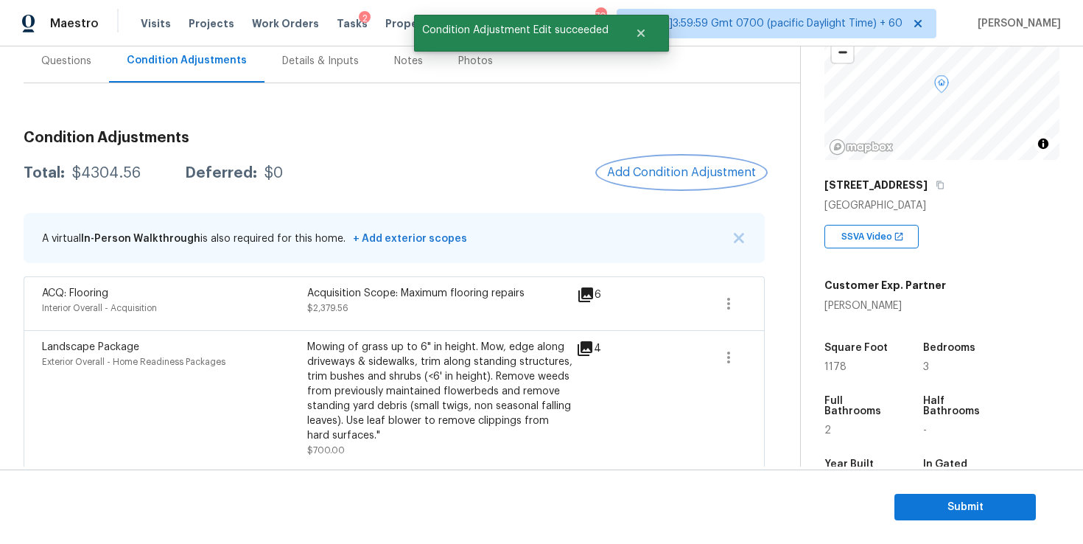
scroll to position [122, 0]
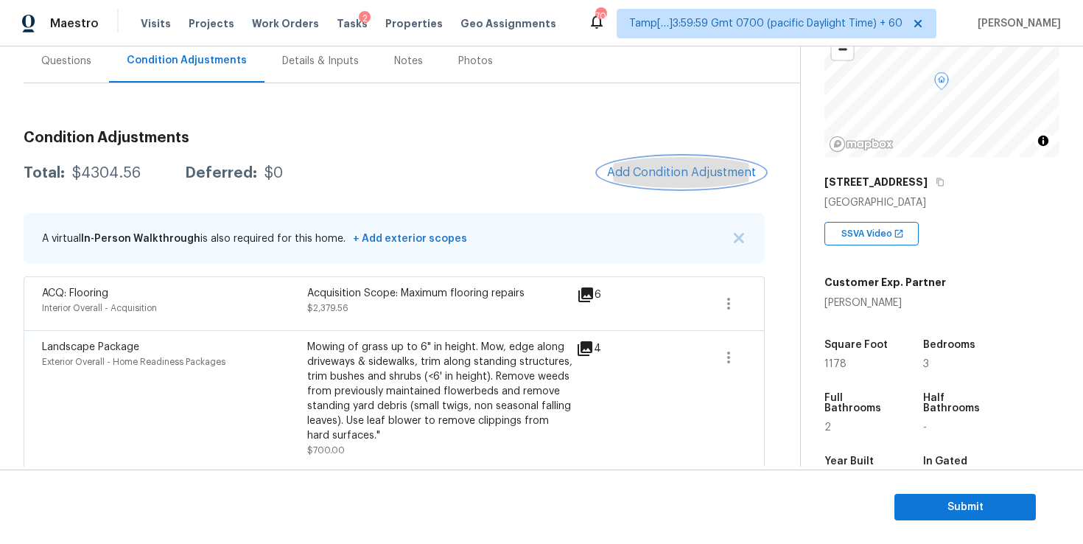
click at [656, 173] on span "Add Condition Adjustment" at bounding box center [681, 172] width 149 height 13
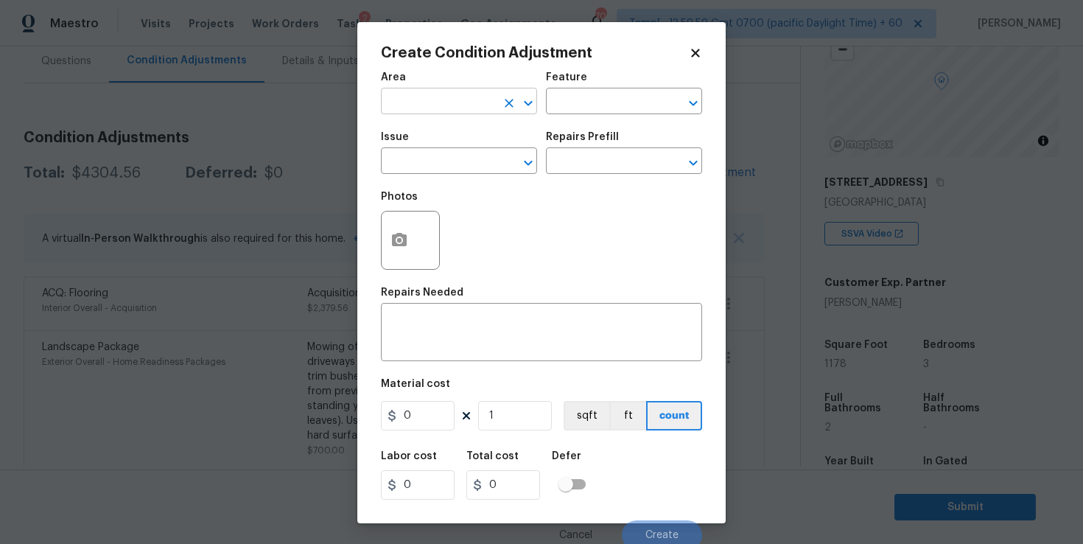
click at [466, 100] on input "text" at bounding box center [438, 102] width 115 height 23
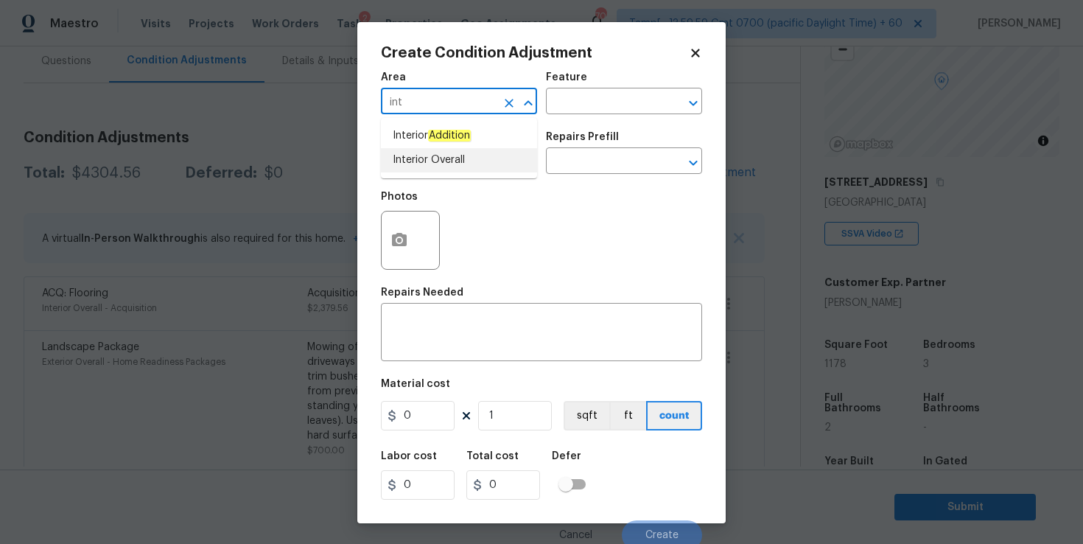
click at [430, 163] on li "Interior Overall" at bounding box center [459, 160] width 156 height 24
type input "Interior Overall"
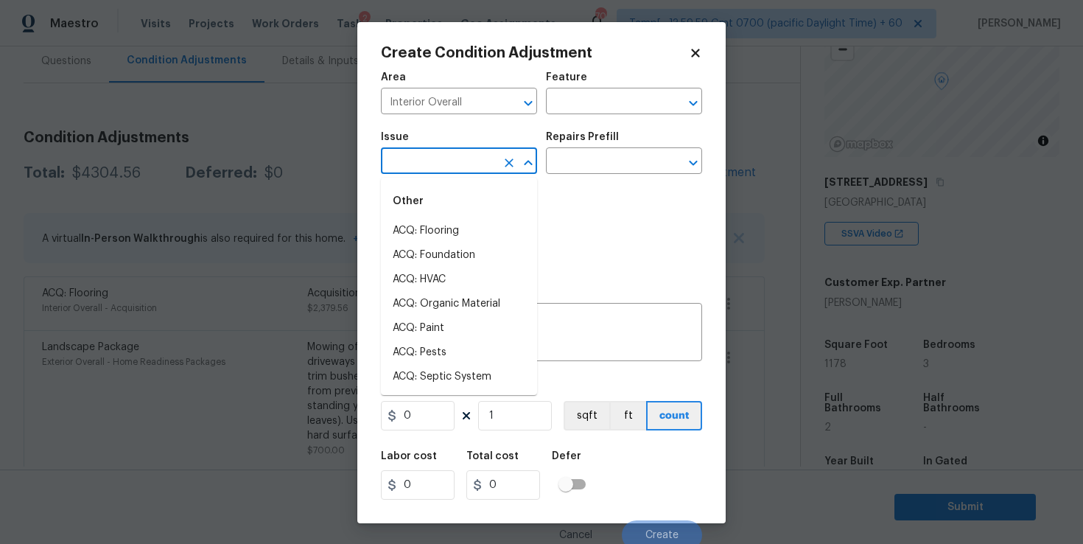
click at [430, 162] on input "text" at bounding box center [438, 162] width 115 height 23
click at [446, 327] on li "ACQ: Paint" at bounding box center [459, 328] width 156 height 24
type input "ACQ: Paint"
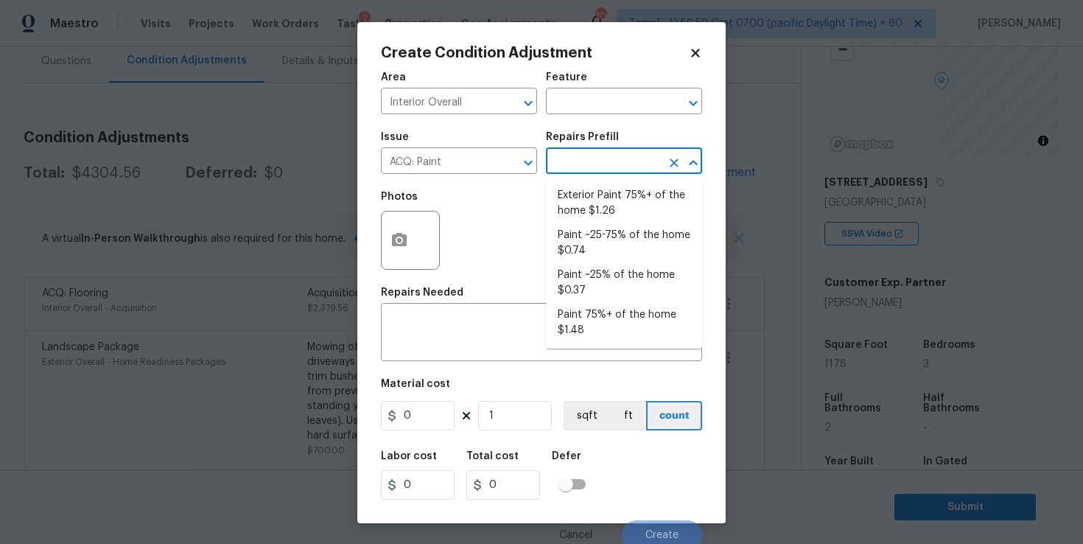
click at [574, 163] on input "text" at bounding box center [603, 162] width 115 height 23
click at [625, 235] on li "Paint ~25-75% of the home $0.74" at bounding box center [624, 243] width 156 height 40
type input "Acquisition"
type textarea "Acquisition Scope: ~25 - 75% of the home needs interior paint"
type input "0.74"
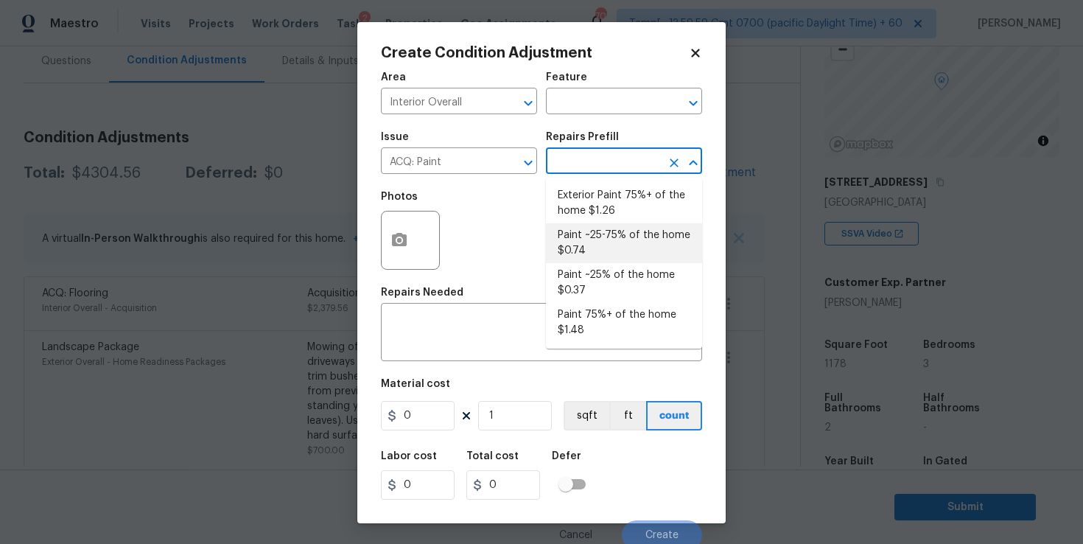
type input "0.74"
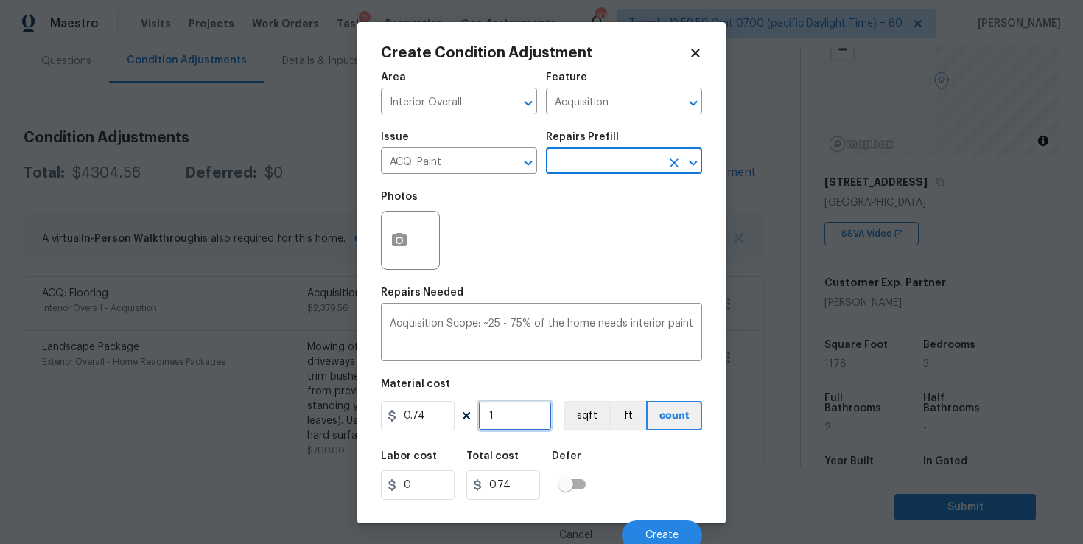
click at [522, 413] on input "1" at bounding box center [515, 415] width 74 height 29
type input "11"
type input "8.14"
type input "117"
type input "86.58"
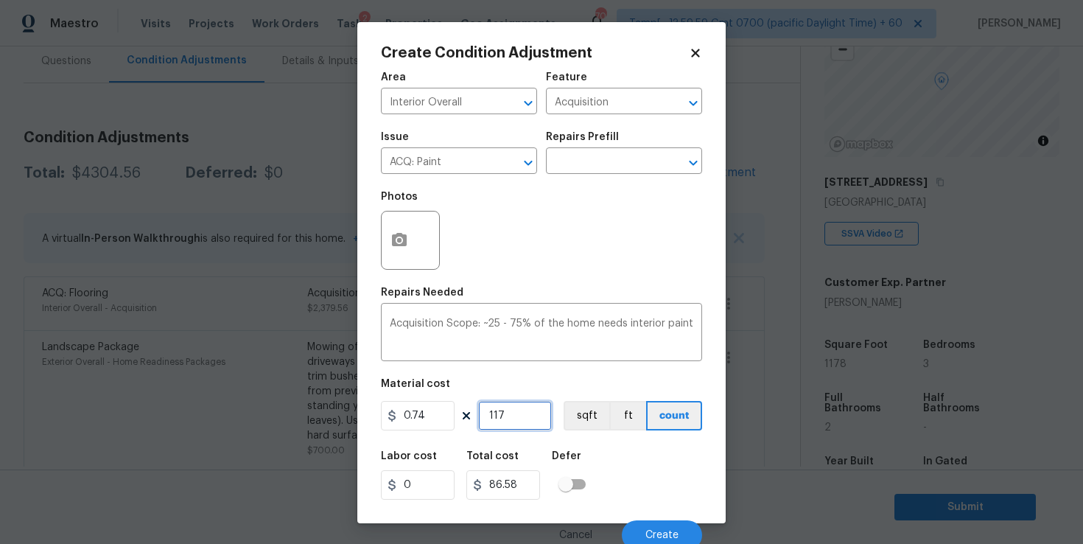
type input "1178"
type input "871.72"
type input "1178"
click at [412, 237] on button "button" at bounding box center [399, 239] width 35 height 57
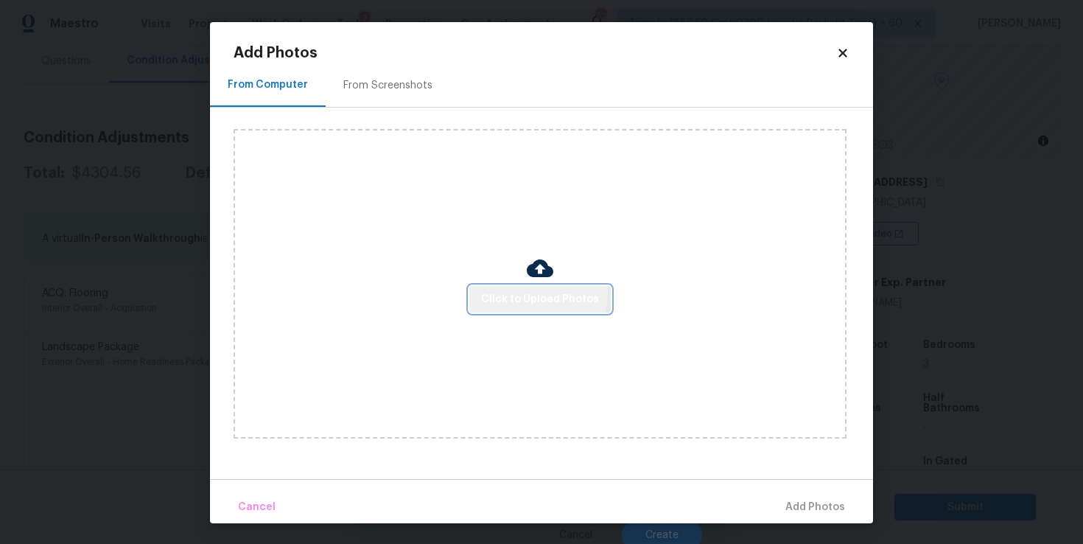
click at [510, 290] on span "Click to Upload Photos" at bounding box center [540, 299] width 118 height 18
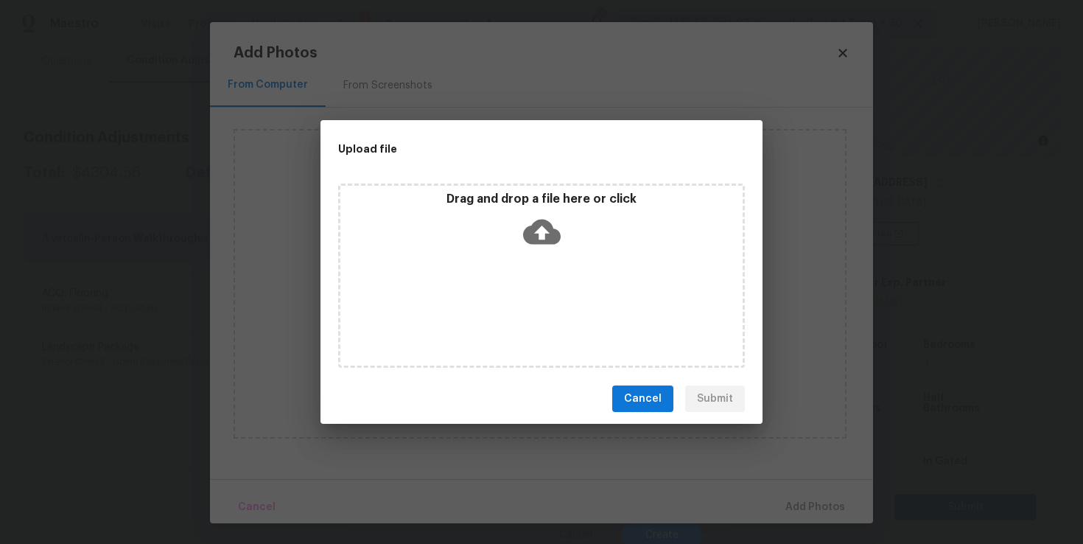
click at [538, 231] on icon at bounding box center [542, 232] width 38 height 38
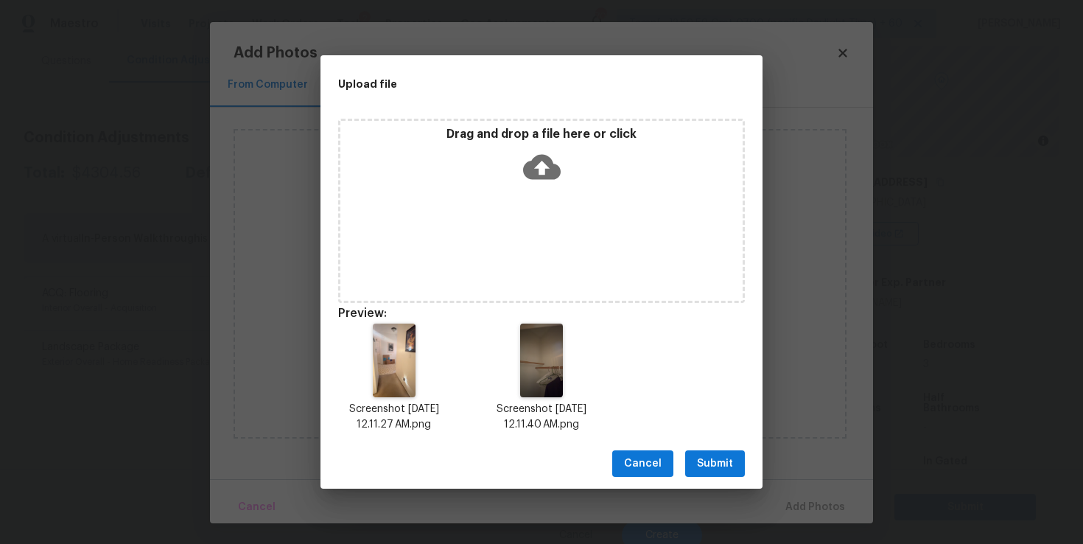
click at [551, 172] on icon at bounding box center [542, 167] width 38 height 25
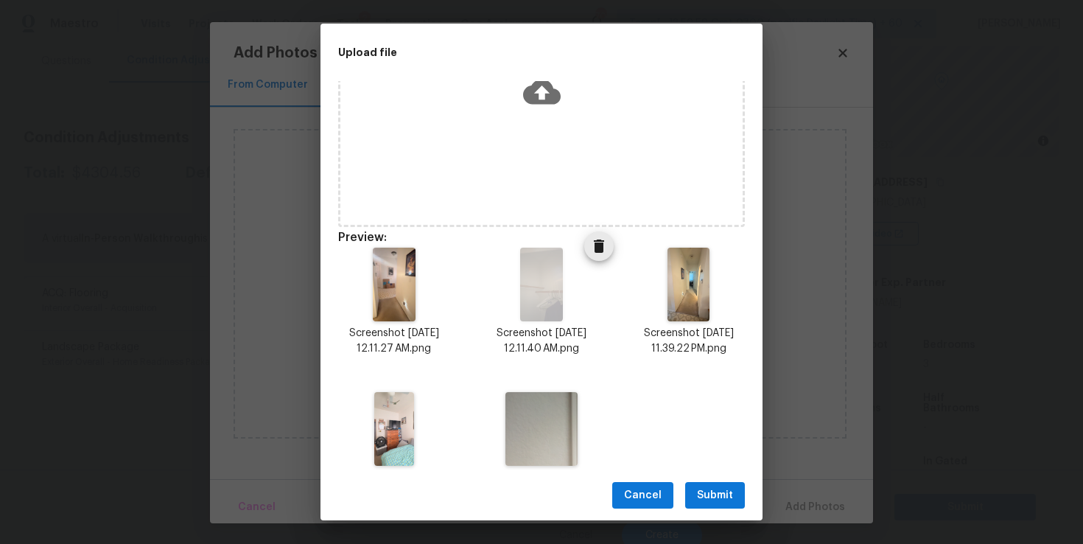
scroll to position [0, 0]
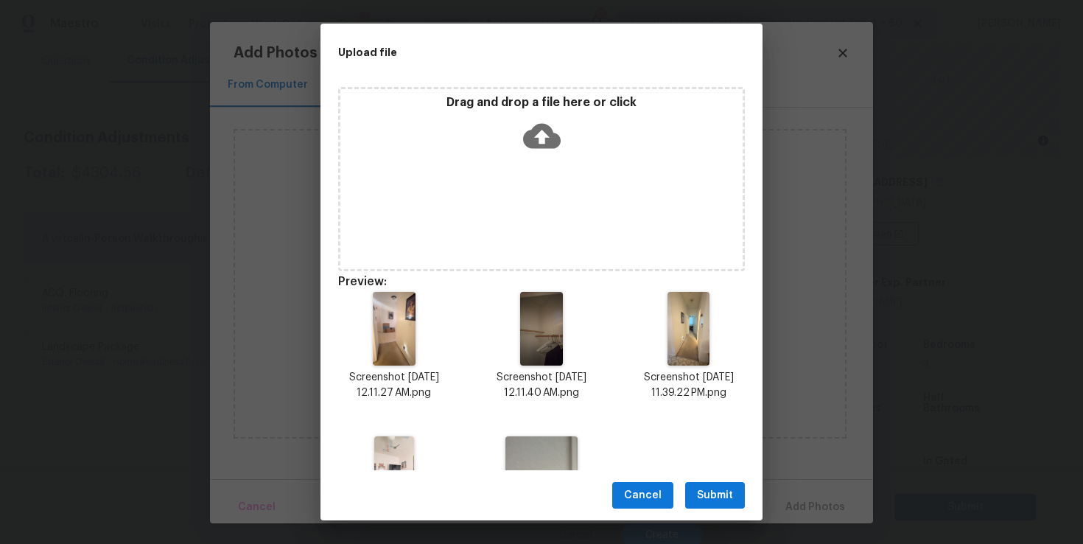
click at [541, 134] on icon at bounding box center [542, 136] width 38 height 38
click at [544, 138] on icon at bounding box center [542, 136] width 38 height 38
click at [729, 502] on span "Submit" at bounding box center [715, 495] width 36 height 18
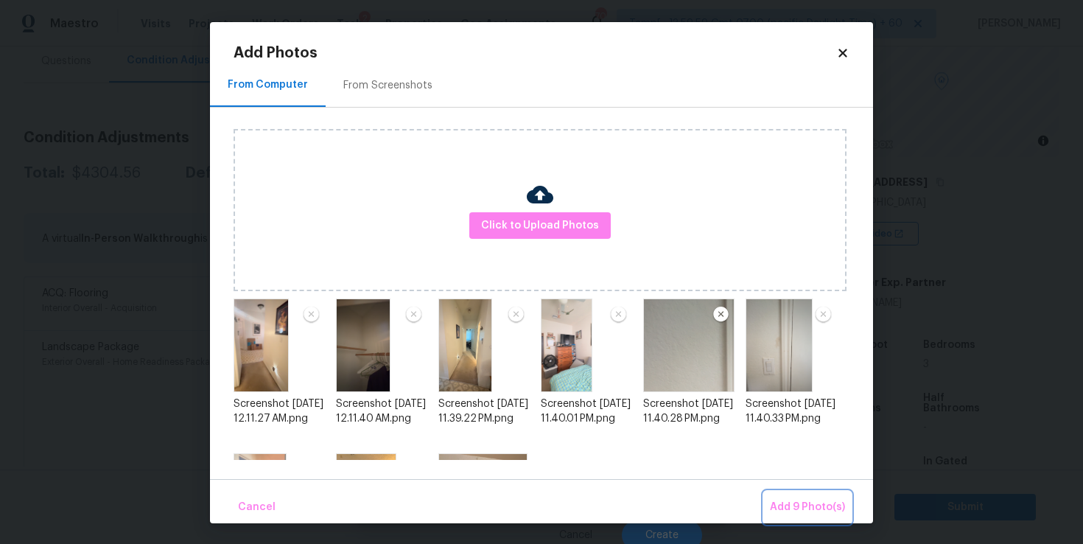
click at [818, 507] on span "Add 9 Photo(s)" at bounding box center [807, 507] width 75 height 18
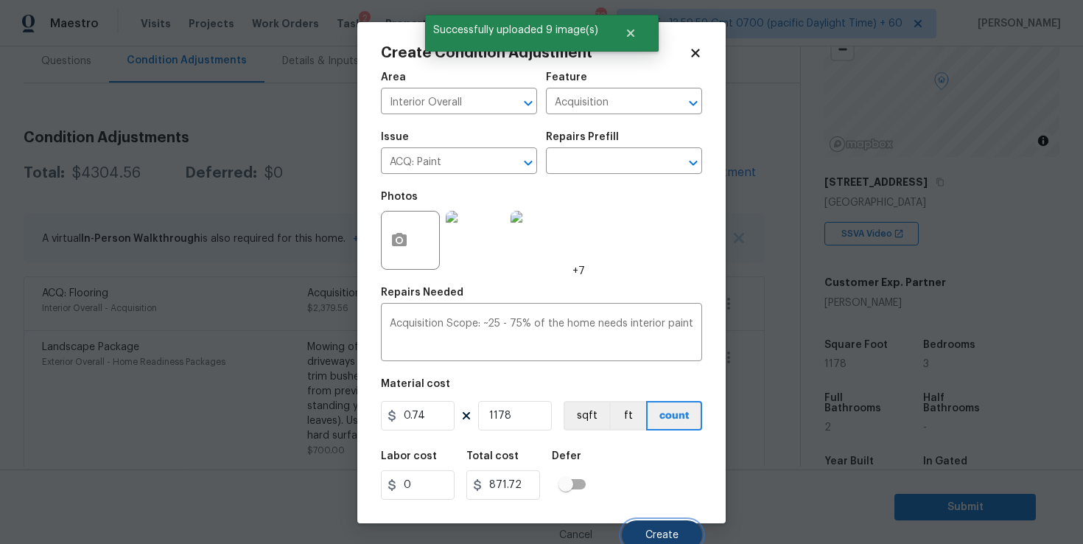
click at [658, 535] on span "Create" at bounding box center [661, 535] width 33 height 11
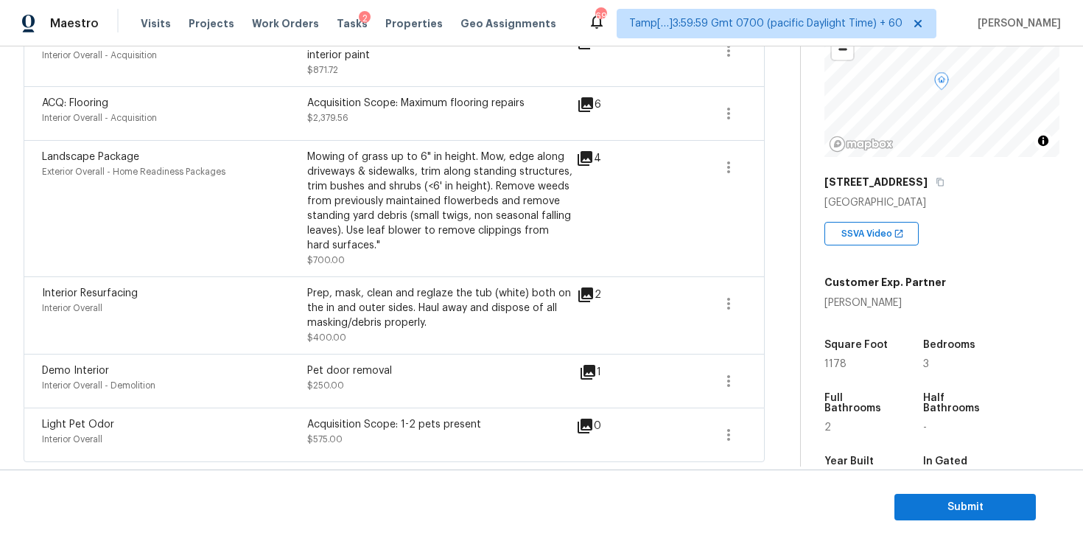
scroll to position [0, 0]
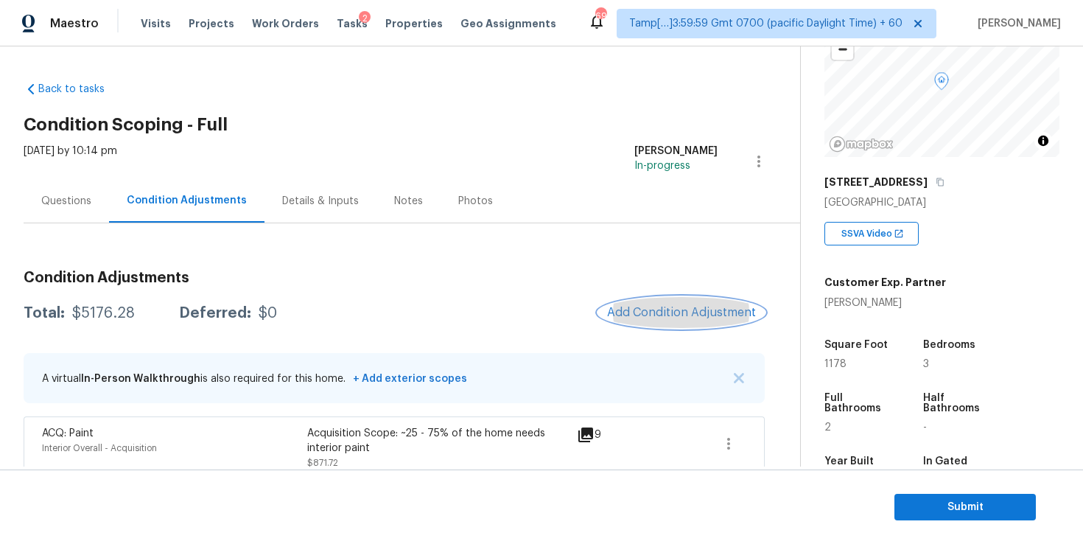
click at [693, 304] on button "Add Condition Adjustment" at bounding box center [681, 312] width 166 height 31
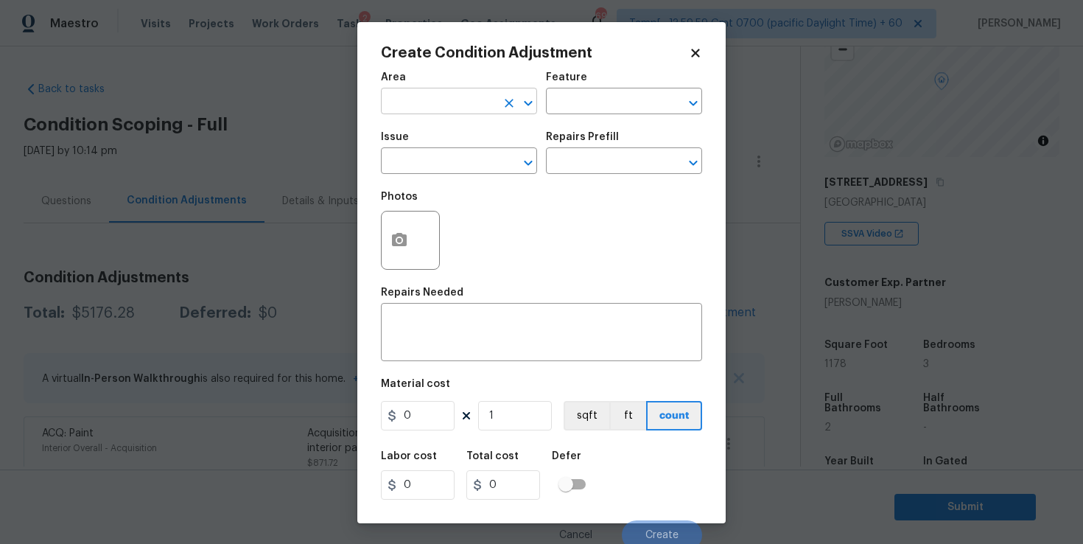
click at [463, 110] on input "text" at bounding box center [438, 102] width 115 height 23
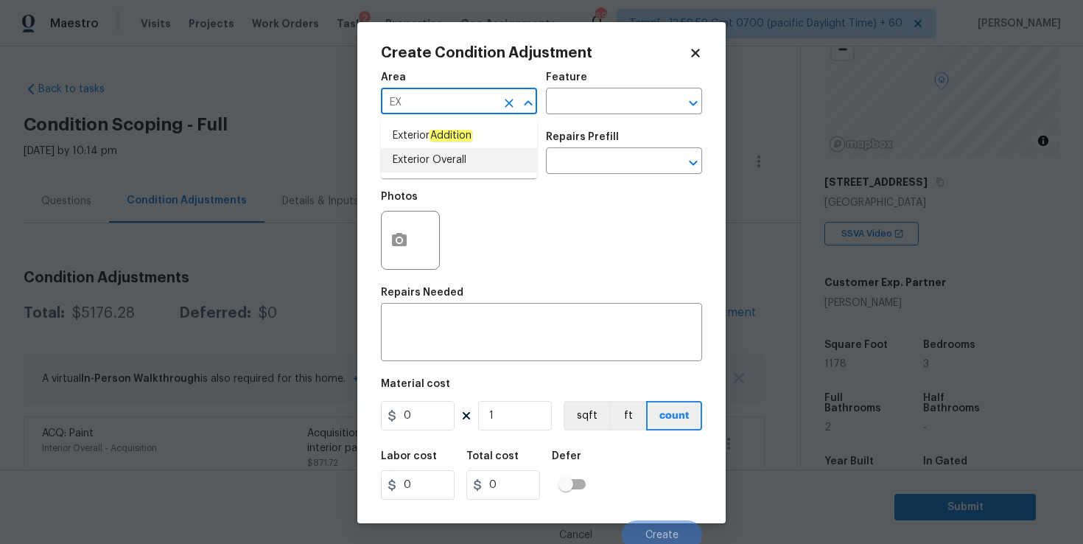
click at [442, 170] on li "Exterior Overall" at bounding box center [459, 160] width 156 height 24
type input "Exterior Overall"
click at [442, 165] on input "text" at bounding box center [438, 162] width 115 height 23
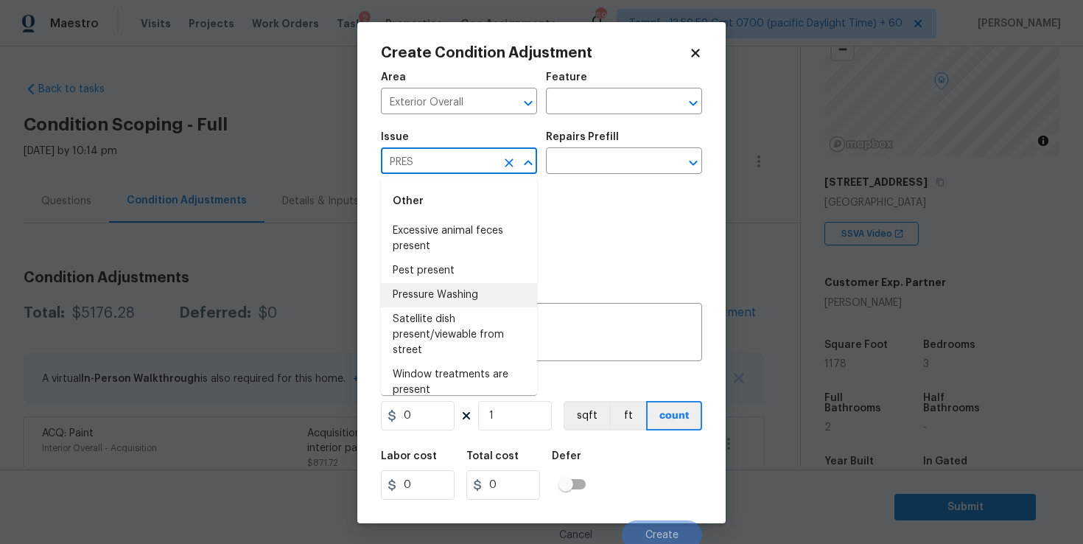
click at [454, 289] on li "Pressure Washing" at bounding box center [459, 295] width 156 height 24
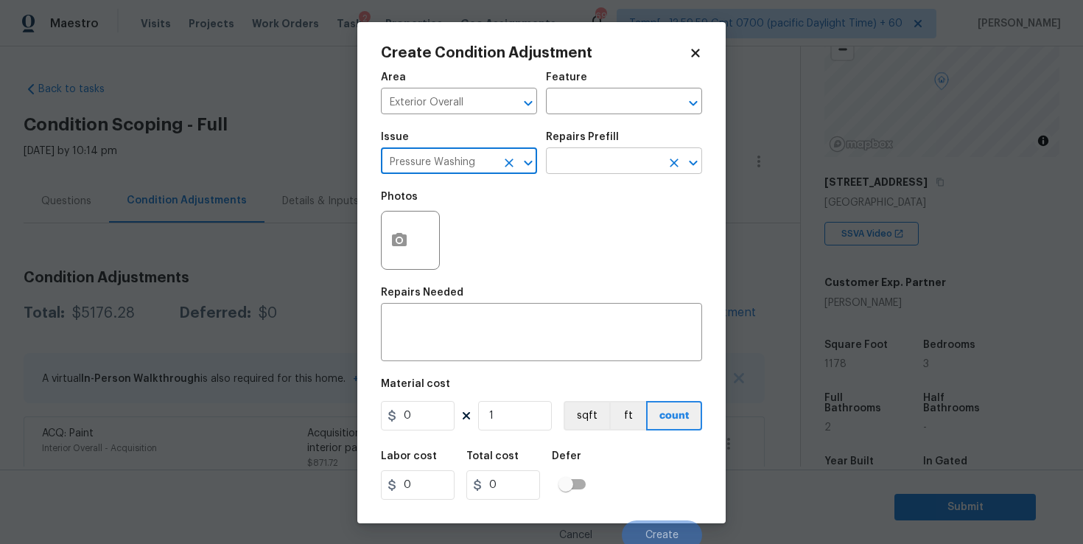
type input "Pressure Washing"
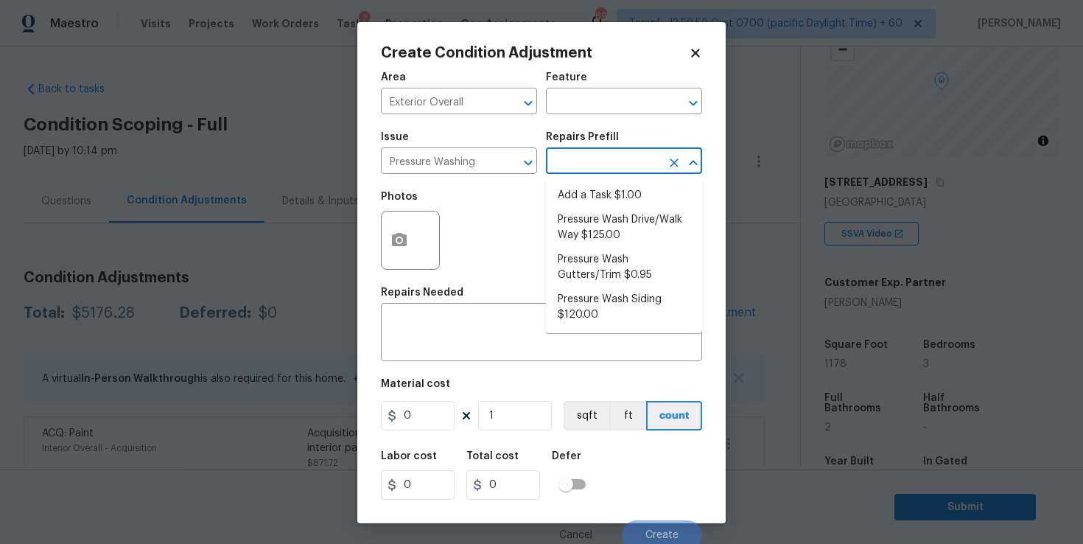
click at [594, 161] on input "text" at bounding box center [603, 162] width 115 height 23
click at [630, 215] on li "Pressure Wash Drive/Walk Way $125.00" at bounding box center [624, 228] width 156 height 40
type input "Siding"
type textarea "Pressure wash the driveways/walkways as directed by the PM. Ensure that all deb…"
type input "125"
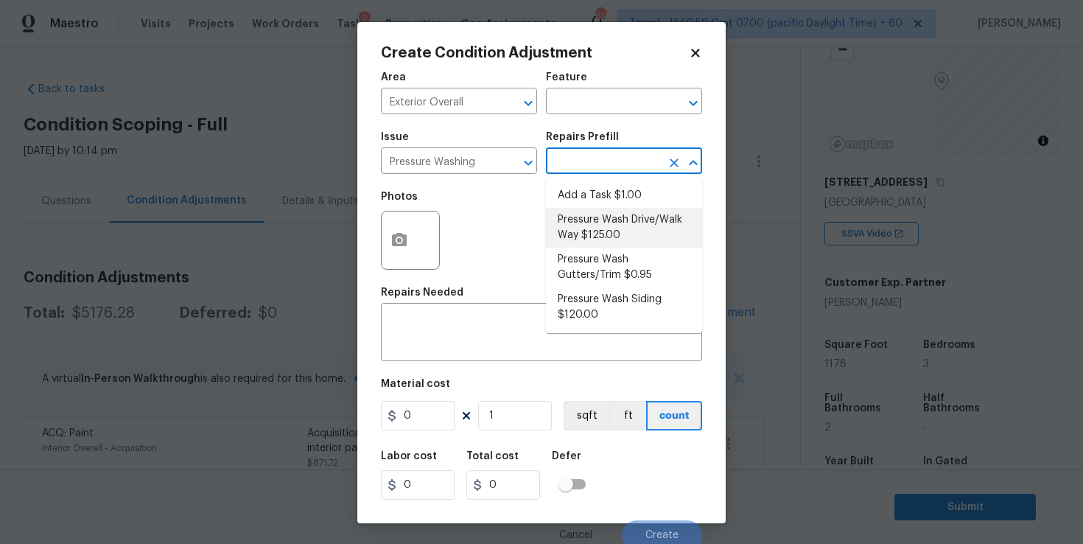
type input "125"
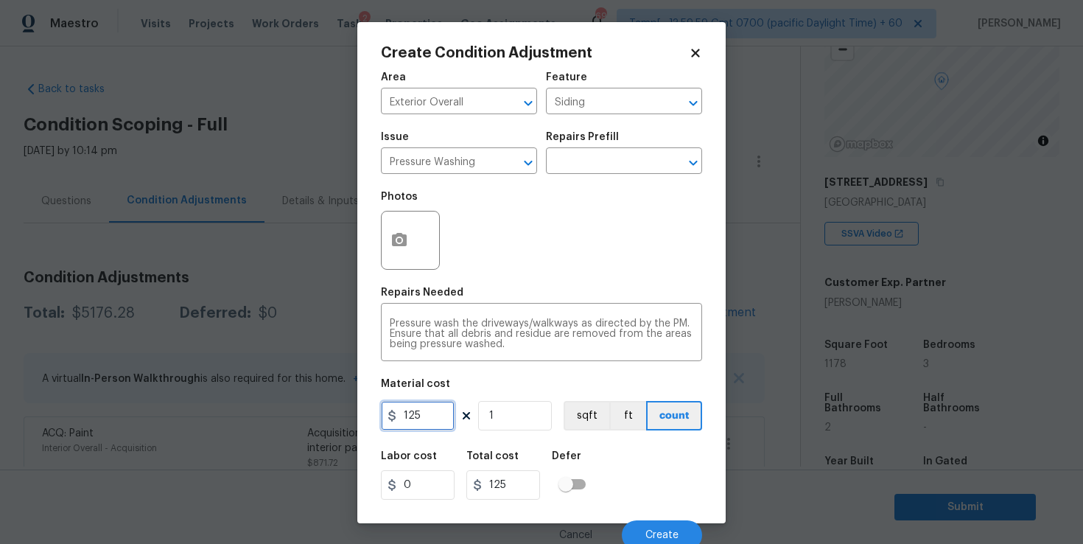
click at [424, 421] on input "125" at bounding box center [418, 415] width 74 height 29
type input "300"
click at [651, 459] on div "Labor cost 0 Total cost 300 Defer" at bounding box center [541, 475] width 321 height 66
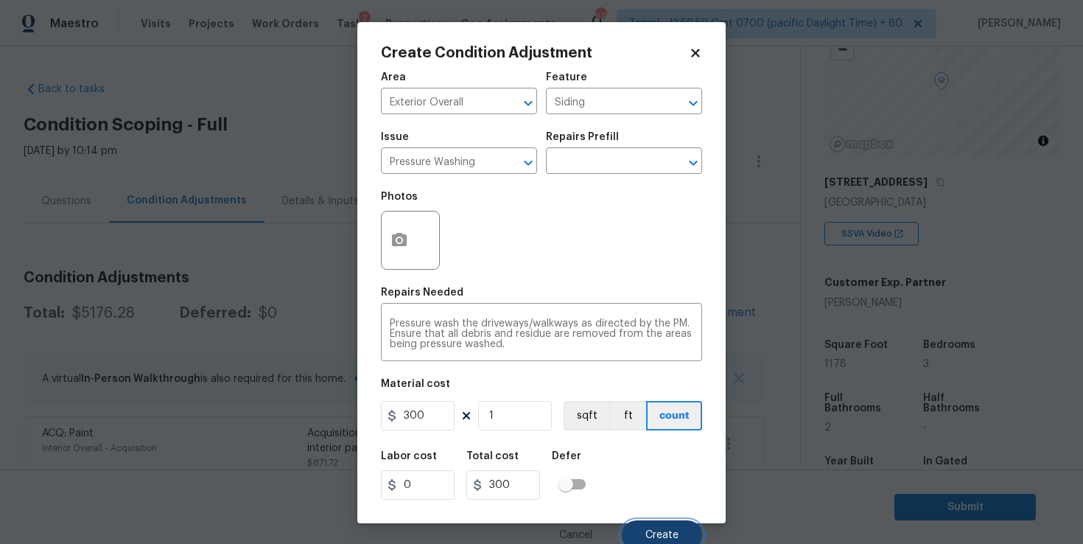
click at [656, 527] on button "Create" at bounding box center [662, 534] width 80 height 29
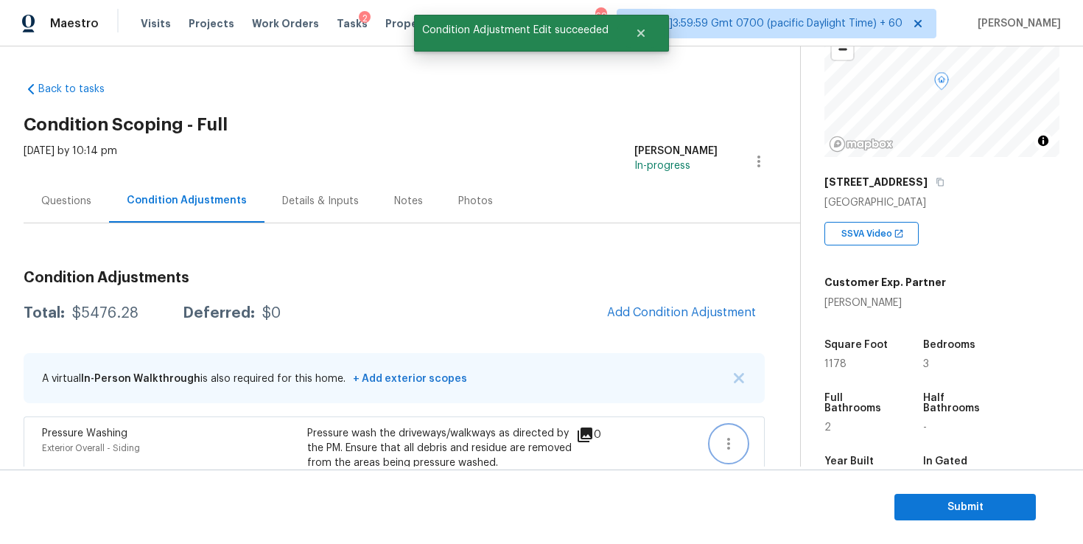
click at [729, 446] on icon "button" at bounding box center [728, 444] width 3 height 12
click at [775, 437] on div "Edit" at bounding box center [812, 440] width 115 height 15
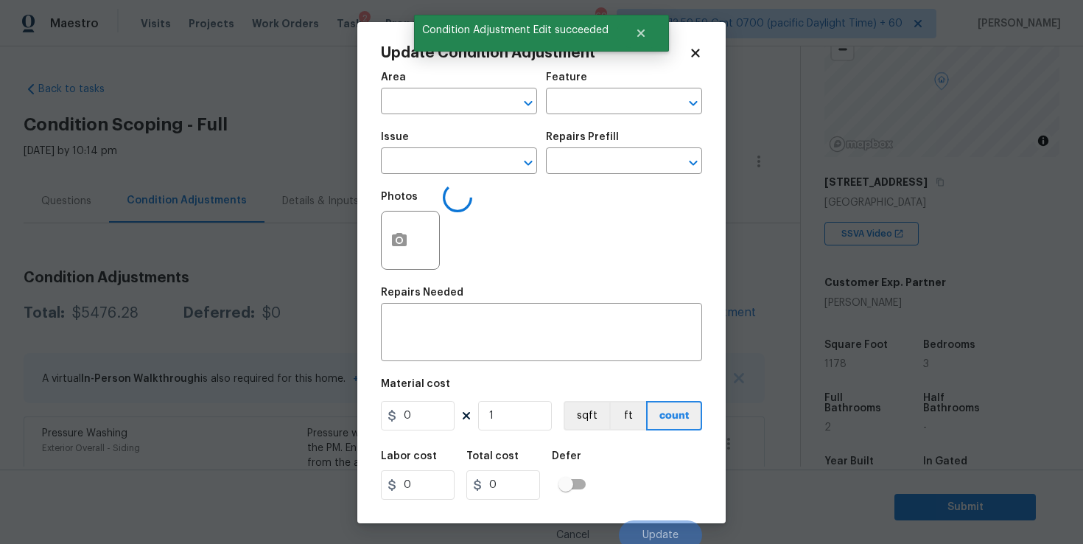
type input "Exterior Overall"
type input "Siding"
type input "Pressure Washing"
type textarea "Pressure wash the driveways/walkways as directed by the PM. Ensure that all deb…"
type input "300"
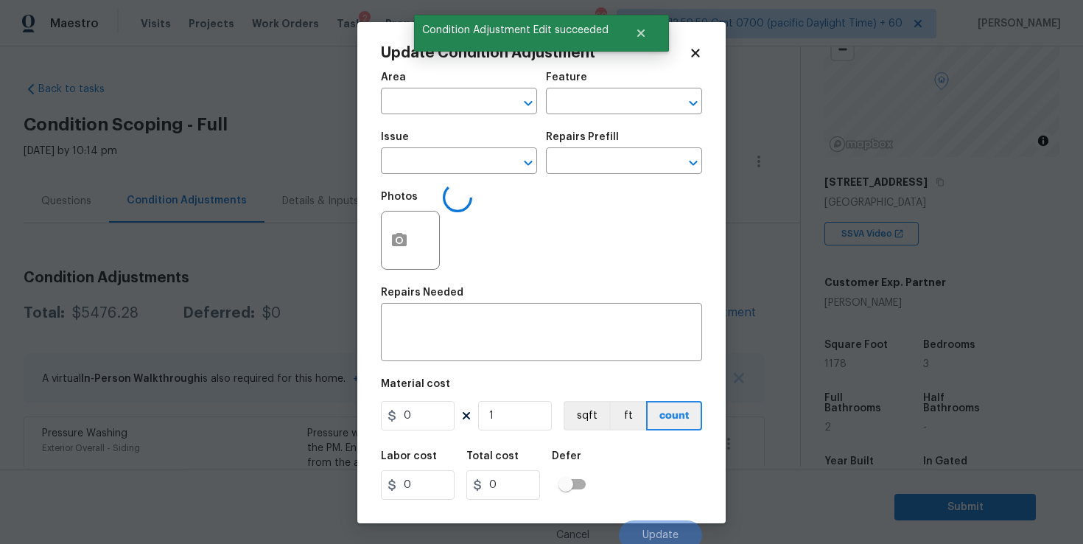
type input "300"
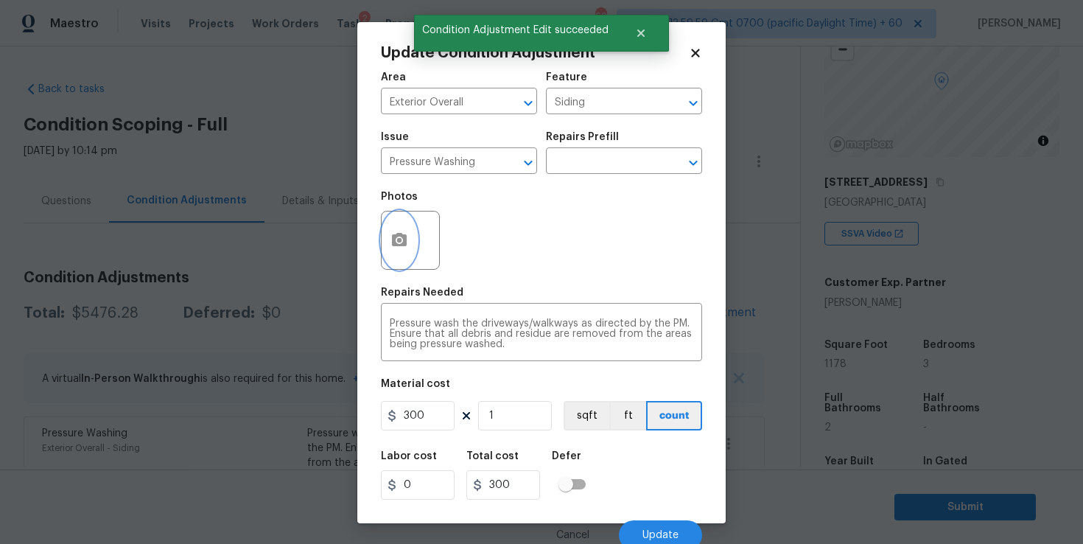
click at [404, 232] on icon "button" at bounding box center [399, 240] width 18 height 18
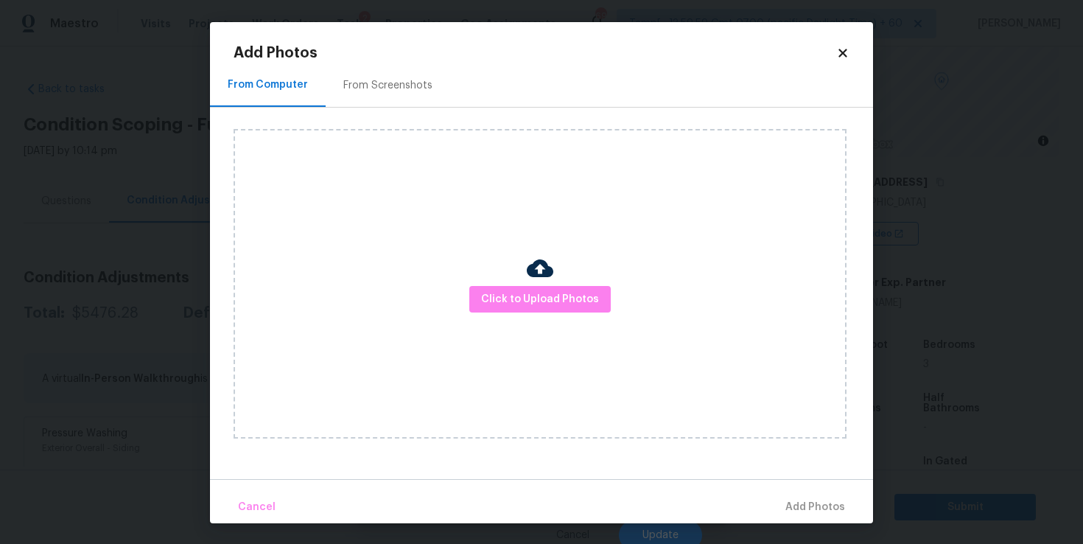
click at [505, 281] on div "Click to Upload Photos" at bounding box center [540, 283] width 613 height 309
click at [505, 287] on button "Click to Upload Photos" at bounding box center [539, 299] width 141 height 27
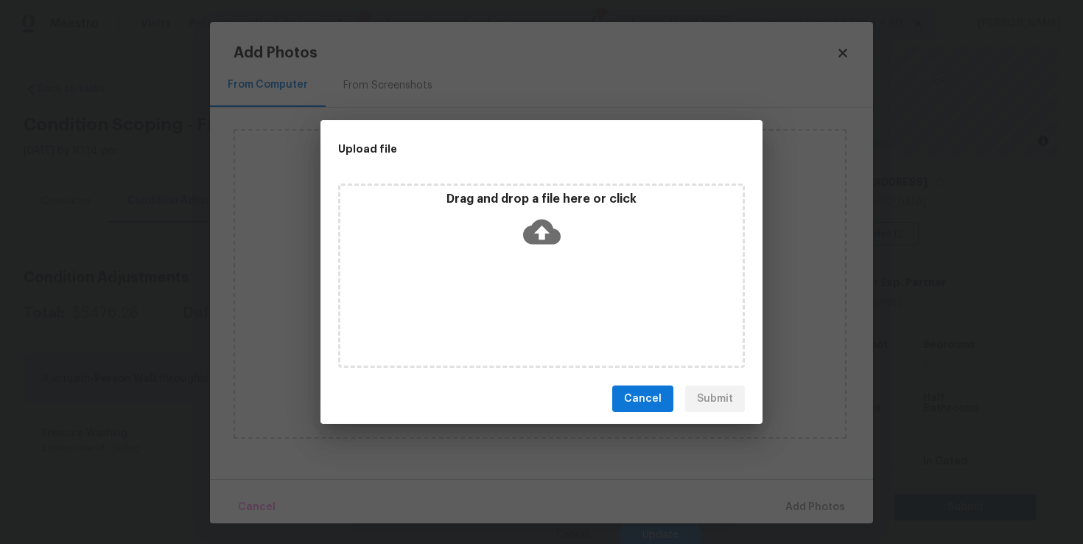
click at [534, 226] on icon at bounding box center [542, 232] width 38 height 25
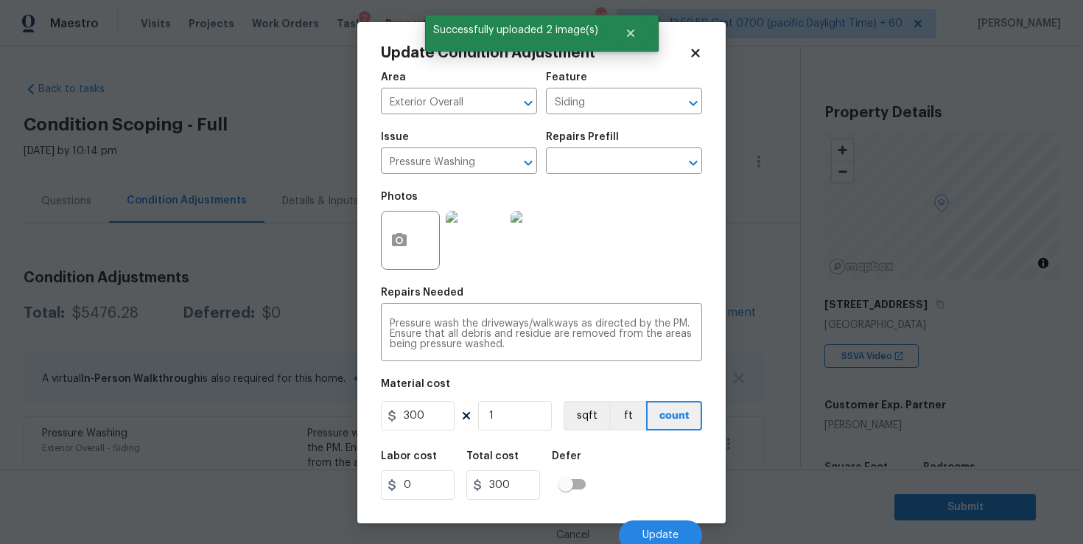
scroll to position [122, 0]
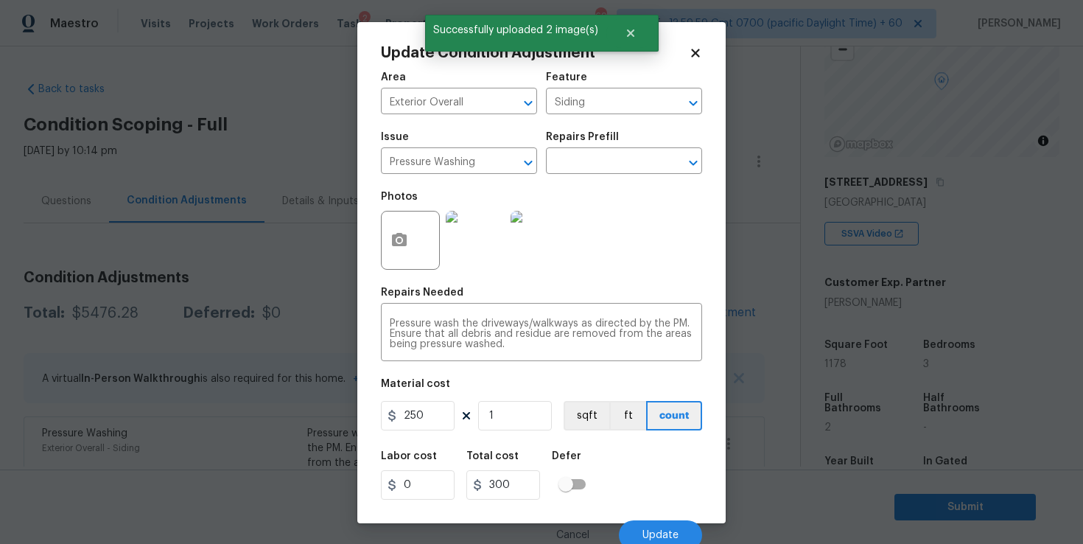
type input "250"
click at [628, 457] on div "Labor cost 0 Total cost 250 Defer" at bounding box center [541, 475] width 321 height 66
click at [641, 525] on button "Update" at bounding box center [660, 534] width 83 height 29
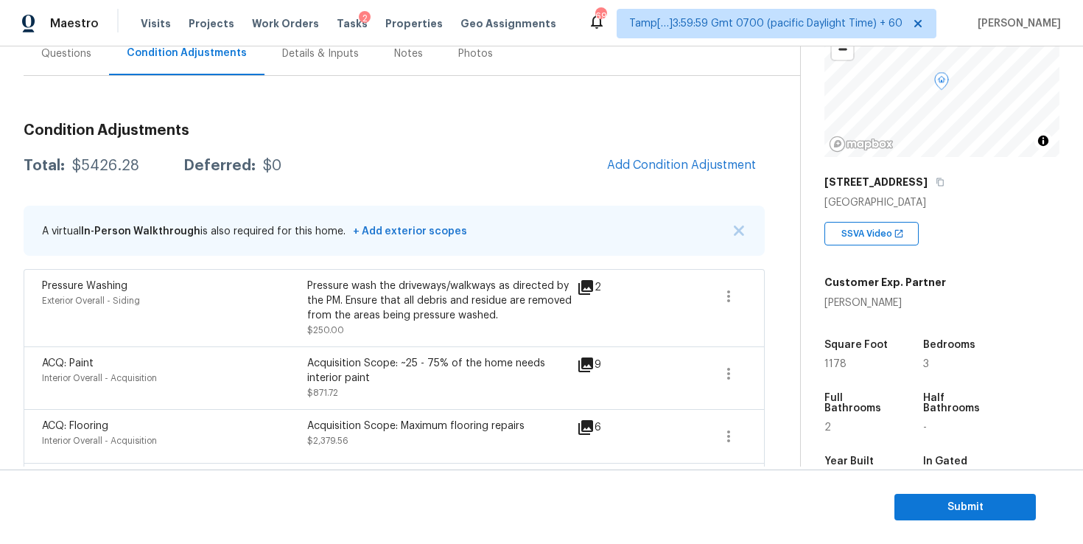
scroll to position [0, 0]
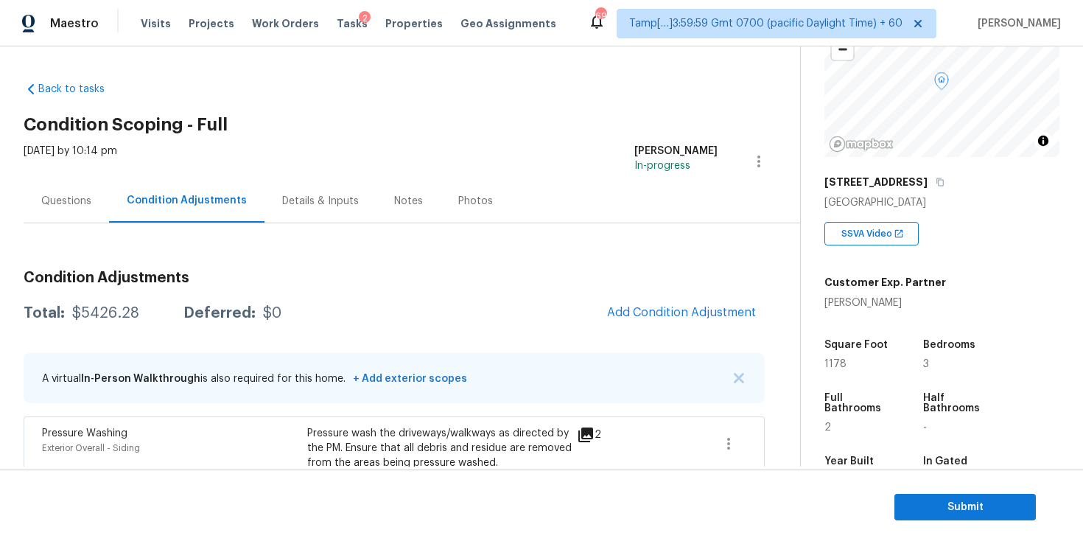
click at [77, 197] on div "Questions" at bounding box center [66, 201] width 50 height 15
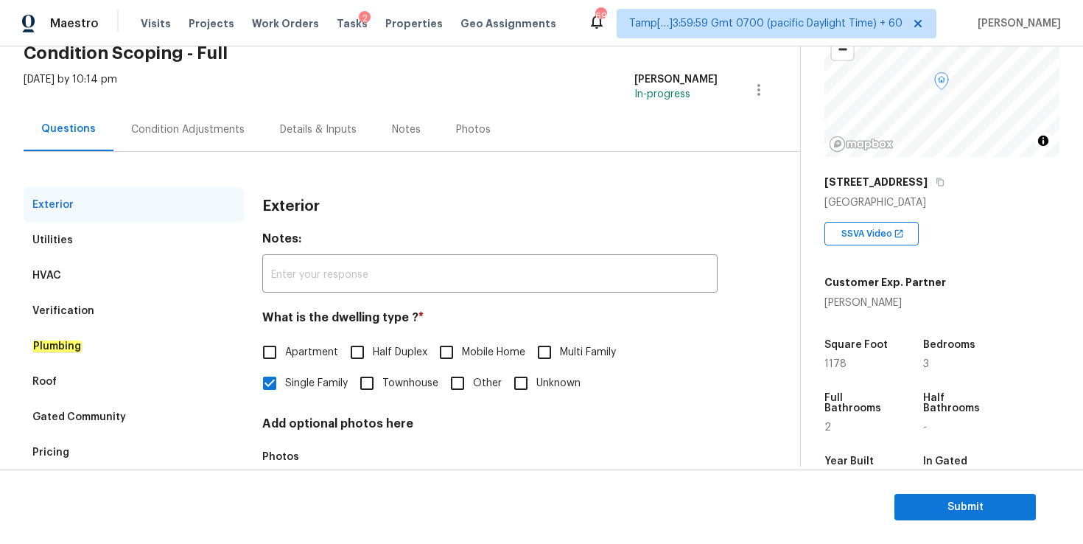
scroll to position [81, 0]
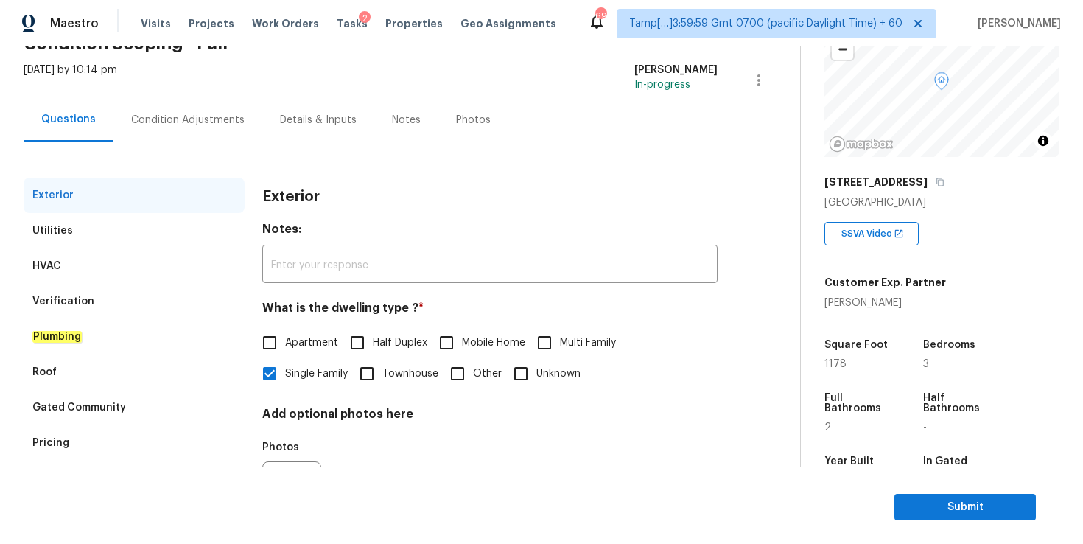
click at [99, 228] on div "Utilities" at bounding box center [134, 230] width 221 height 35
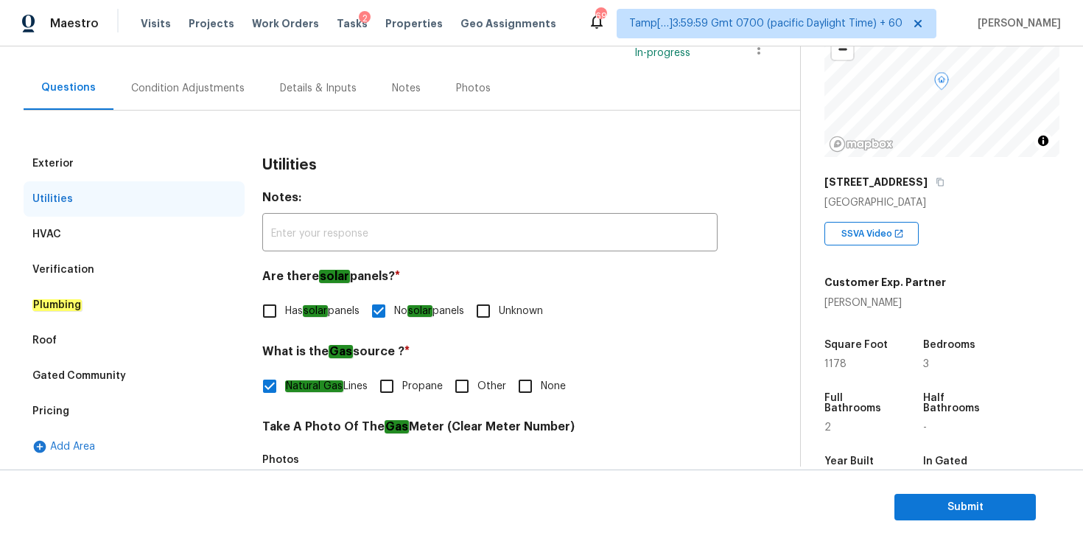
scroll to position [15, 0]
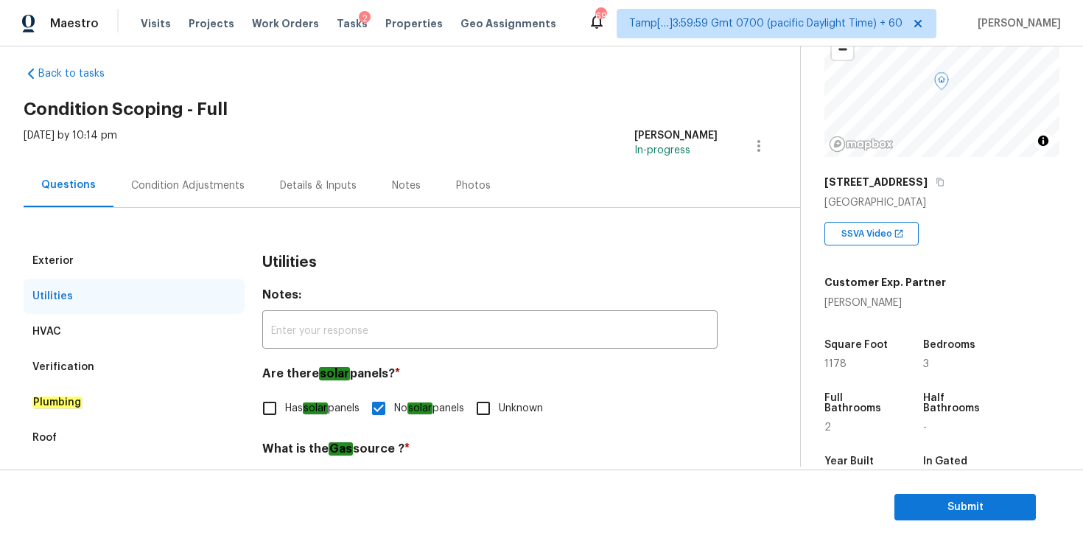
click at [186, 183] on div "Condition Adjustments" at bounding box center [187, 185] width 113 height 15
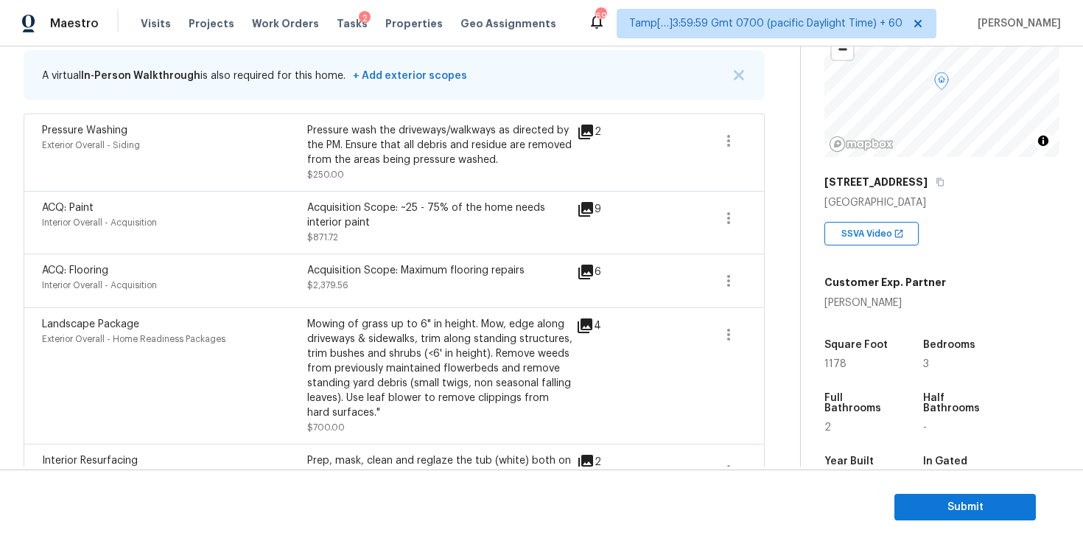
scroll to position [471, 0]
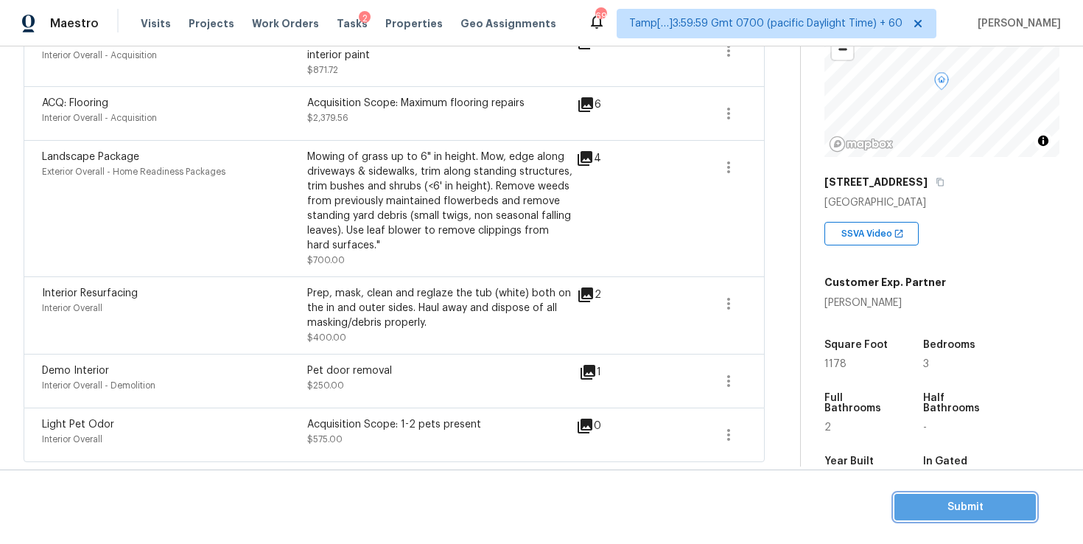
click at [955, 511] on span "Submit" at bounding box center [965, 507] width 118 height 18
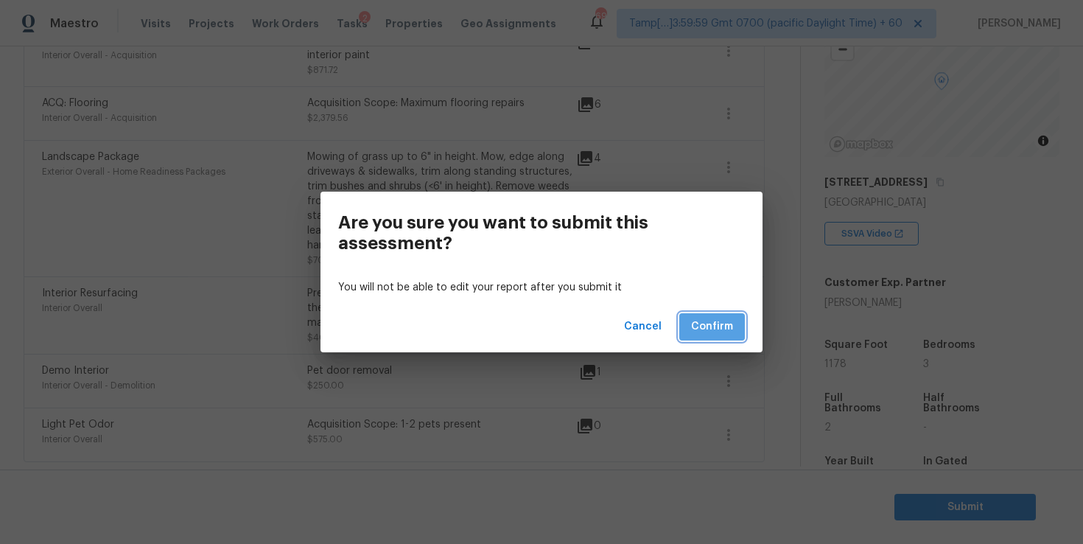
click at [730, 334] on span "Confirm" at bounding box center [712, 326] width 42 height 18
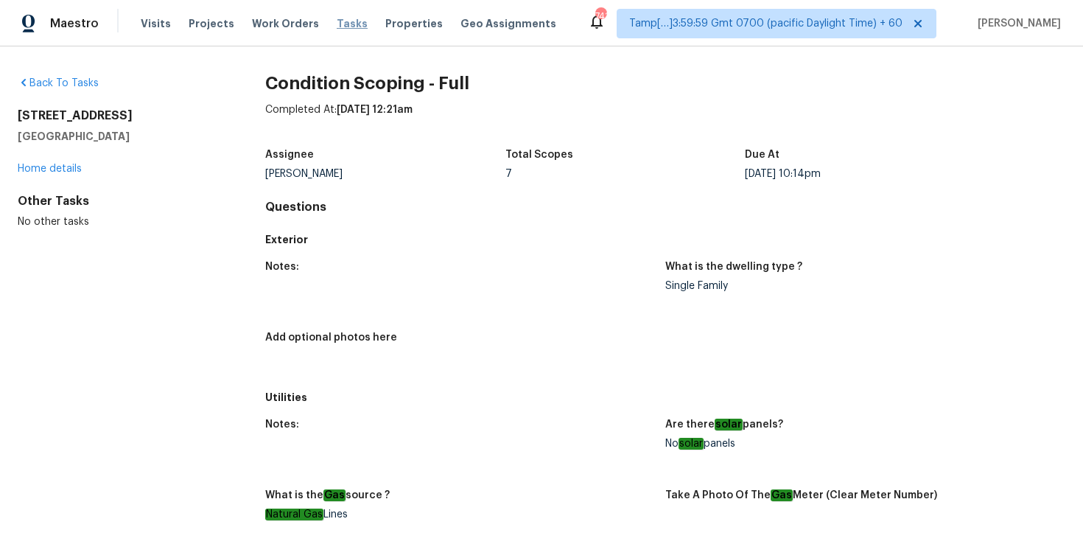
click at [337, 23] on span "Tasks" at bounding box center [352, 23] width 31 height 10
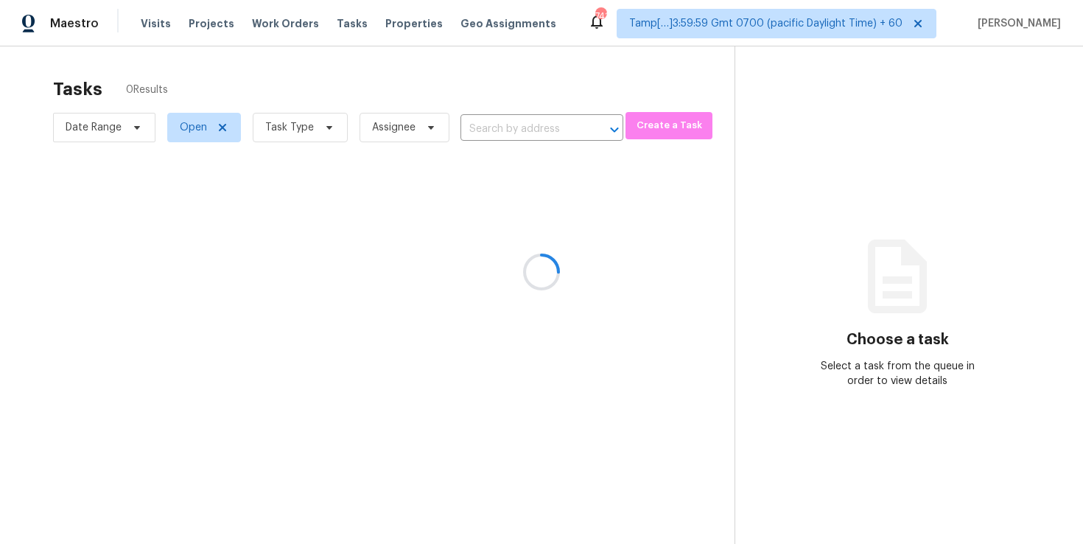
click at [323, 130] on div at bounding box center [541, 272] width 1083 height 544
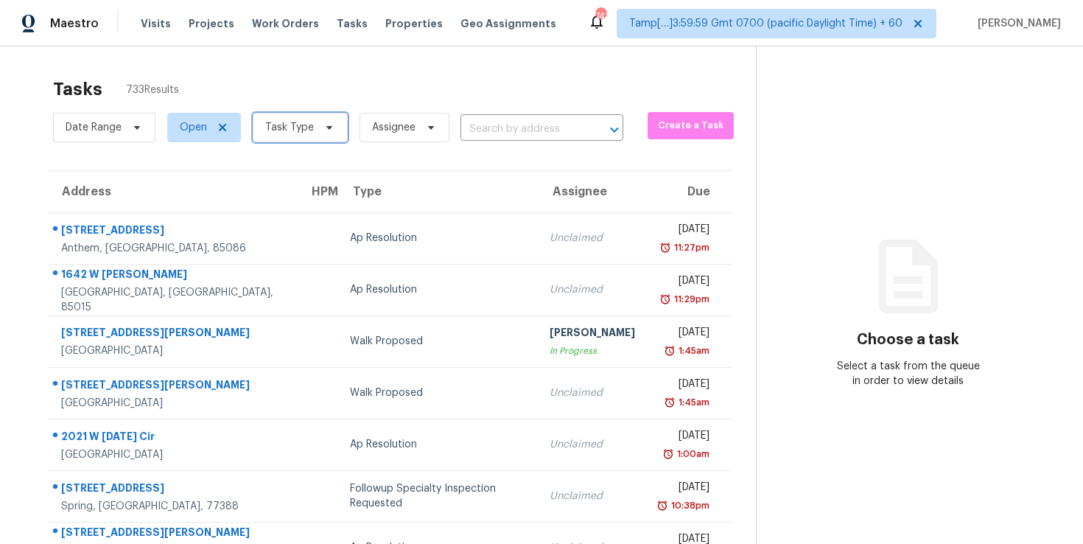
click at [323, 130] on icon at bounding box center [329, 128] width 12 height 12
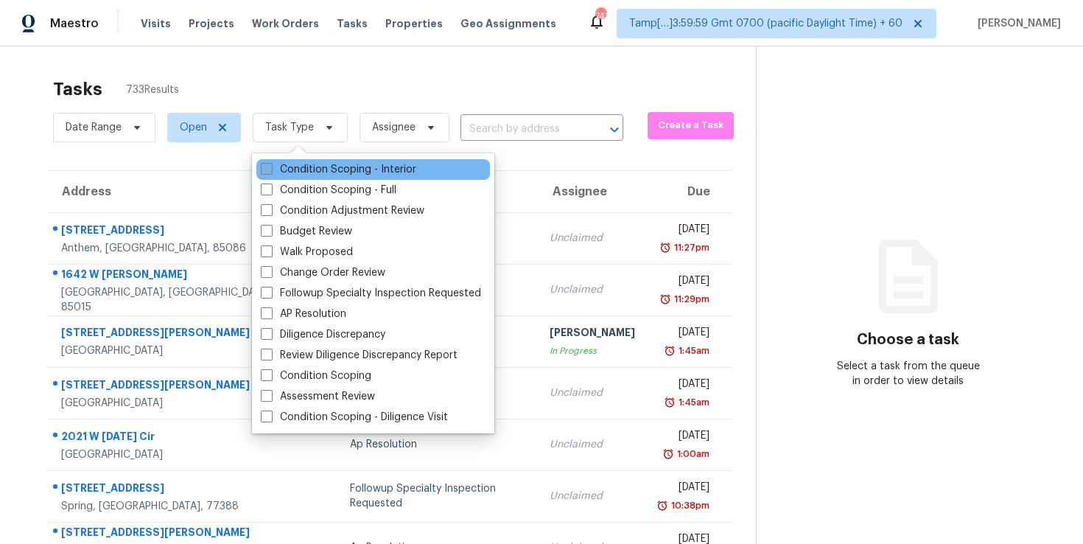
click at [326, 171] on label "Condition Scoping - Interior" at bounding box center [338, 169] width 155 height 15
click at [270, 171] on input "Condition Scoping - Interior" at bounding box center [266, 167] width 10 height 10
checkbox input "true"
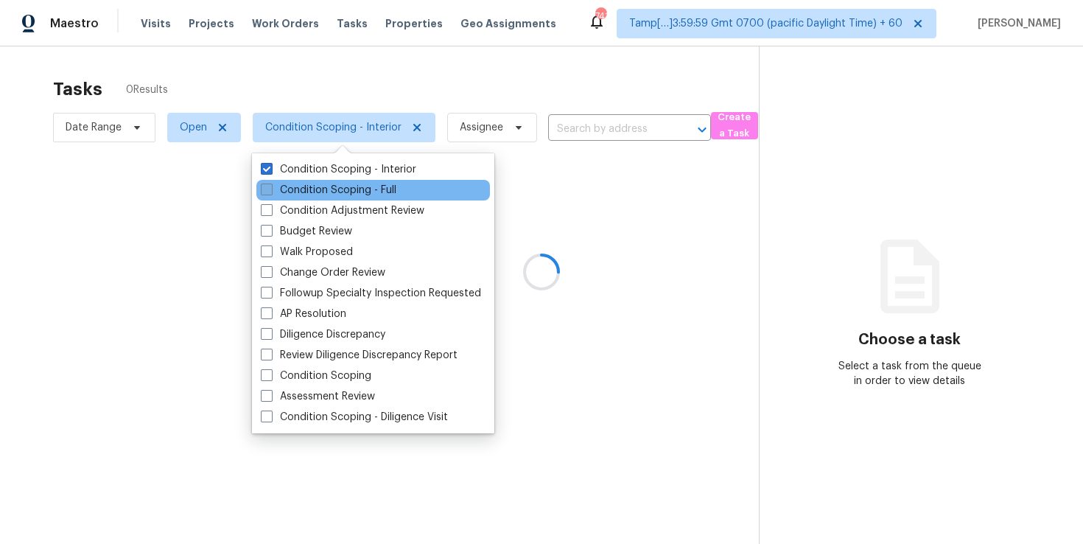
click at [329, 186] on label "Condition Scoping - Full" at bounding box center [329, 190] width 136 height 15
click at [270, 186] on input "Condition Scoping - Full" at bounding box center [266, 188] width 10 height 10
checkbox input "true"
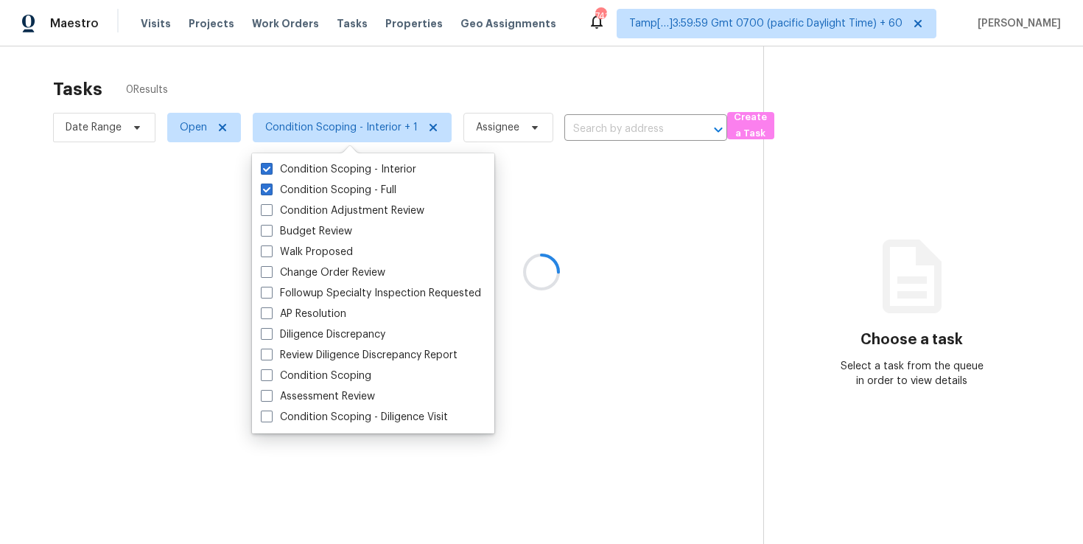
click at [485, 75] on div at bounding box center [541, 272] width 1083 height 544
